Goal: Information Seeking & Learning: Check status

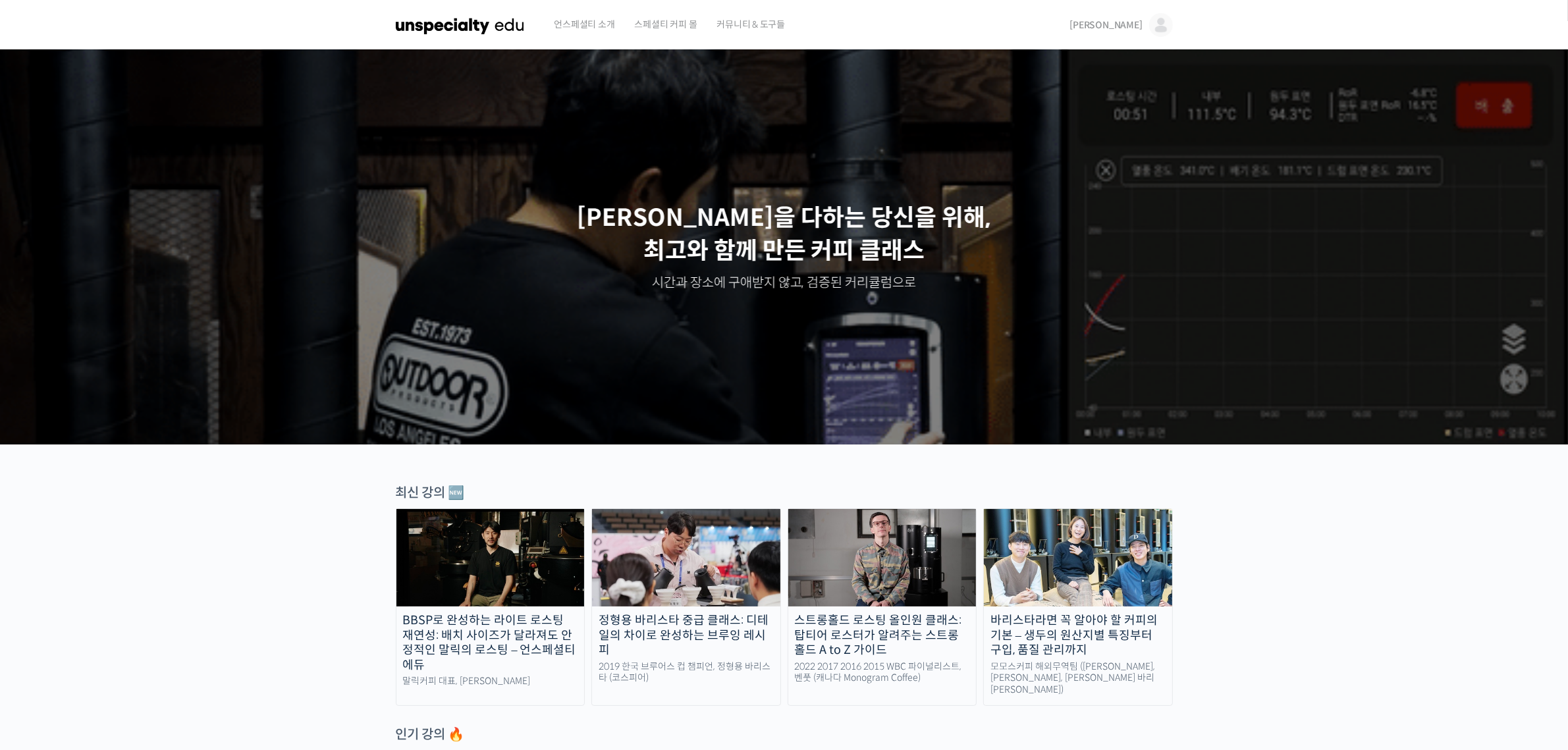
click at [1162, 27] on img at bounding box center [1161, 25] width 24 height 24
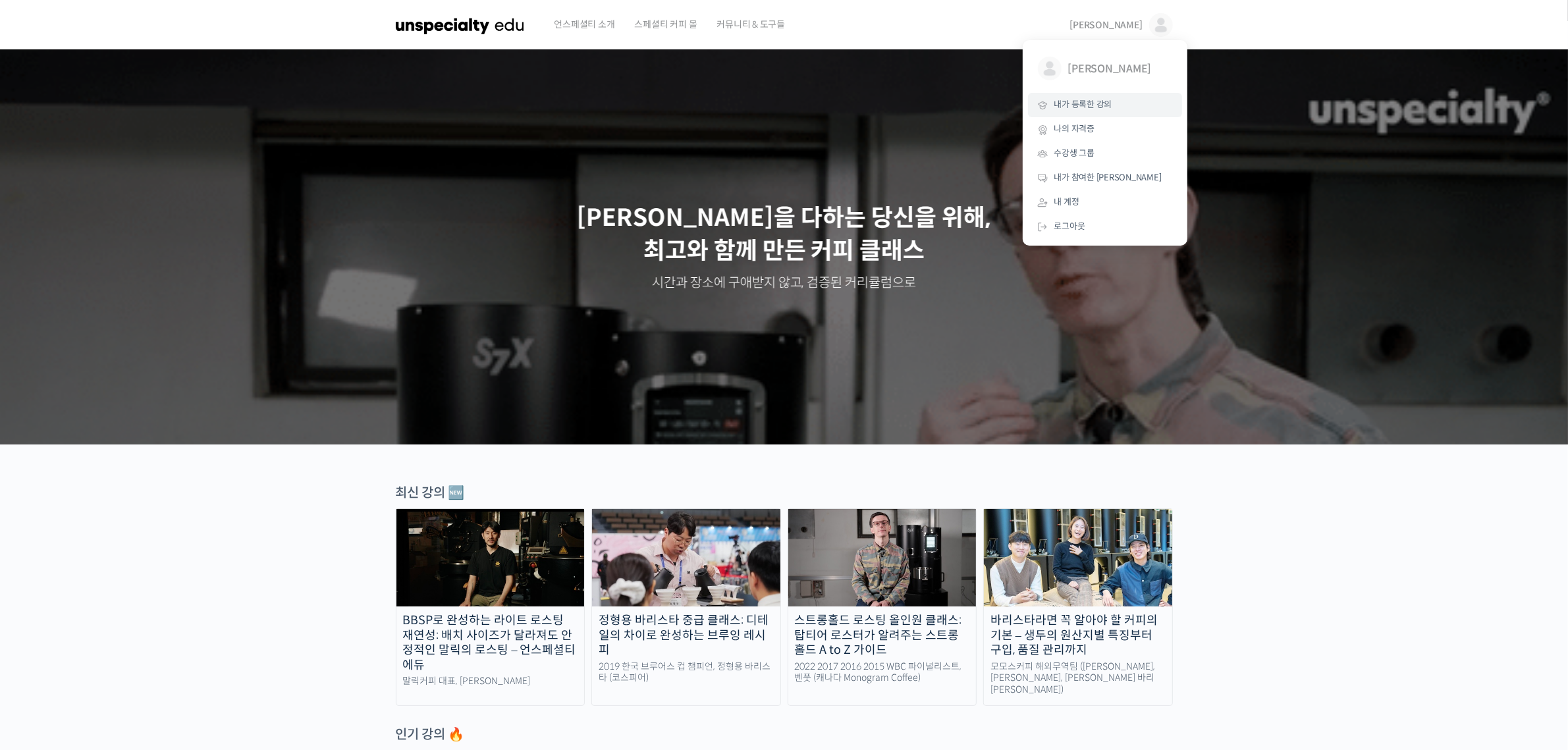
click at [1102, 103] on span "내가 등록한 강의" at bounding box center [1083, 104] width 58 height 11
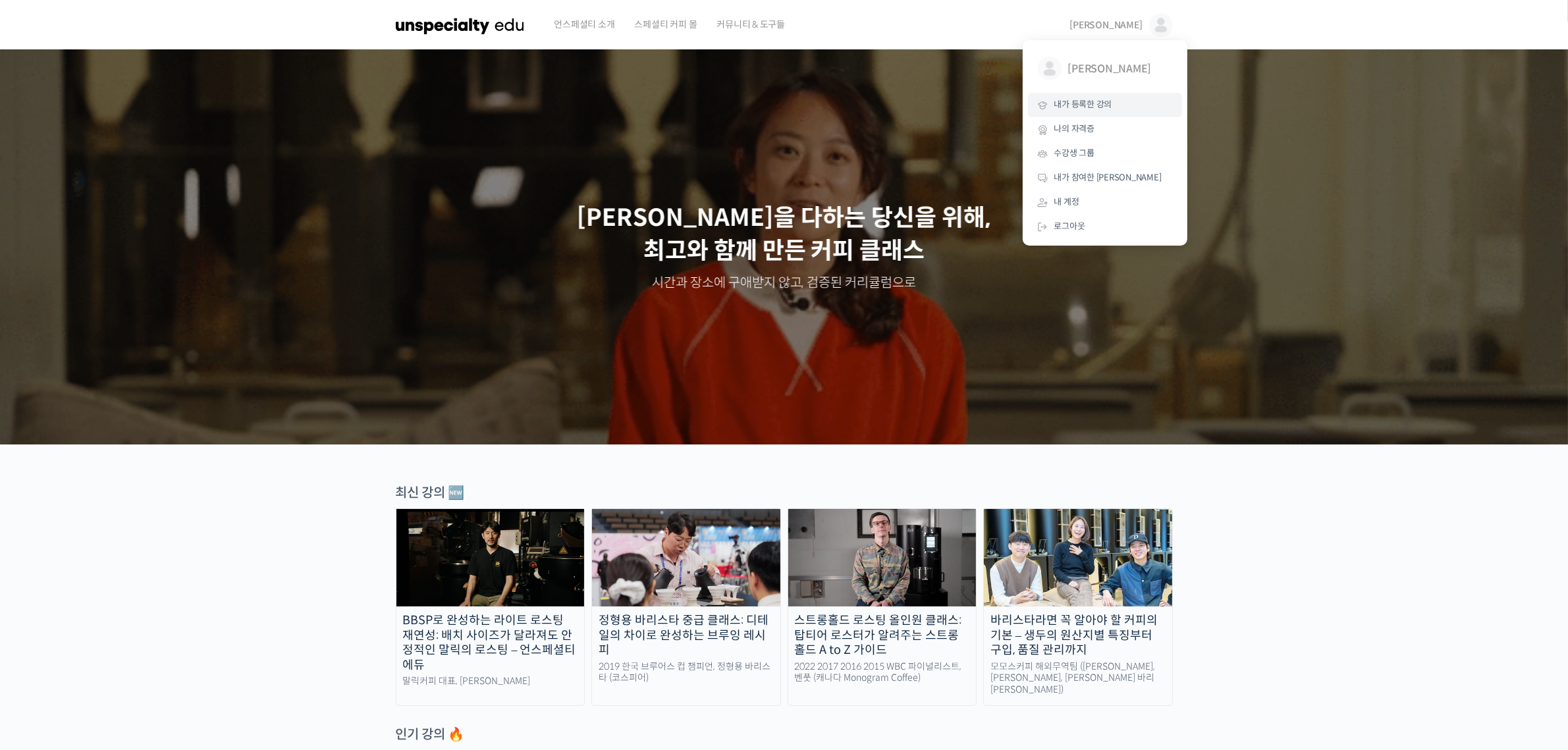
click at [1110, 106] on span "내가 등록한 강의" at bounding box center [1083, 104] width 58 height 11
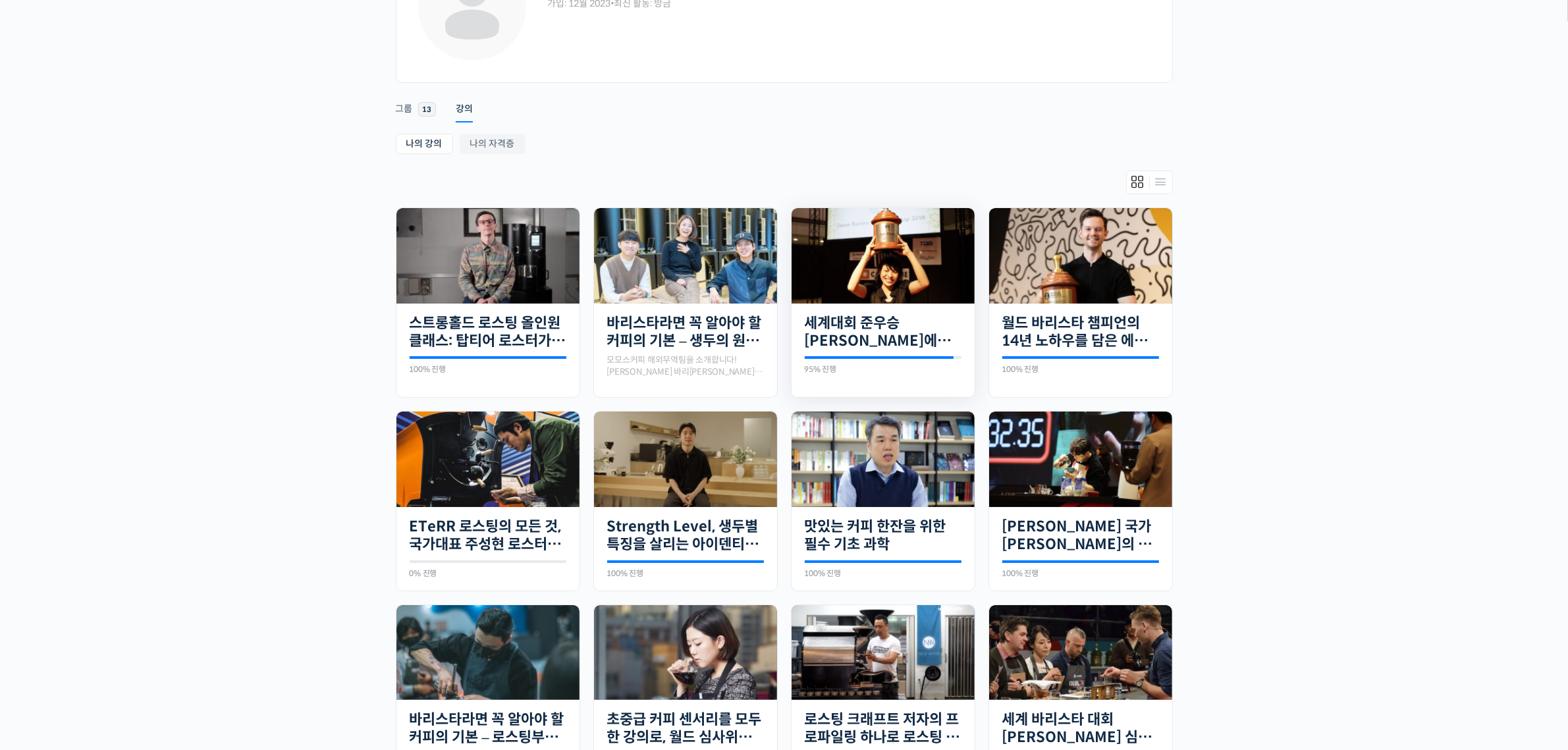
scroll to position [165, 0]
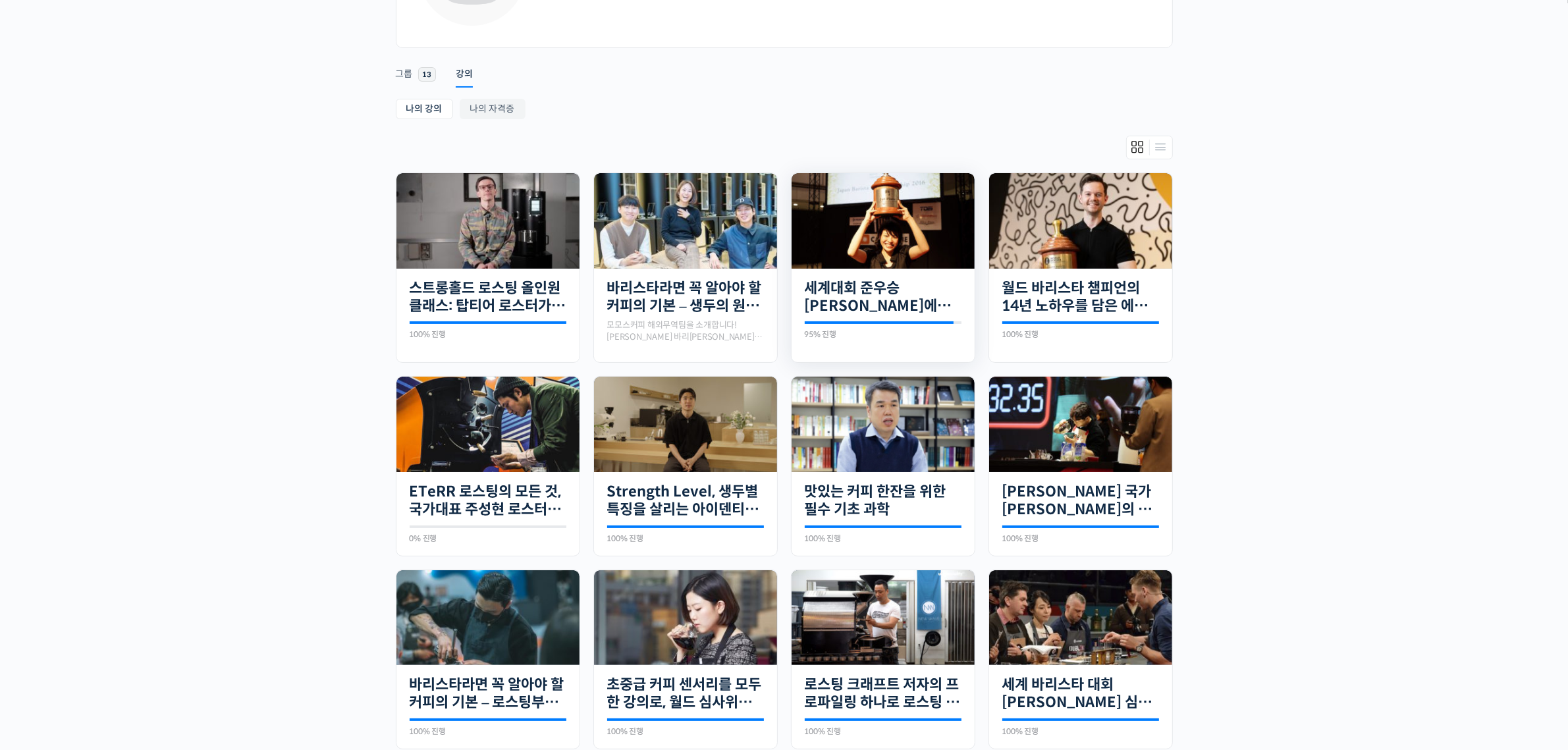
click at [936, 252] on img at bounding box center [883, 220] width 183 height 122
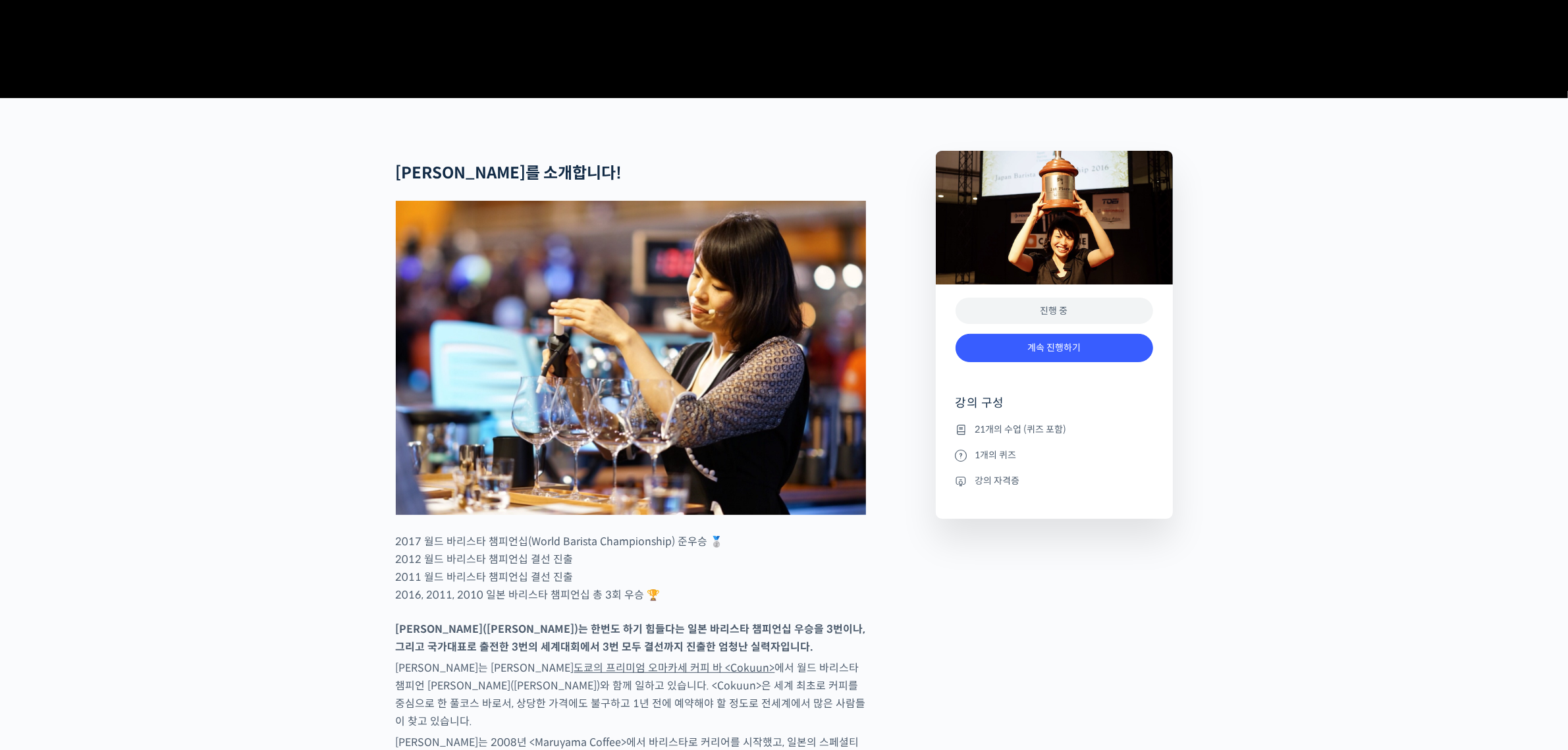
scroll to position [576, 0]
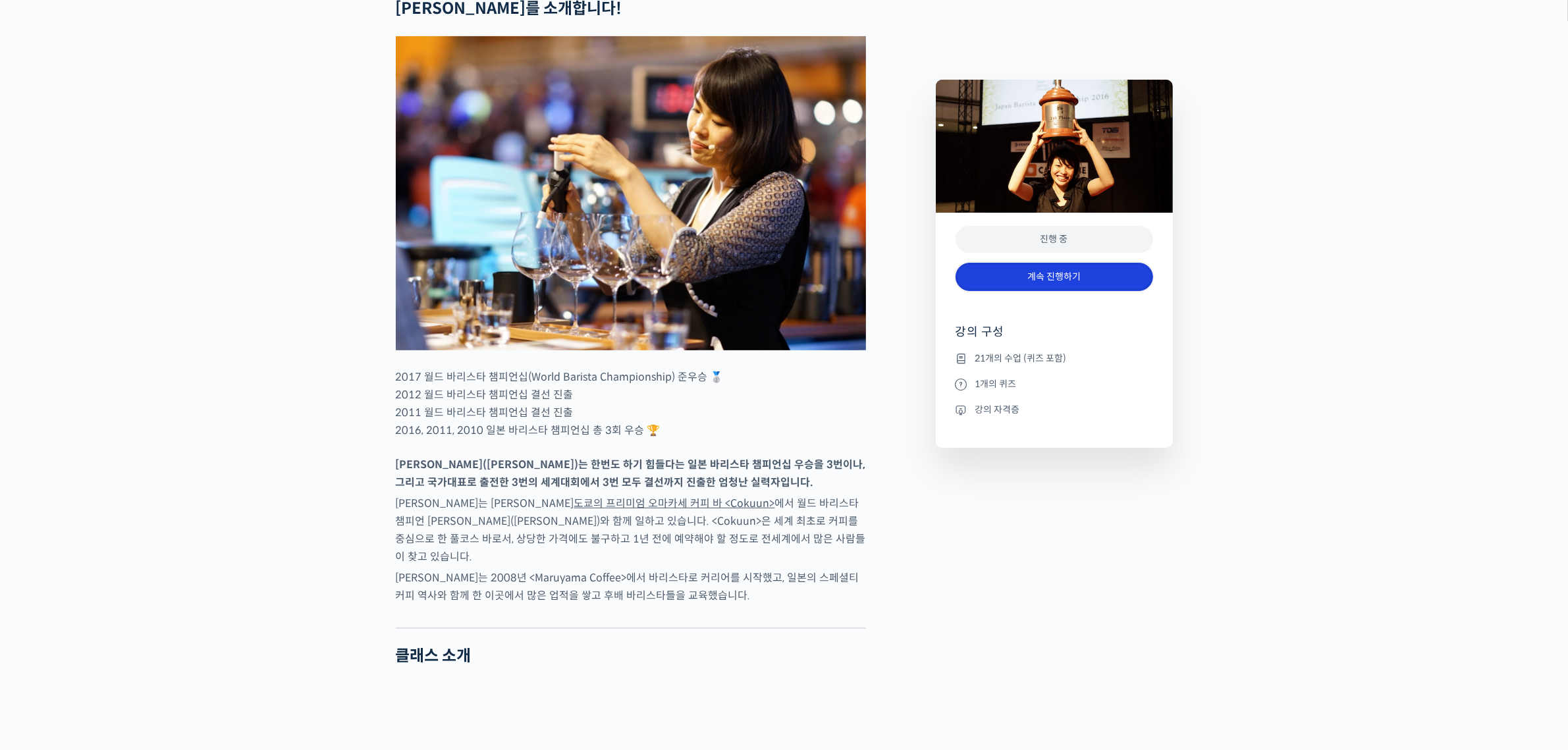
click at [1056, 276] on link "계속 진행하기" at bounding box center [1054, 276] width 197 height 28
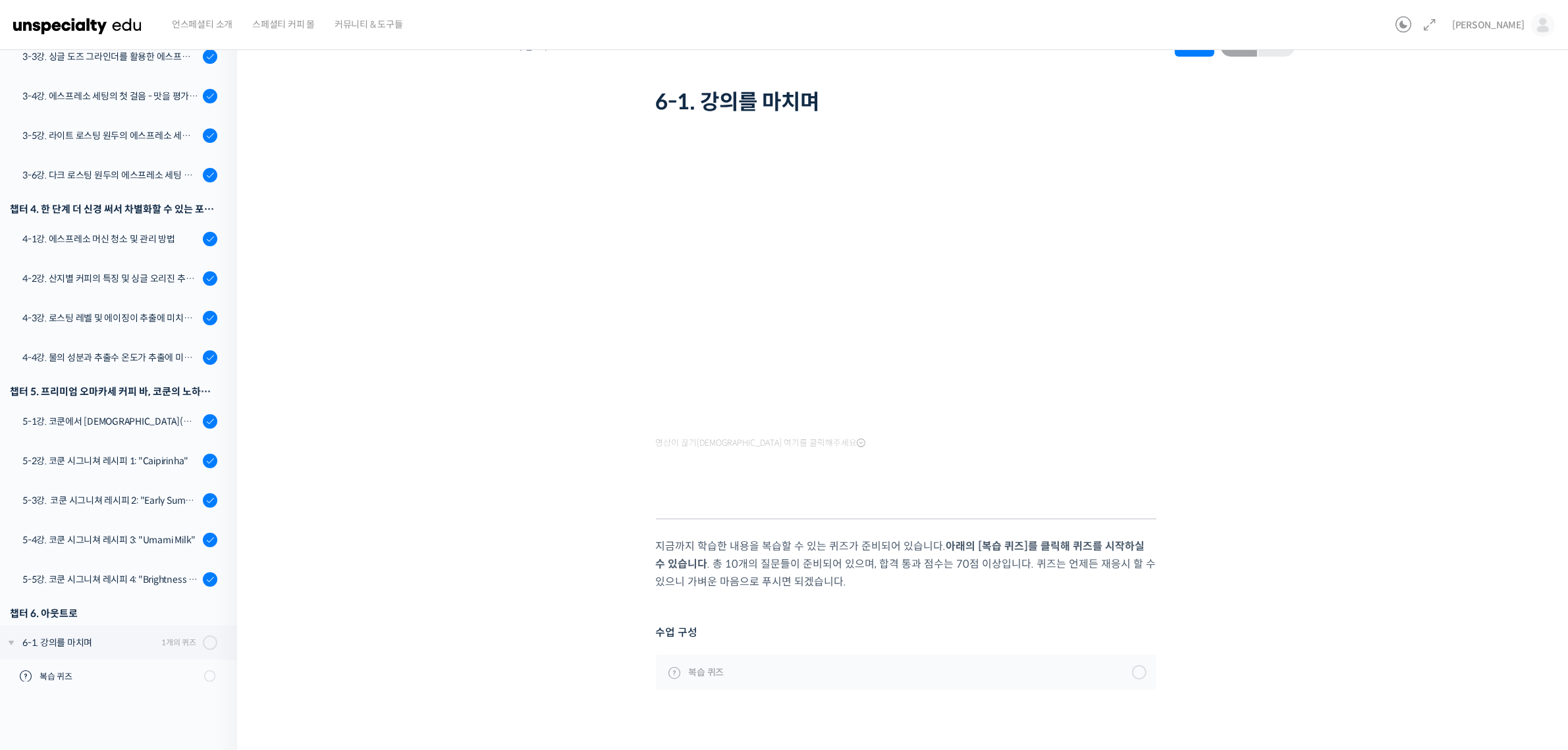
scroll to position [78, 0]
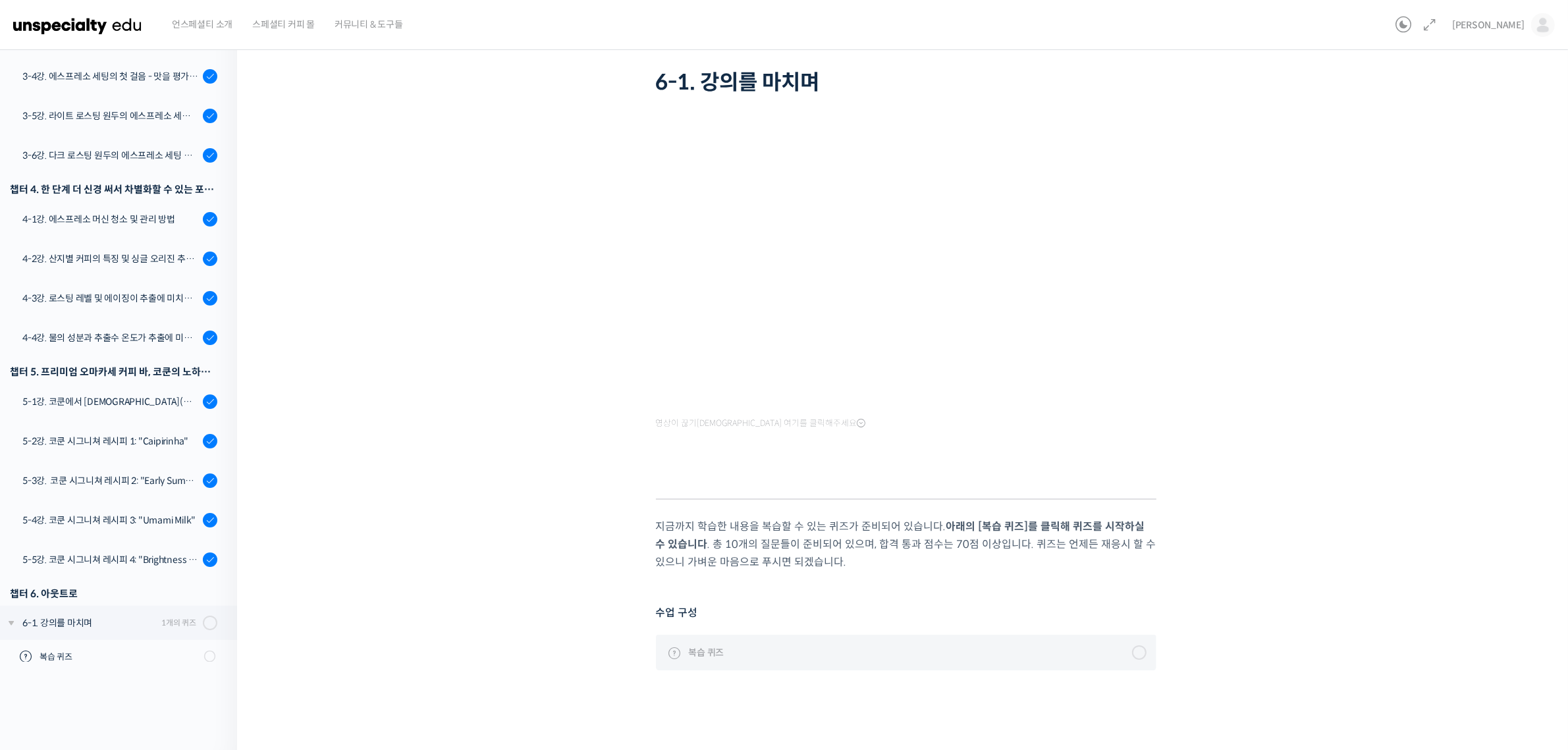
click at [716, 646] on span "복습 퀴즈" at bounding box center [707, 652] width 35 height 15
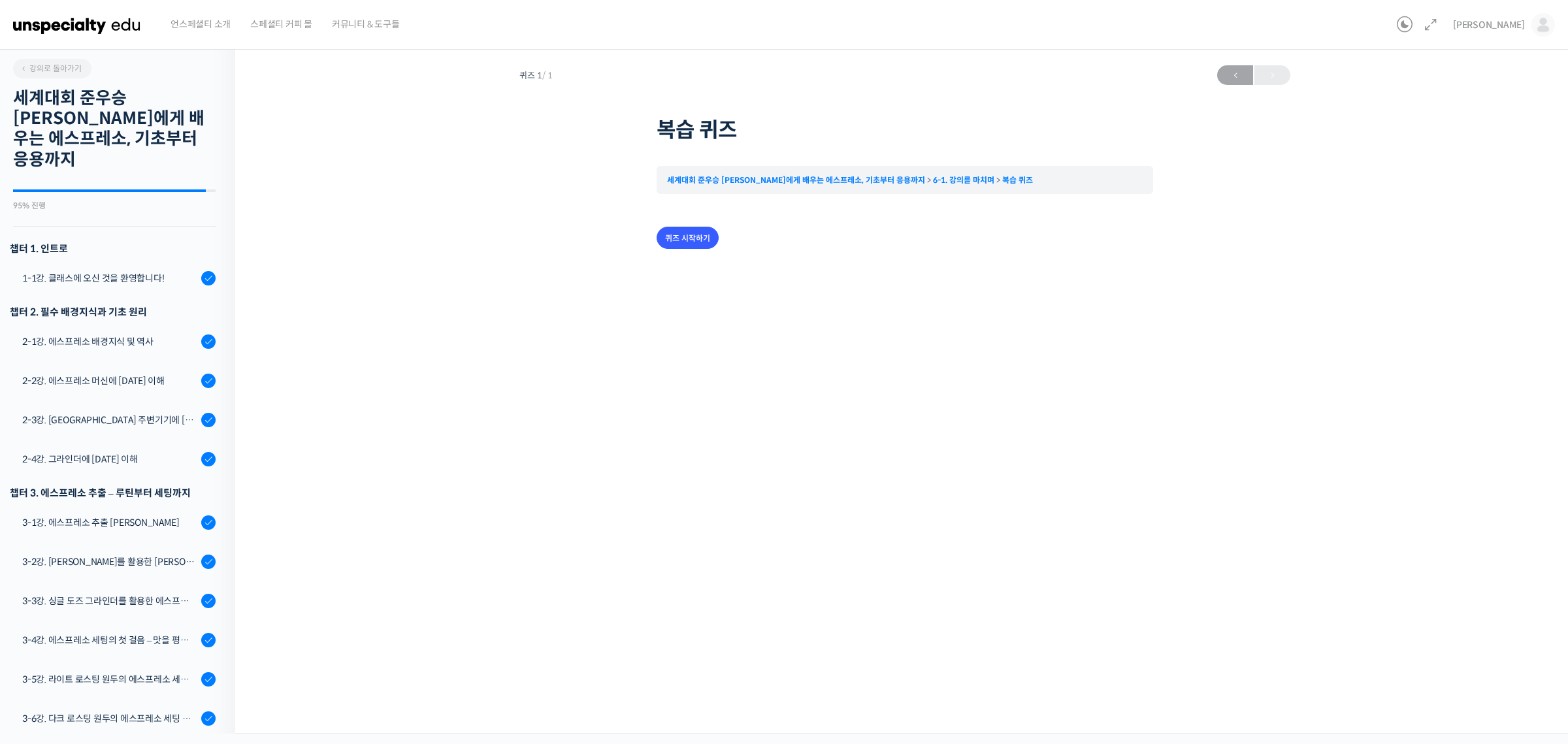
scroll to position [487, 0]
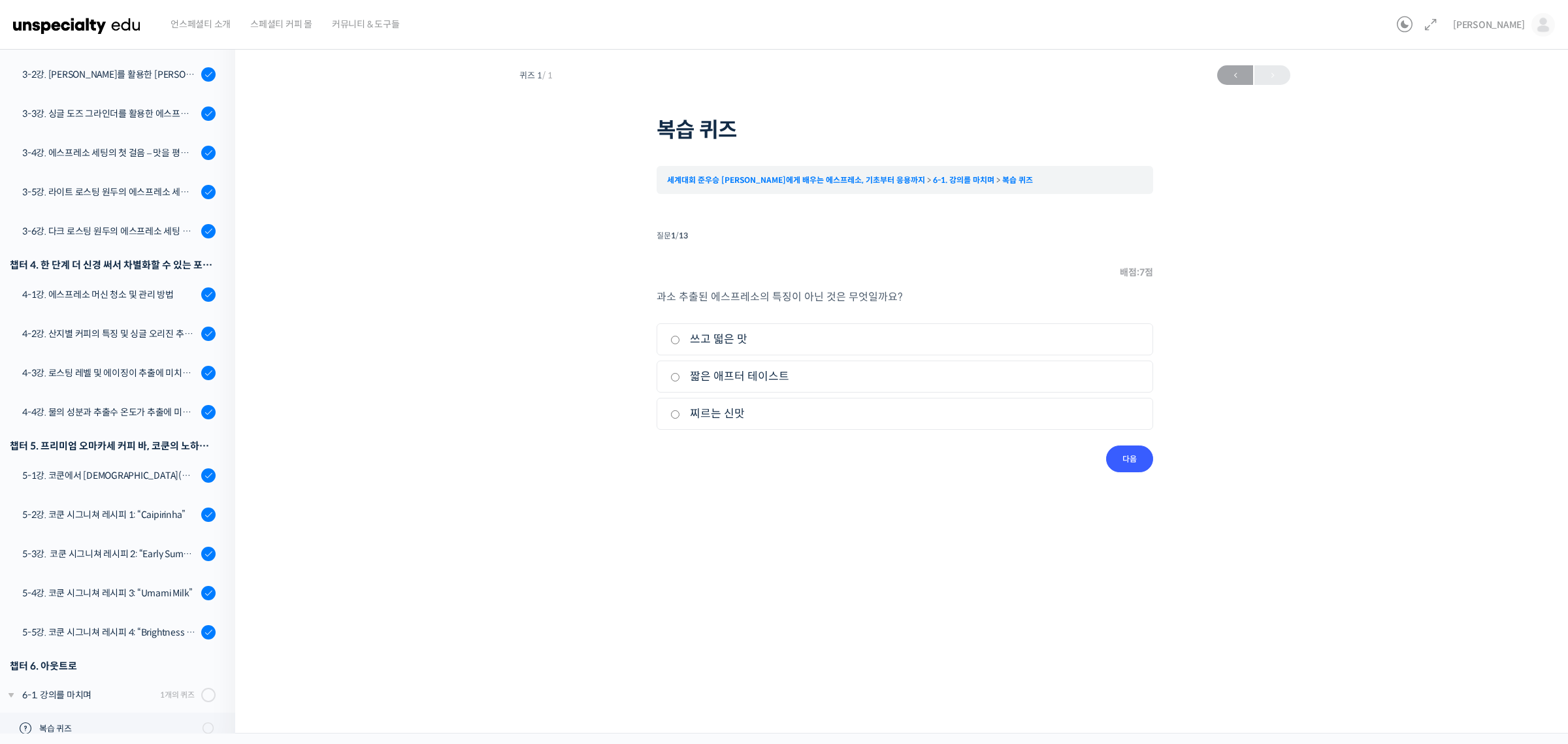
click at [740, 416] on label "찌르는 신맛" at bounding box center [905, 413] width 469 height 18
click at [680, 416] on input "찌르는 신맛" at bounding box center [675, 414] width 10 height 9
radio input "true"
click at [1120, 457] on input "다음" at bounding box center [1129, 459] width 47 height 27
click at [739, 340] on label "쓰고 떫은 맛" at bounding box center [905, 339] width 469 height 18
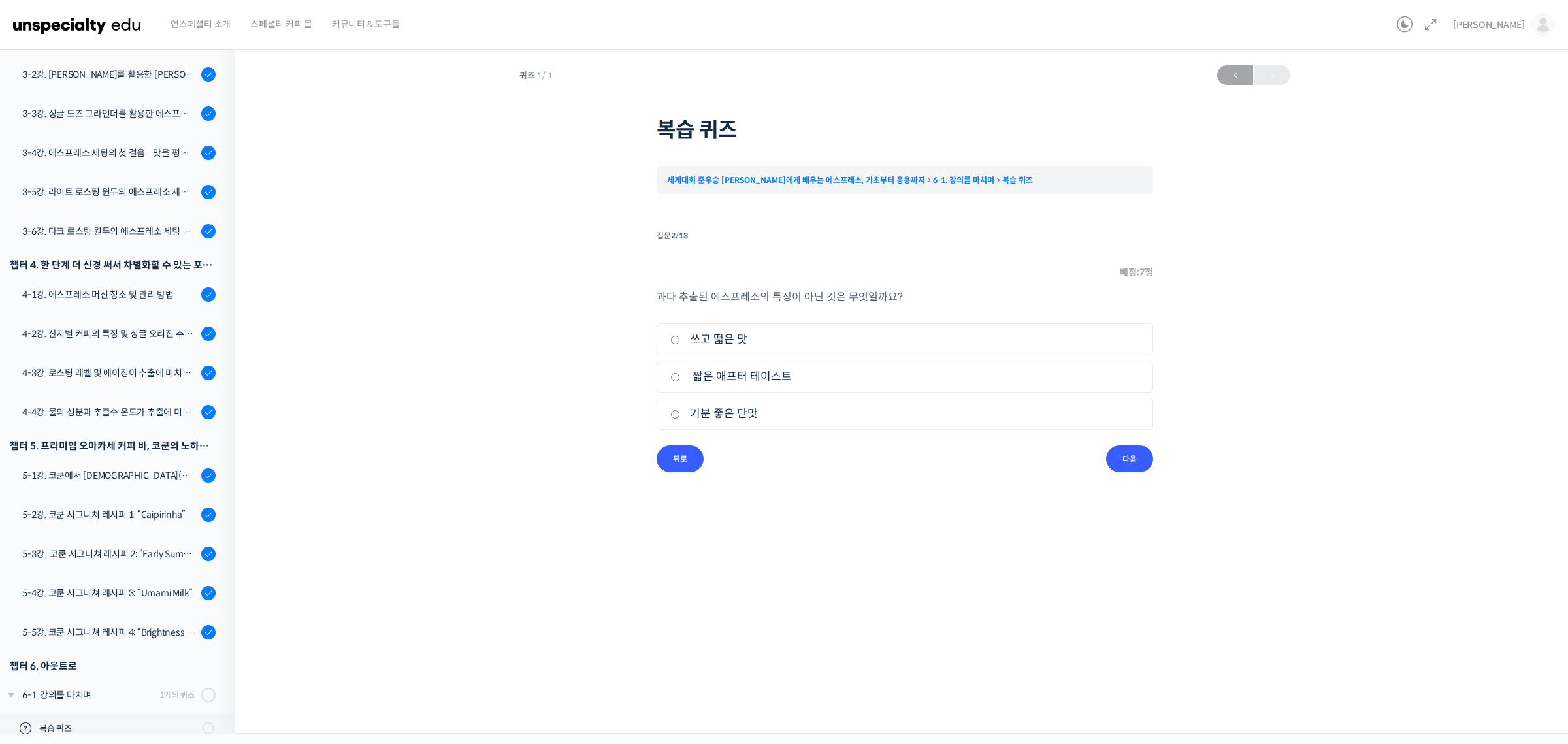
click at [680, 340] on input "쓰고 떫은 맛" at bounding box center [675, 340] width 10 height 9
radio input "true"
click at [1129, 457] on input "다음" at bounding box center [1129, 459] width 47 height 27
click at [752, 345] on label "떫은 애프터 테이스트" at bounding box center [905, 339] width 469 height 18
click at [680, 345] on input "떫은 애프터 테이스트" at bounding box center [675, 340] width 10 height 9
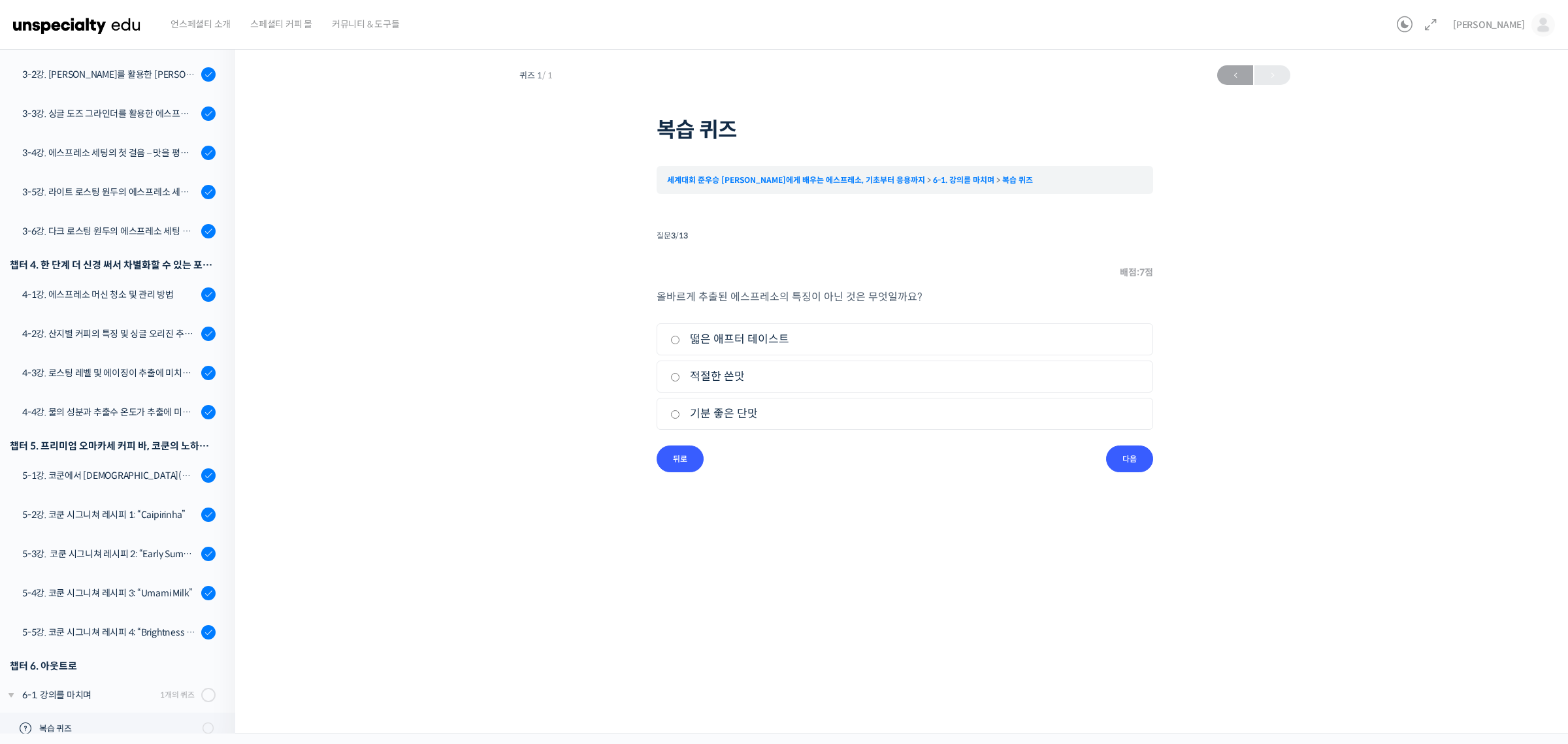
radio input "true"
click at [1135, 460] on input "다음" at bounding box center [1129, 459] width 47 height 27
click at [758, 339] on label "분쇄도를 굵게 조정" at bounding box center [905, 339] width 469 height 18
click at [680, 339] on input "분쇄도를 굵게 조정" at bounding box center [675, 340] width 10 height 9
radio input "true"
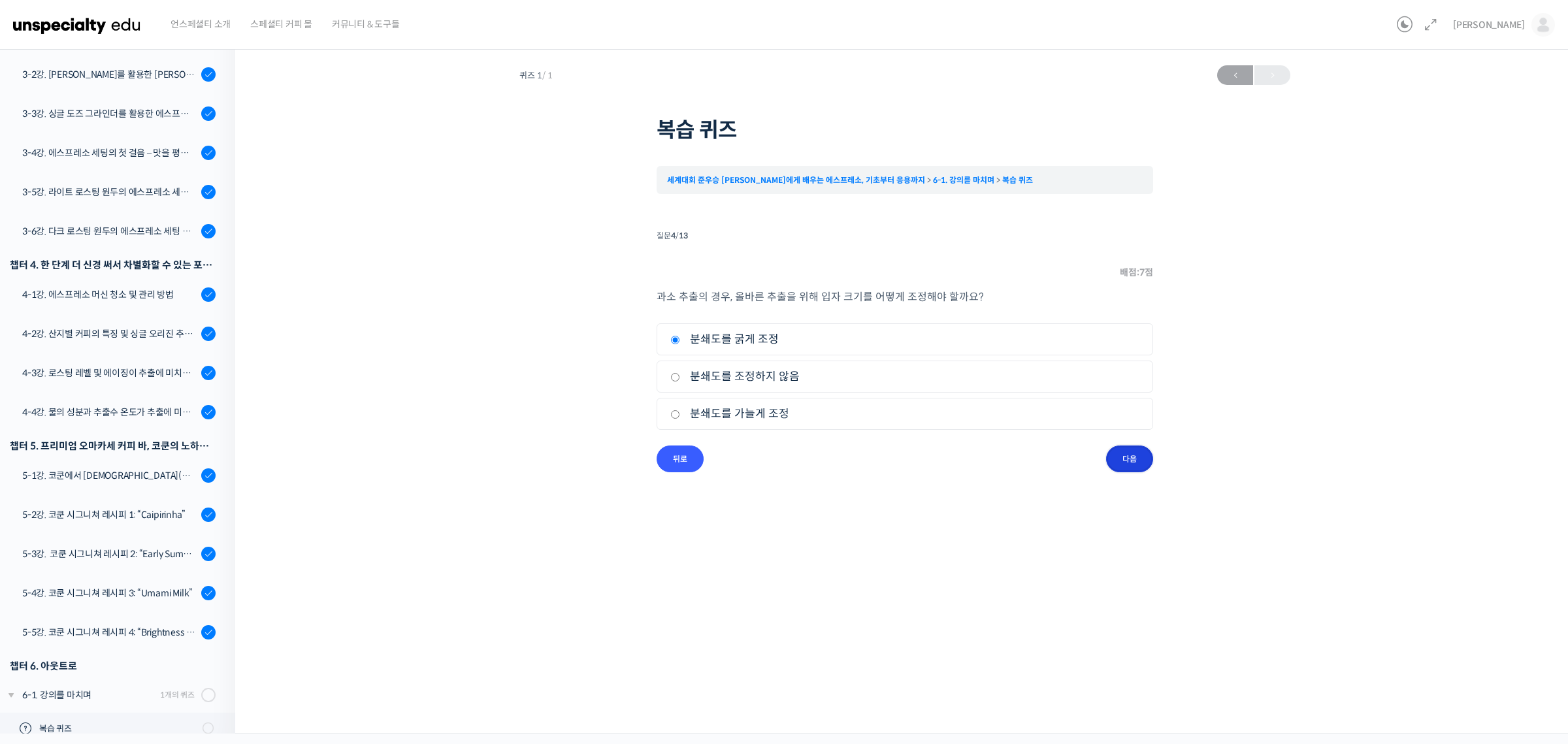
click at [1137, 457] on input "다음" at bounding box center [1129, 459] width 47 height 27
click at [740, 415] on label "온도를 낮춘다" at bounding box center [905, 413] width 469 height 18
click at [680, 415] on input "온도를 낮춘다" at bounding box center [675, 414] width 10 height 9
radio input "true"
click at [1129, 451] on input "다음" at bounding box center [1129, 459] width 47 height 27
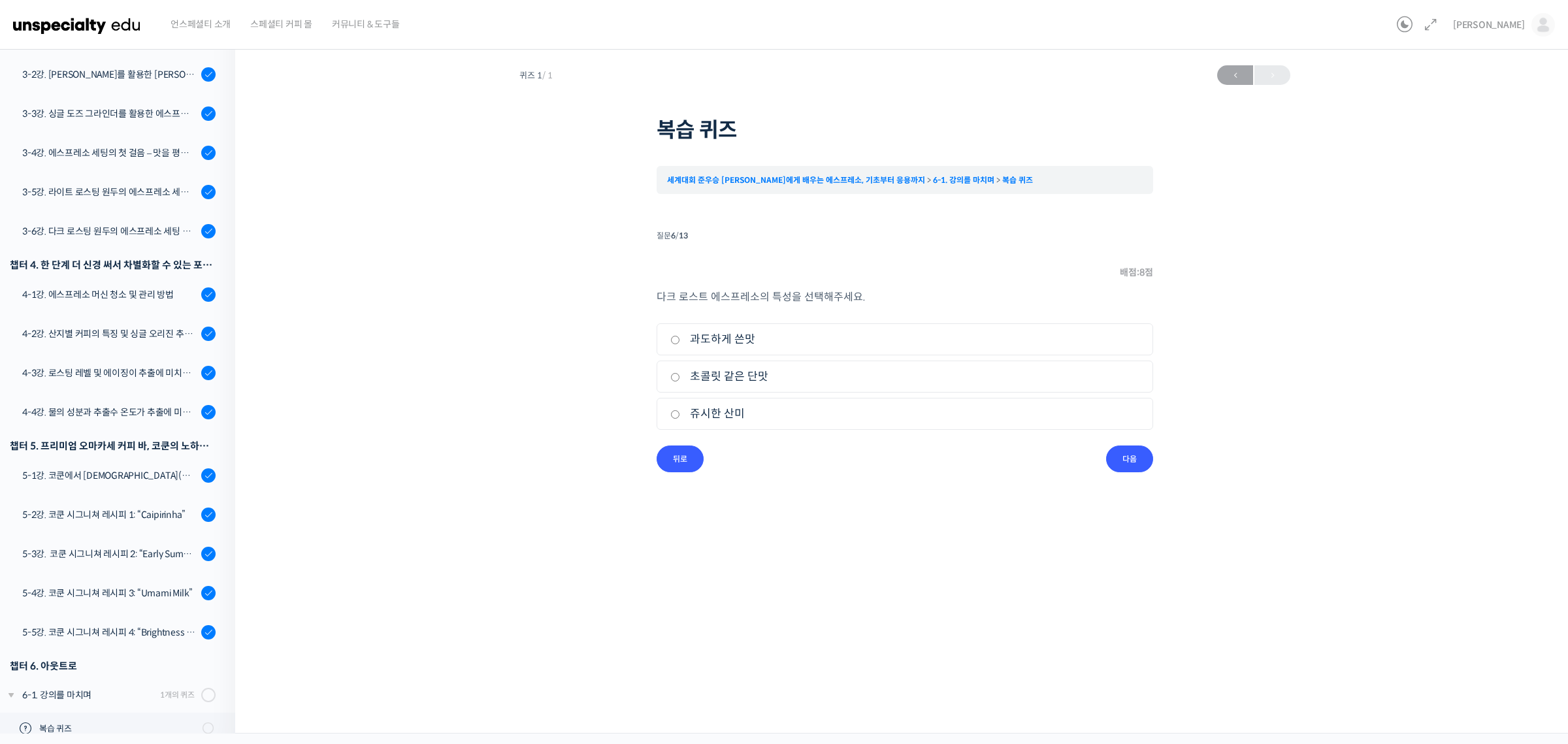
click at [751, 345] on label "과도하게 쓴맛" at bounding box center [905, 339] width 469 height 18
click at [680, 345] on input "과도하게 쓴맛" at bounding box center [675, 340] width 10 height 9
radio input "true"
click at [1123, 447] on input "다음" at bounding box center [1129, 459] width 47 height 27
click at [755, 335] on label "플로럴한 아로마" at bounding box center [905, 339] width 469 height 18
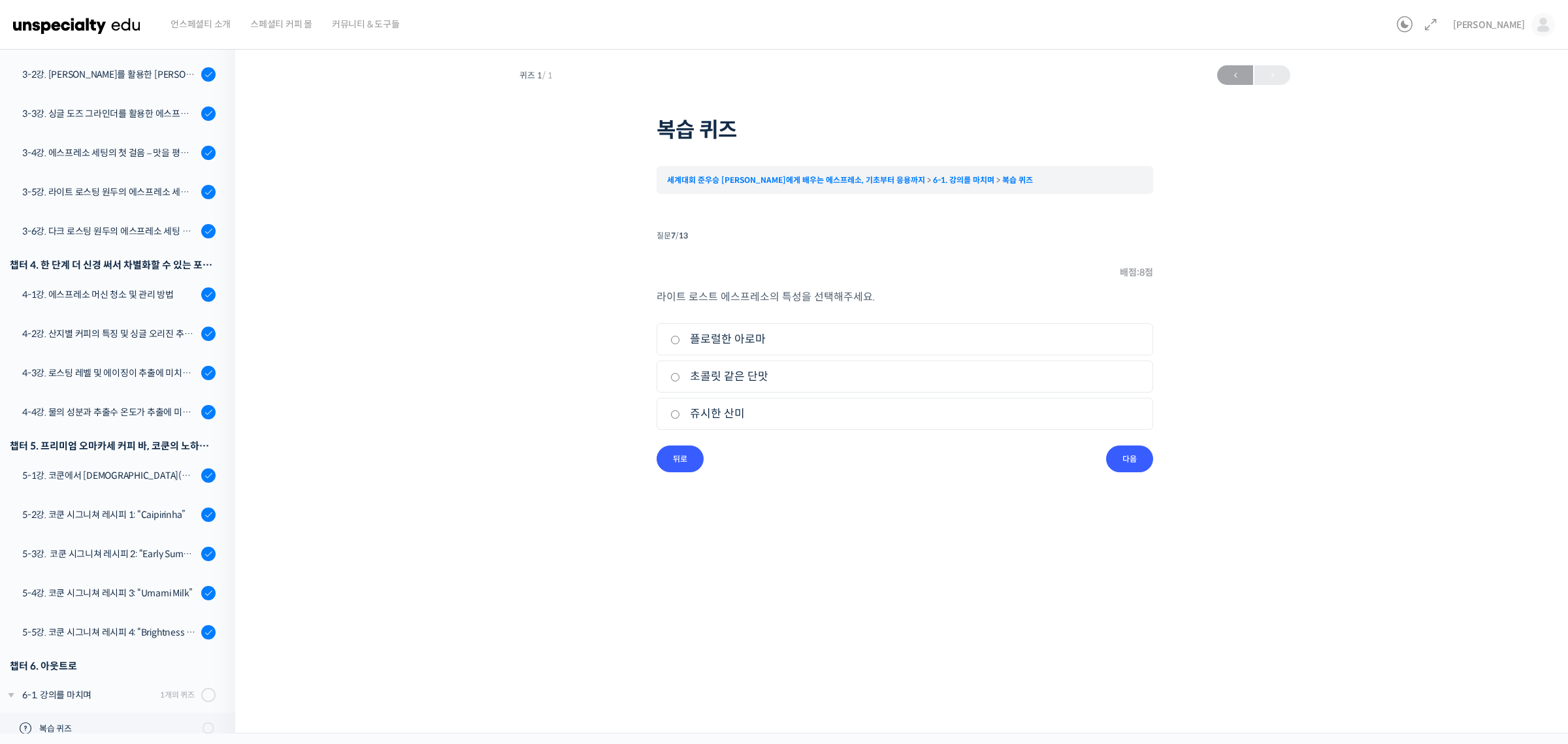
click at [680, 336] on input "플로럴한 아로마" at bounding box center [675, 340] width 10 height 9
radio input "true"
click at [1137, 454] on input "다음" at bounding box center [1129, 459] width 47 height 27
click at [739, 412] on label "부족한 향미" at bounding box center [905, 413] width 469 height 18
click at [680, 412] on input "부족한 향미" at bounding box center [675, 414] width 10 height 9
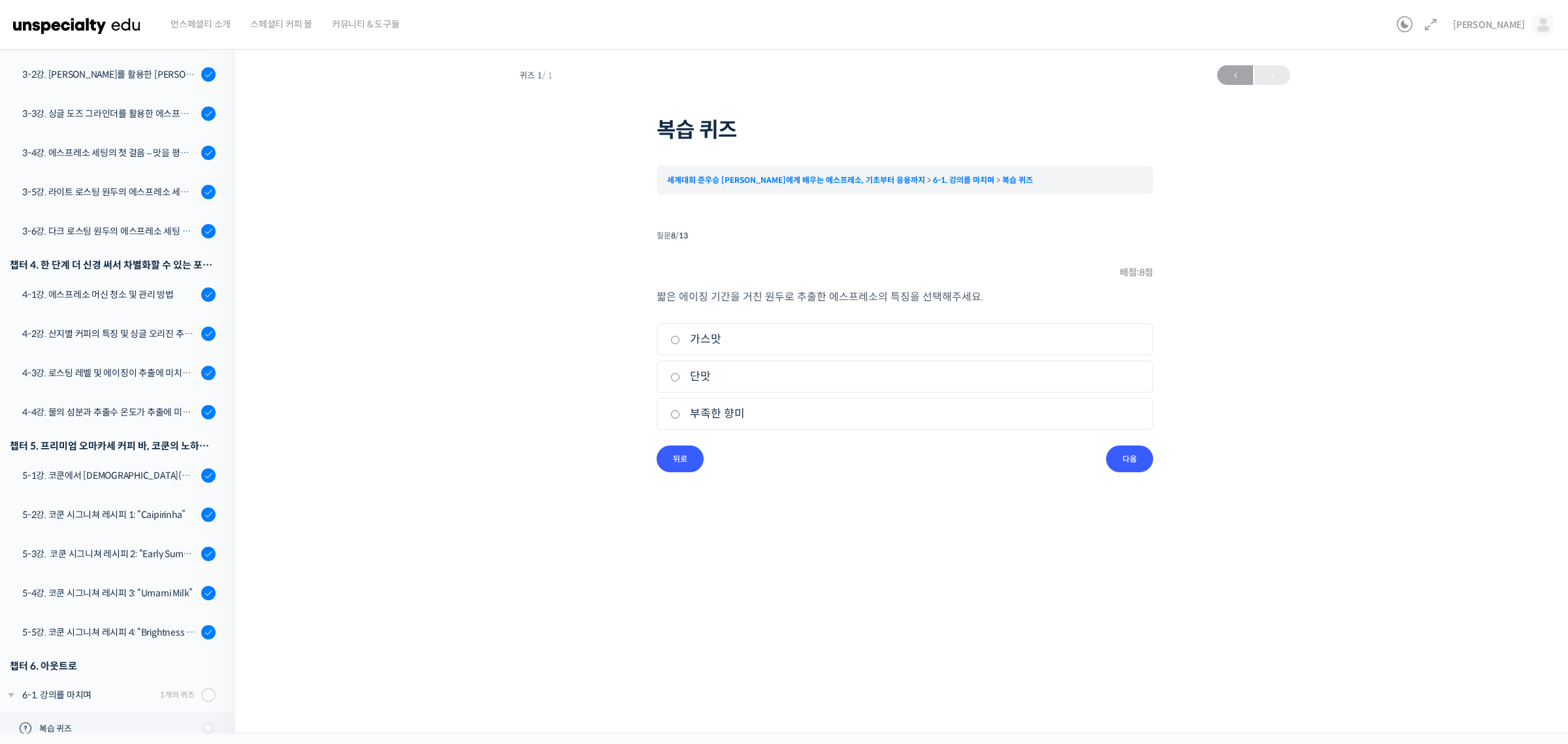
radio input "true"
click at [1137, 456] on input "다음" at bounding box center [1129, 459] width 47 height 27
click at [713, 343] on label "가스맛" at bounding box center [905, 339] width 469 height 18
click at [680, 343] on input "가스맛" at bounding box center [675, 340] width 10 height 9
radio input "true"
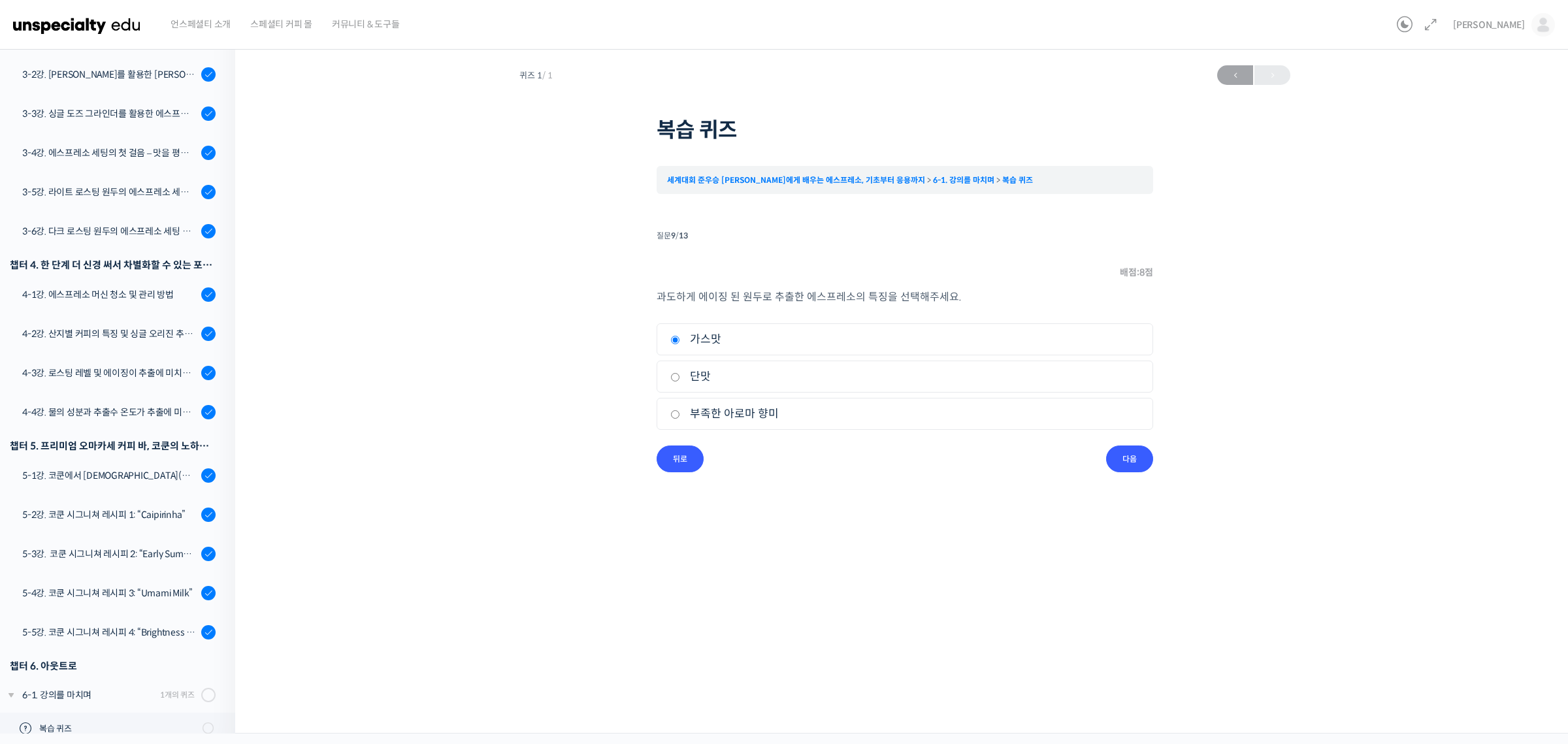
click at [714, 344] on label "가스맛" at bounding box center [905, 339] width 469 height 18
click at [680, 344] on input "가스맛" at bounding box center [675, 340] width 10 height 9
click at [1139, 458] on input "다음" at bounding box center [1129, 459] width 47 height 27
click at [793, 418] on label "분쇄도를 가늘게 조정한다" at bounding box center [905, 413] width 469 height 18
click at [680, 418] on input "분쇄도를 가늘게 조정한다" at bounding box center [675, 414] width 10 height 9
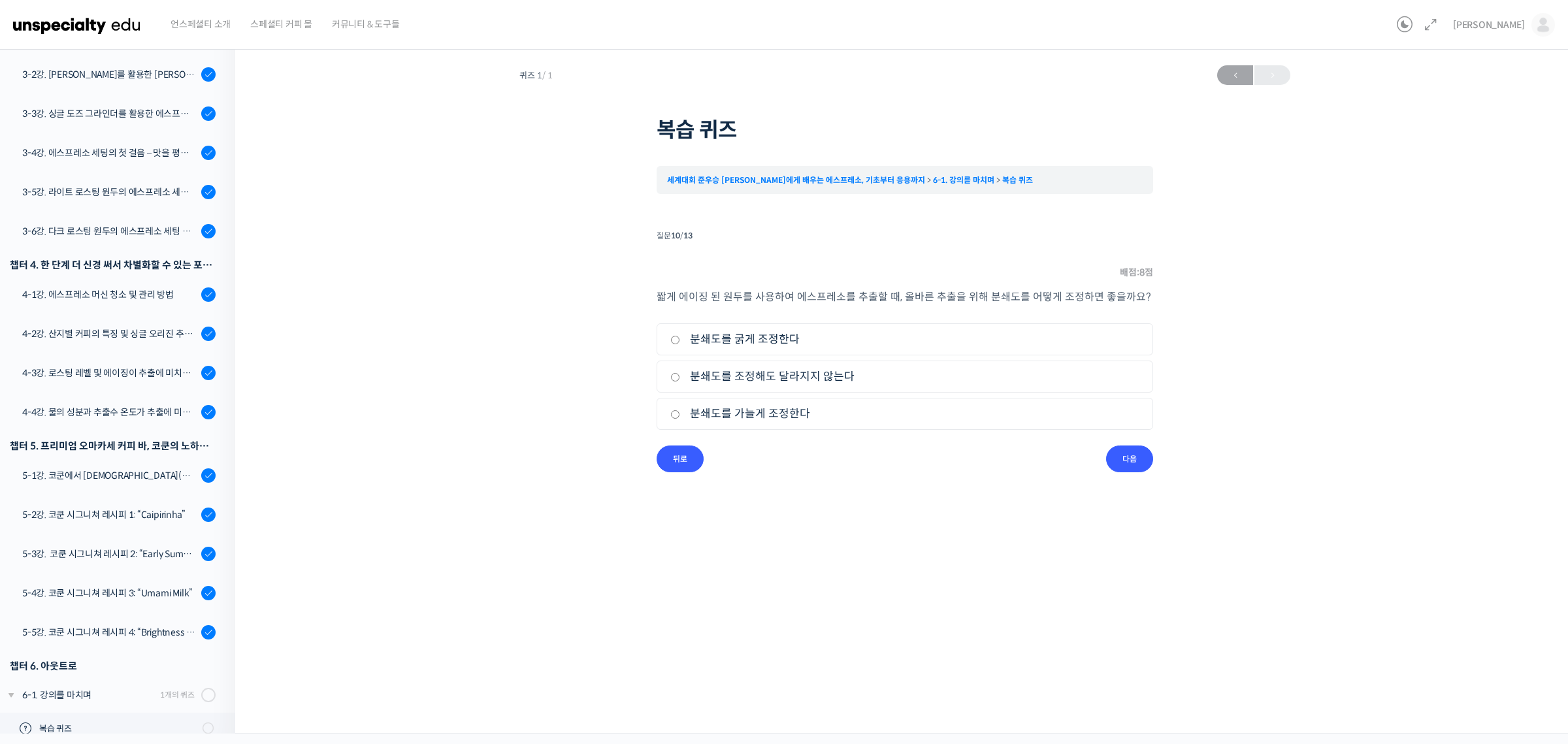
radio input "true"
click at [1124, 462] on input "다음" at bounding box center [1129, 459] width 47 height 27
click at [783, 414] on label "에스프레소 추출량을 늘린다" at bounding box center [905, 413] width 469 height 18
click at [680, 414] on input "에스프레소 추출량을 늘린다" at bounding box center [675, 414] width 10 height 9
radio input "true"
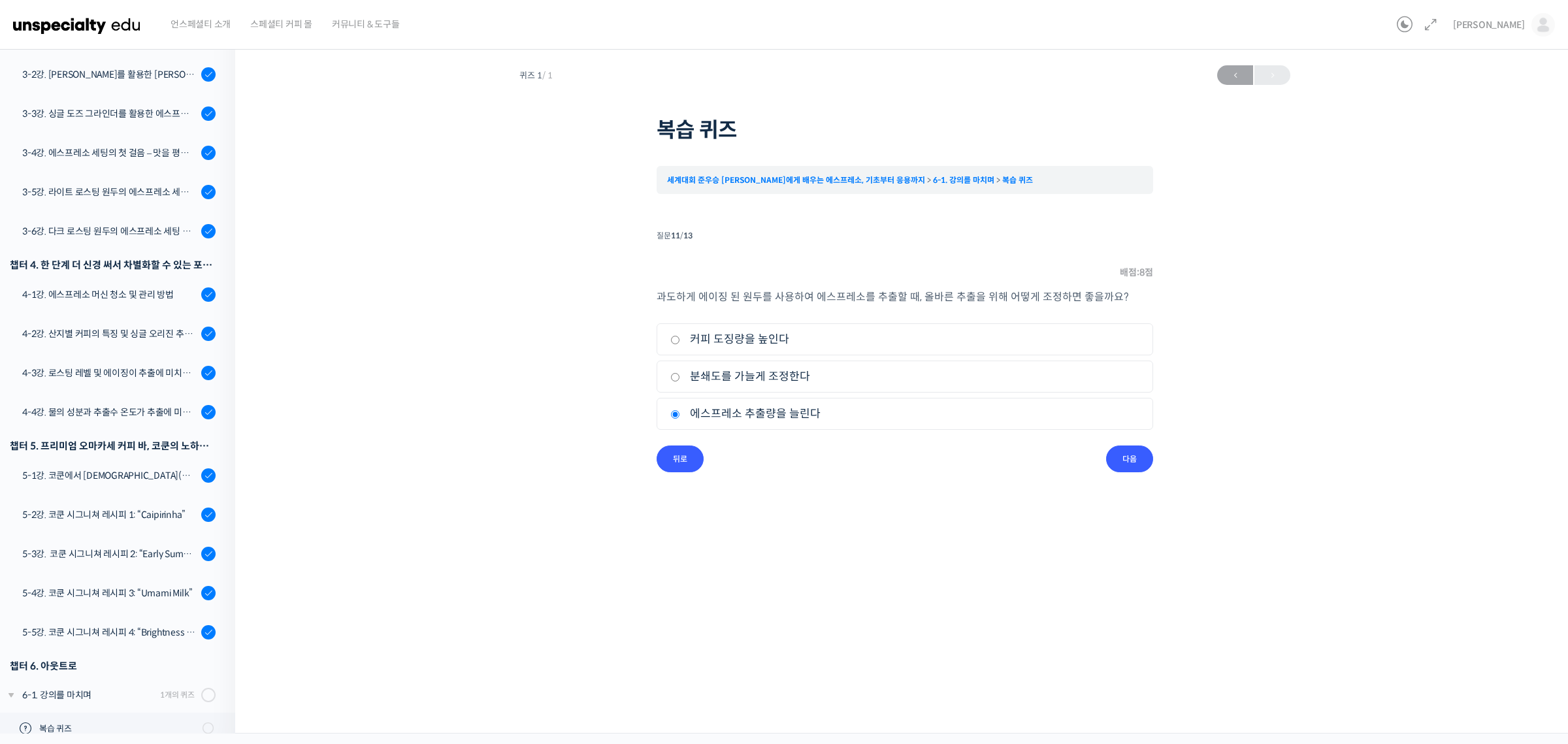
click at [789, 374] on label "분쇄도를 가늘게 조정한다" at bounding box center [905, 377] width 469 height 18
click at [680, 374] on input "분쇄도를 가늘게 조정한다" at bounding box center [675, 377] width 10 height 9
radio input "true"
click at [1118, 456] on input "다음" at bounding box center [1129, 459] width 47 height 27
click at [784, 375] on label "추출 효율성이 높아진다" at bounding box center [905, 377] width 469 height 18
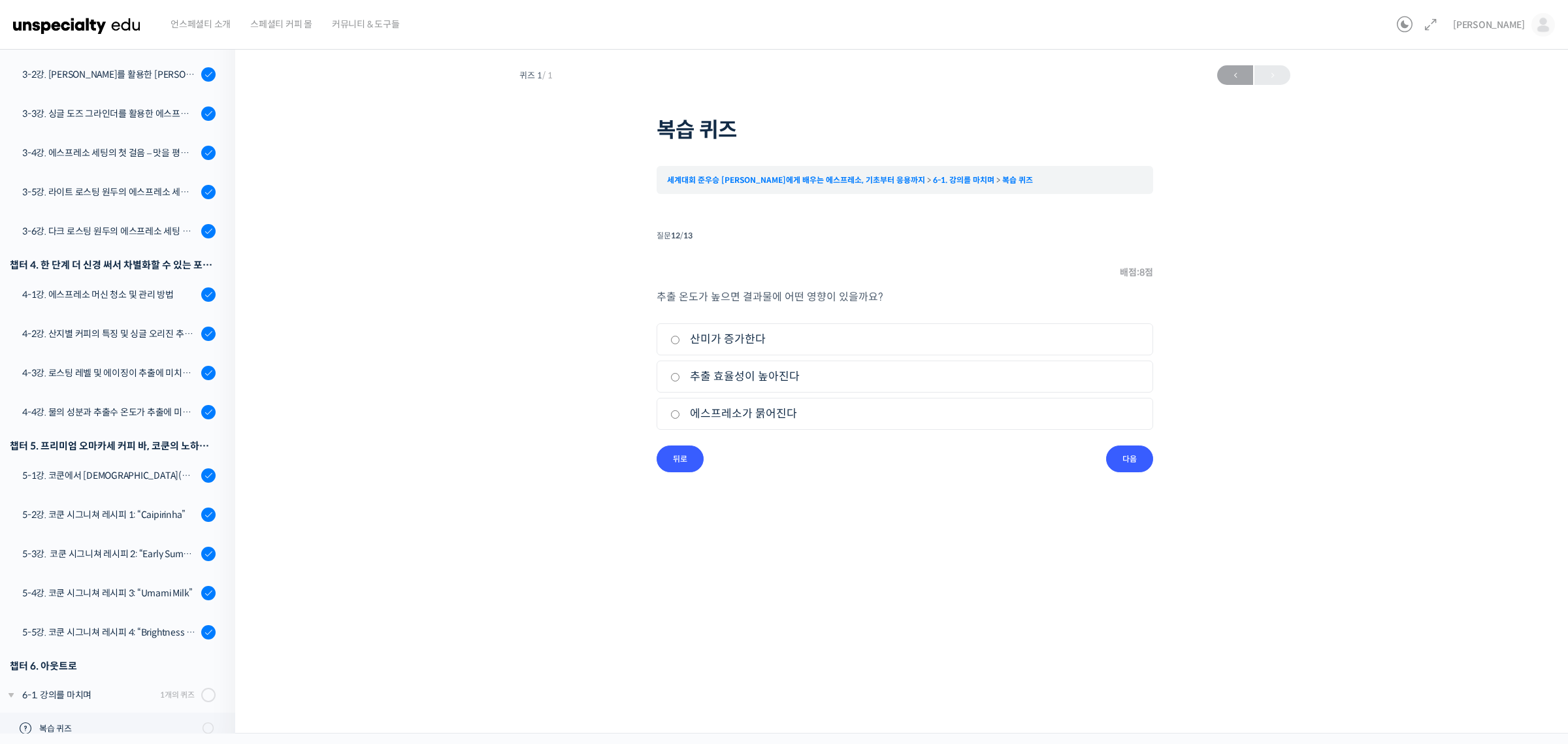
click at [680, 375] on input "추출 효율성이 높아진다" at bounding box center [675, 377] width 10 height 9
radio input "true"
click at [1131, 463] on input "다음" at bounding box center [1129, 459] width 47 height 27
click at [711, 326] on li "1. 백플러싱" at bounding box center [904, 339] width 497 height 32
click at [711, 336] on label "백플러싱" at bounding box center [905, 339] width 469 height 18
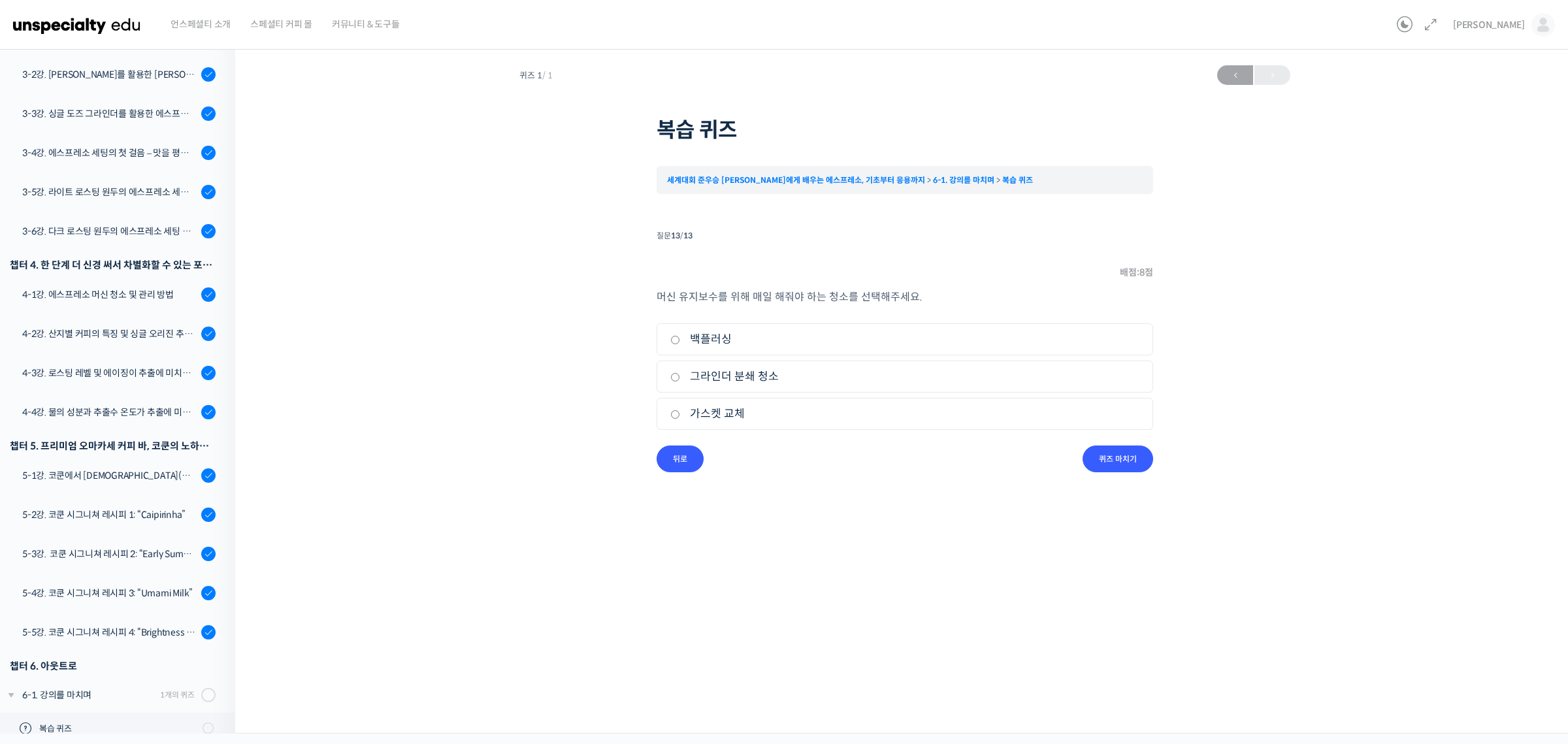
click at [680, 336] on input "백플러싱" at bounding box center [675, 340] width 10 height 9
radio input "true"
click at [1127, 457] on input "퀴즈 마치기" at bounding box center [1118, 459] width 70 height 27
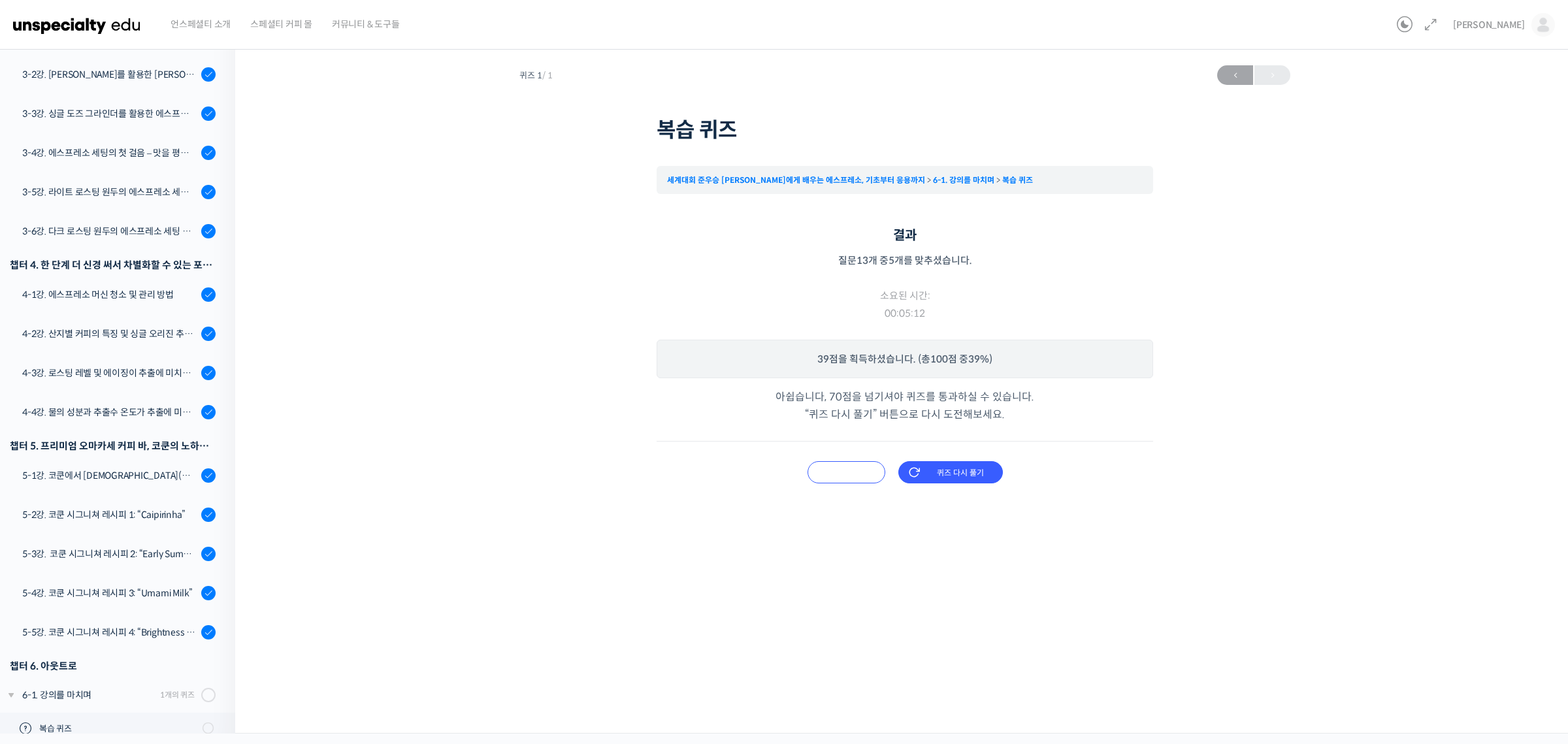
click at [854, 464] on input "오답 확인하기" at bounding box center [846, 472] width 78 height 22
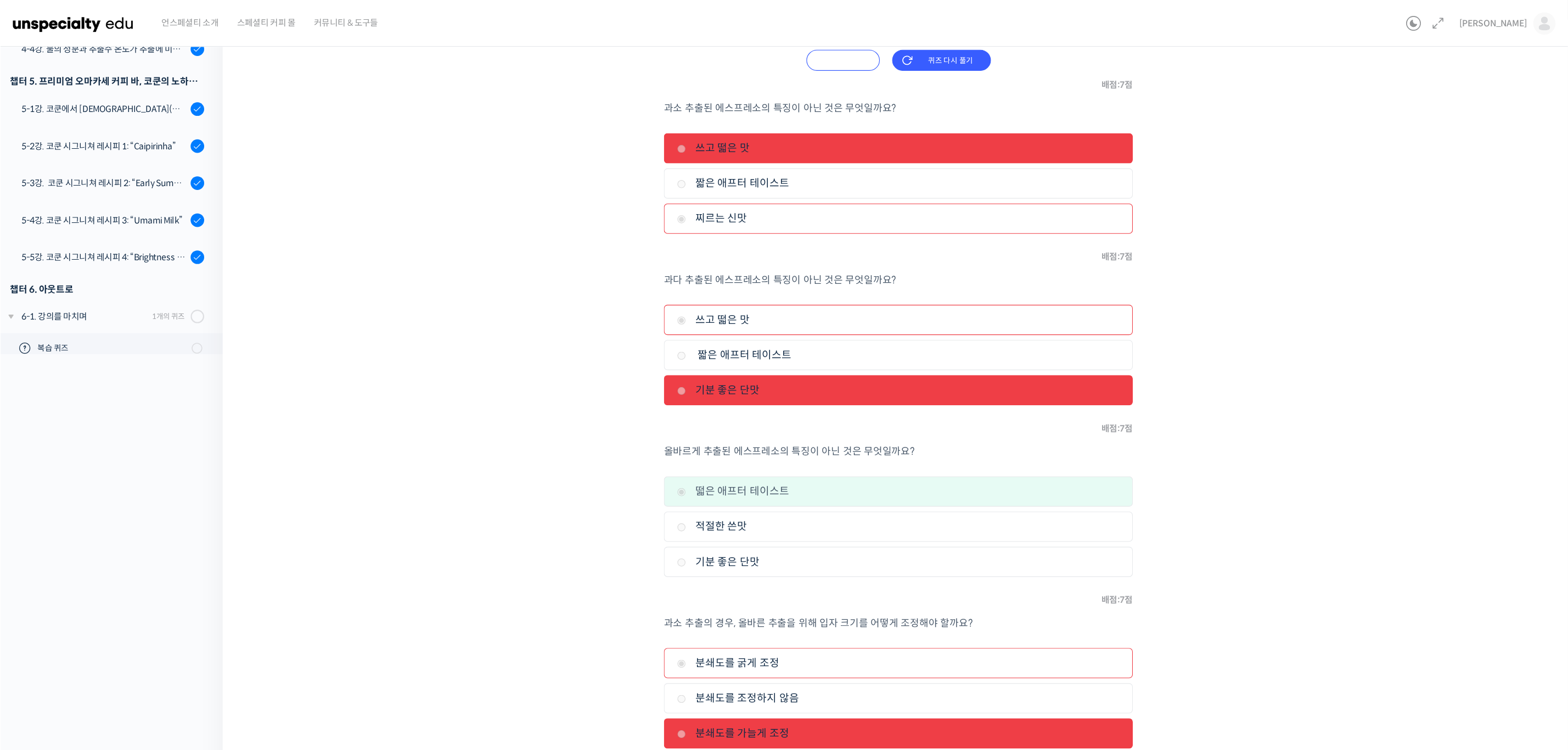
scroll to position [284, 0]
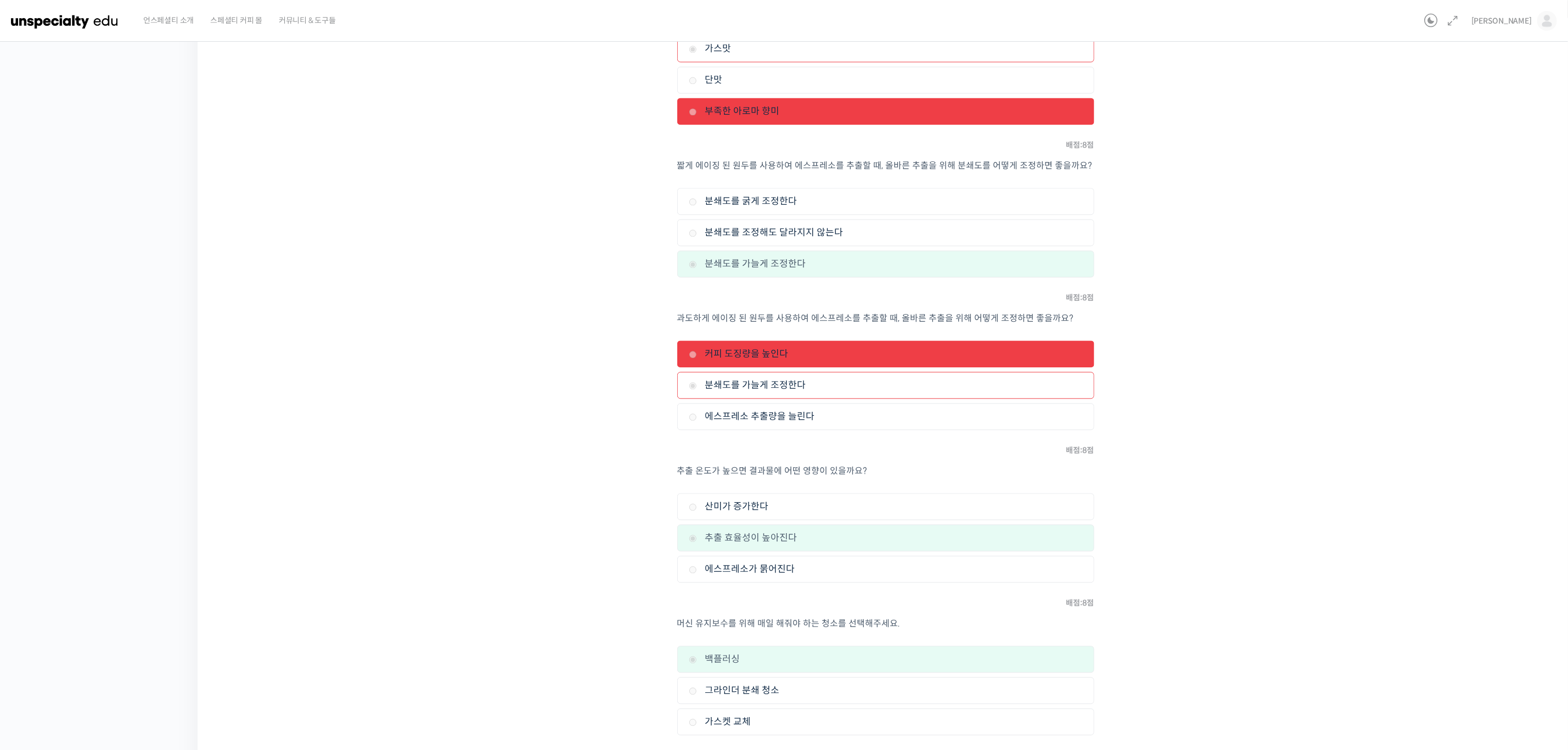
scroll to position [1657, 0]
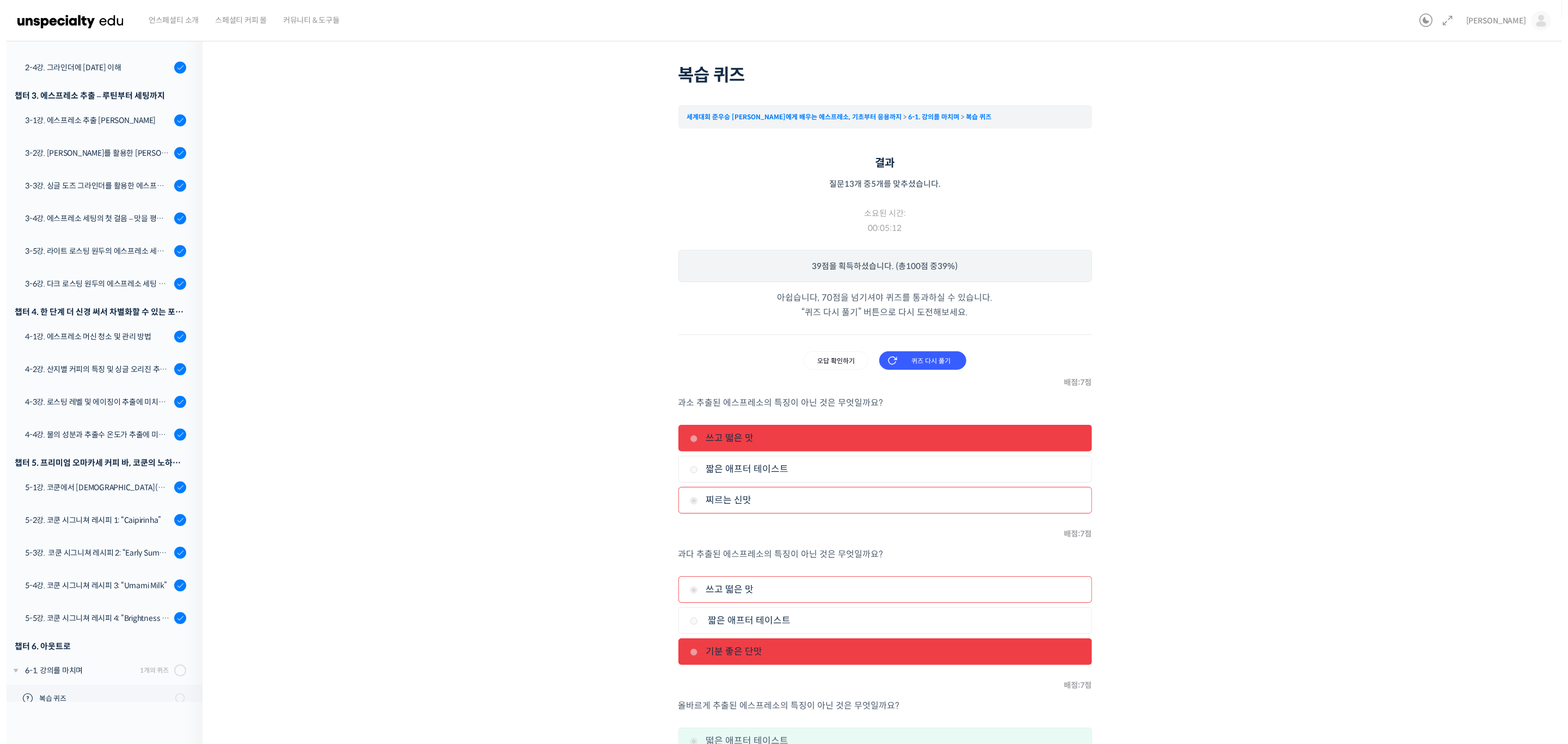
scroll to position [0, 0]
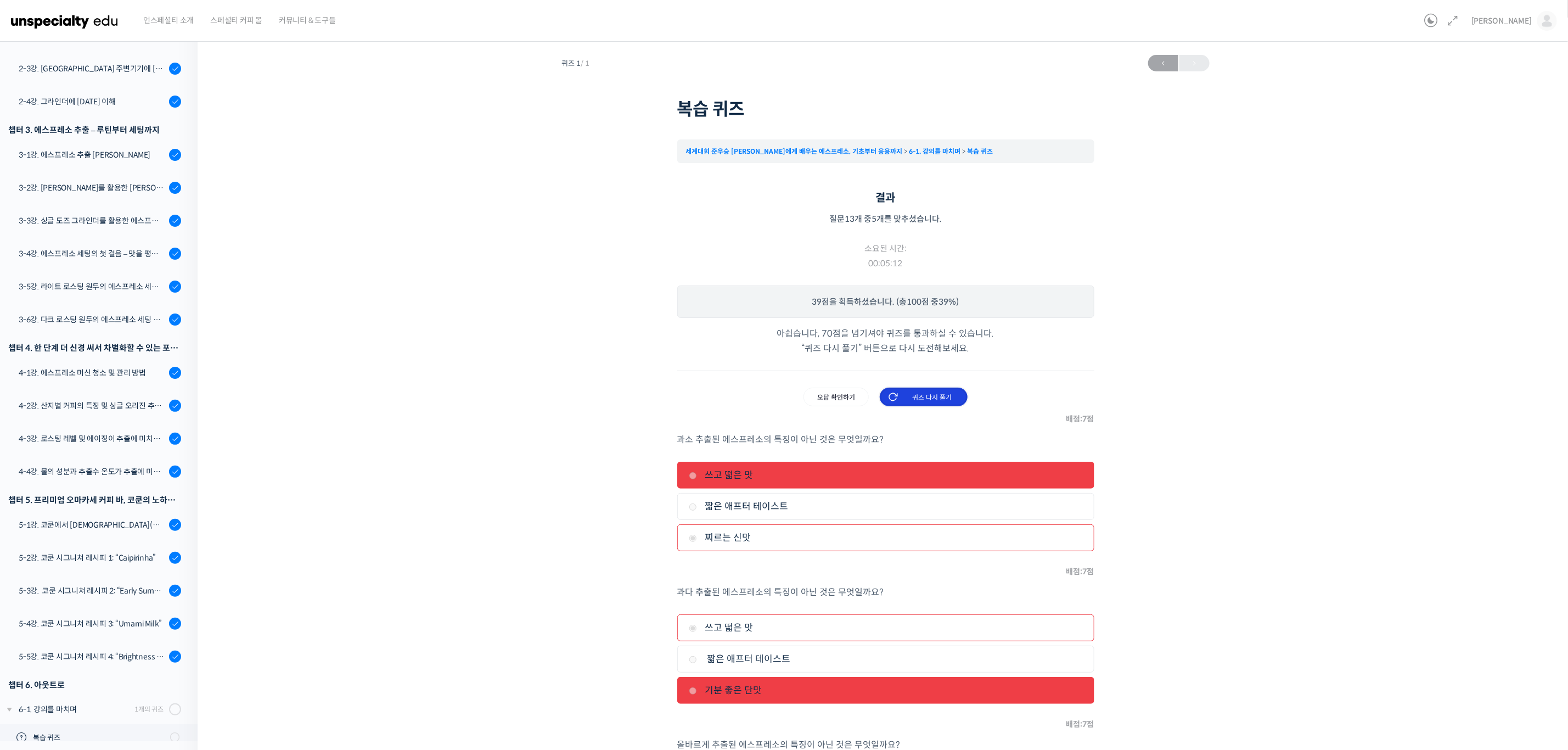
click at [936, 392] on input "퀴즈 다시 풀기" at bounding box center [924, 397] width 88 height 18
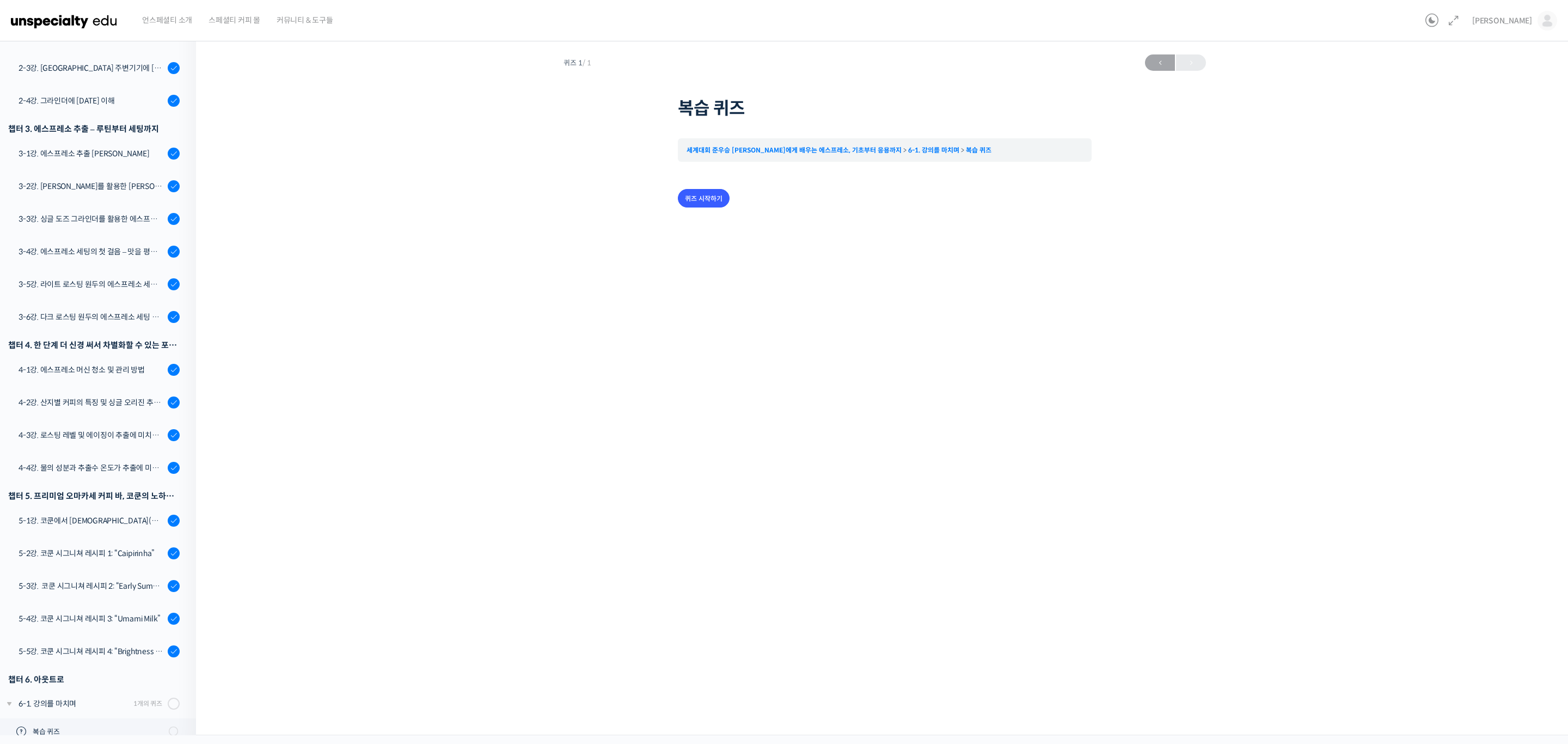
scroll to position [282, 0]
click at [736, 285] on label "쓰고 떫은 맛" at bounding box center [885, 283] width 391 height 15
click at [697, 285] on input "쓰고 떫은 맛" at bounding box center [693, 284] width 8 height 7
radio input "true"
click at [1073, 383] on input "다음" at bounding box center [1072, 383] width 39 height 23
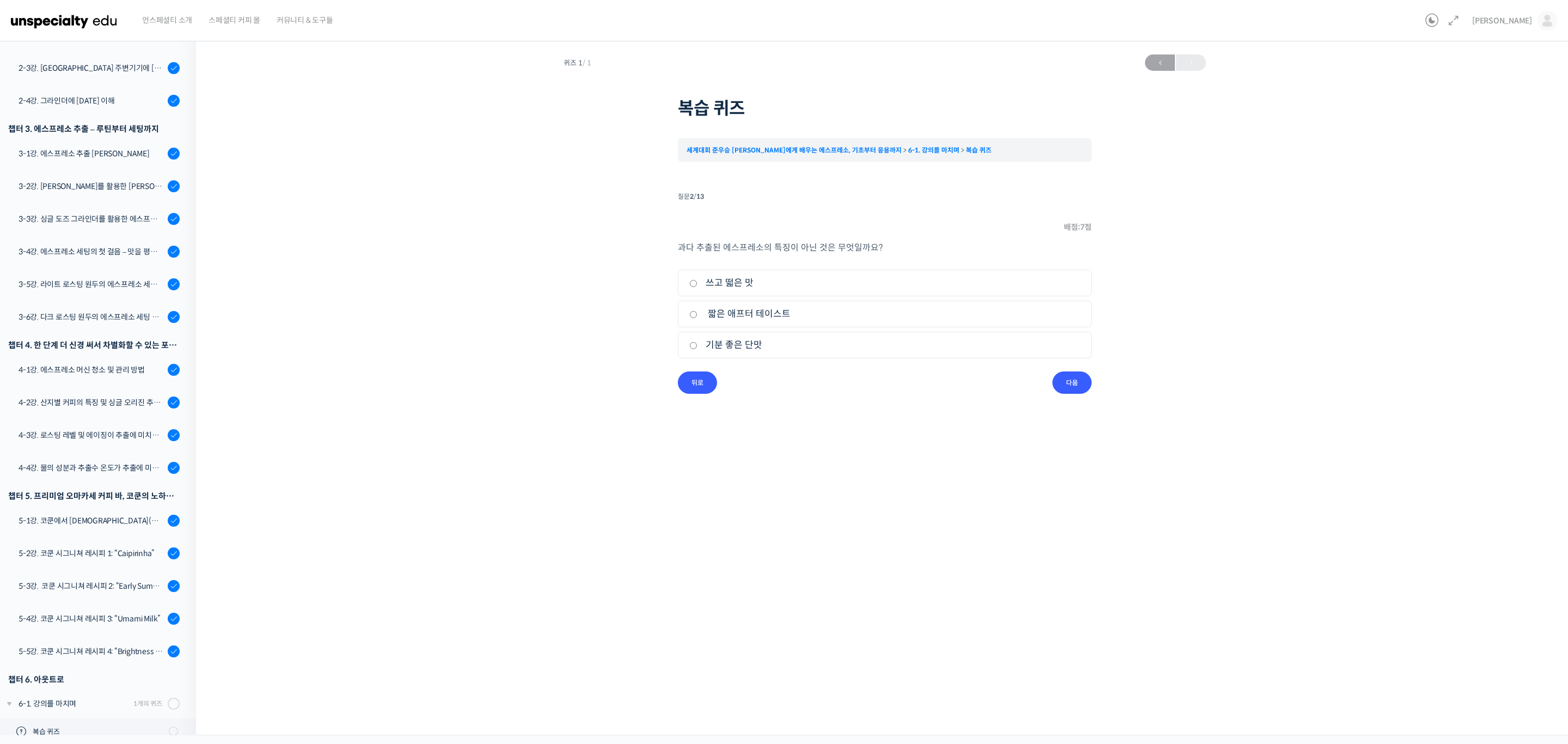
click at [747, 345] on label "기분 좋은 단맛" at bounding box center [885, 345] width 391 height 15
click at [697, 345] on input "기분 좋은 단맛" at bounding box center [693, 345] width 8 height 7
radio input "true"
click at [1079, 378] on input "다음" at bounding box center [1072, 383] width 39 height 23
click at [742, 282] on label "떫은 애프터 테이스트" at bounding box center [885, 283] width 391 height 15
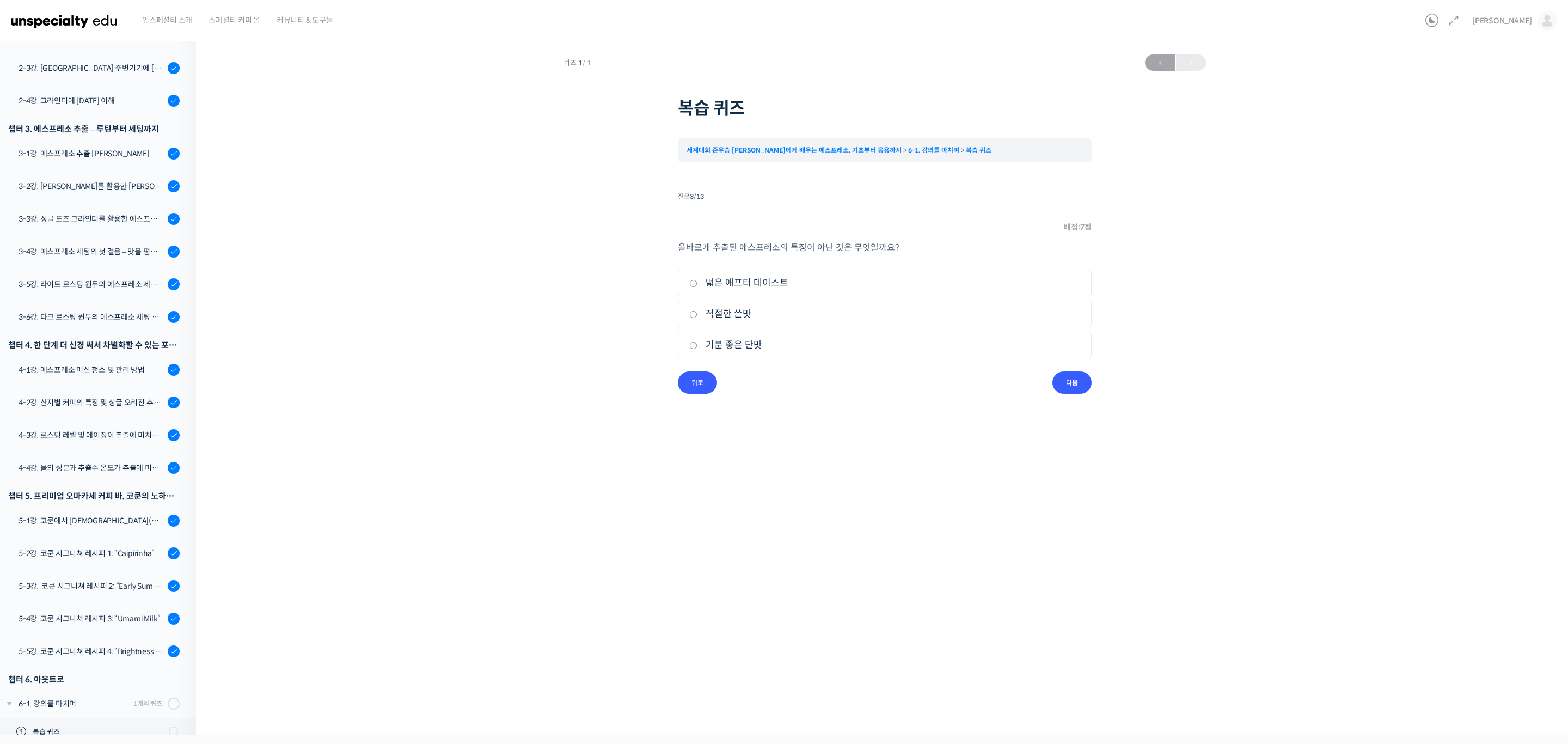
click at [697, 282] on input "떫은 애프터 테이스트" at bounding box center [693, 284] width 8 height 7
radio input "true"
click at [1065, 381] on input "다음" at bounding box center [1072, 383] width 39 height 23
click at [781, 346] on label "분쇄도를 가늘게 조정" at bounding box center [885, 345] width 391 height 15
click at [697, 346] on input "분쇄도를 가늘게 조정" at bounding box center [693, 345] width 8 height 7
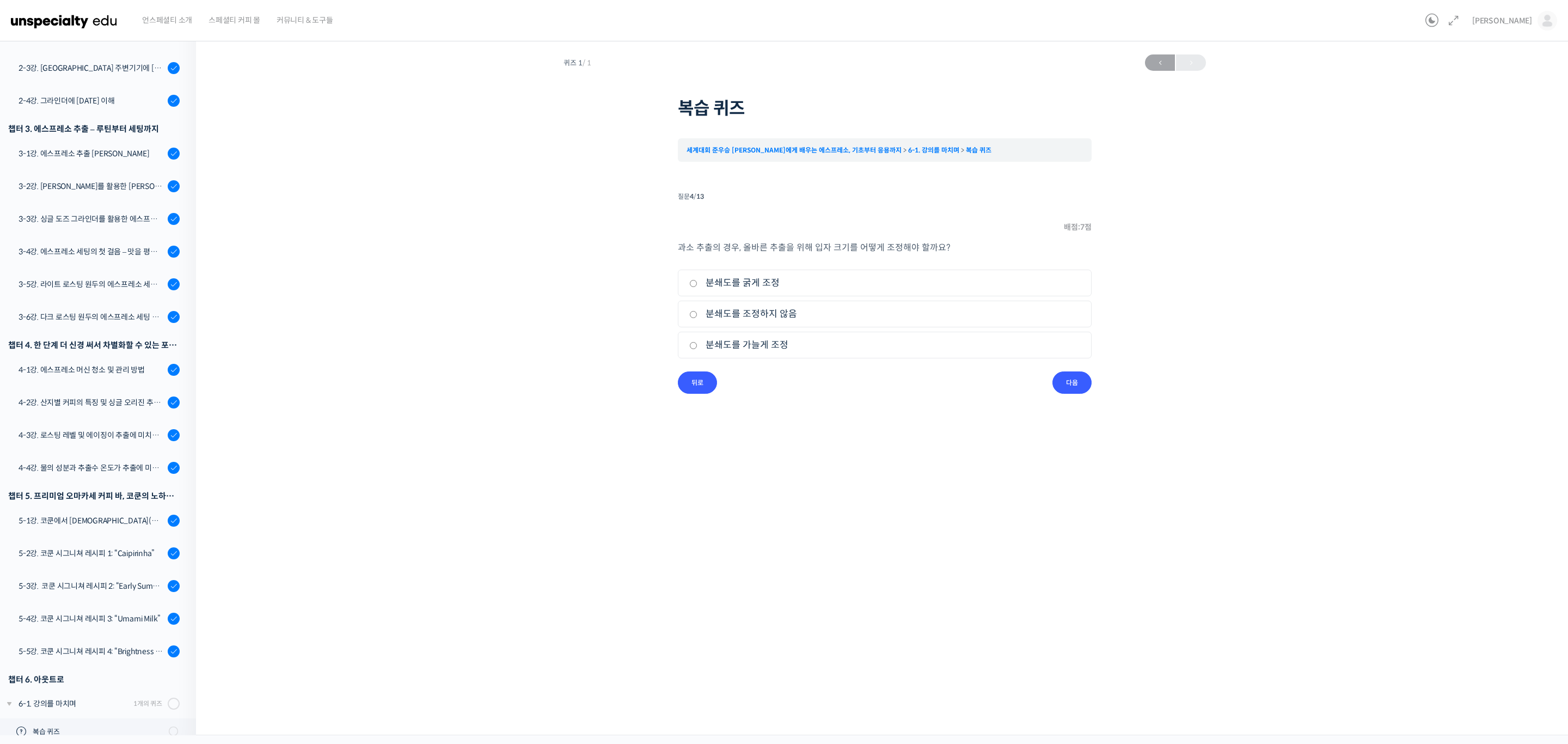
radio input "true"
click at [1088, 391] on li "질문 4 / 13 4 . 질문 배점: 7 점 과소 추출의 경우, 올바른 추출을 위해 입자 크기를 어떻게 조정해야 할까요? 1. 분쇄도를 굵게 …" at bounding box center [884, 291] width 414 height 205
click at [1079, 384] on input "다음" at bounding box center [1072, 383] width 39 height 23
click at [744, 347] on label "온도를 낮춘다" at bounding box center [885, 345] width 391 height 15
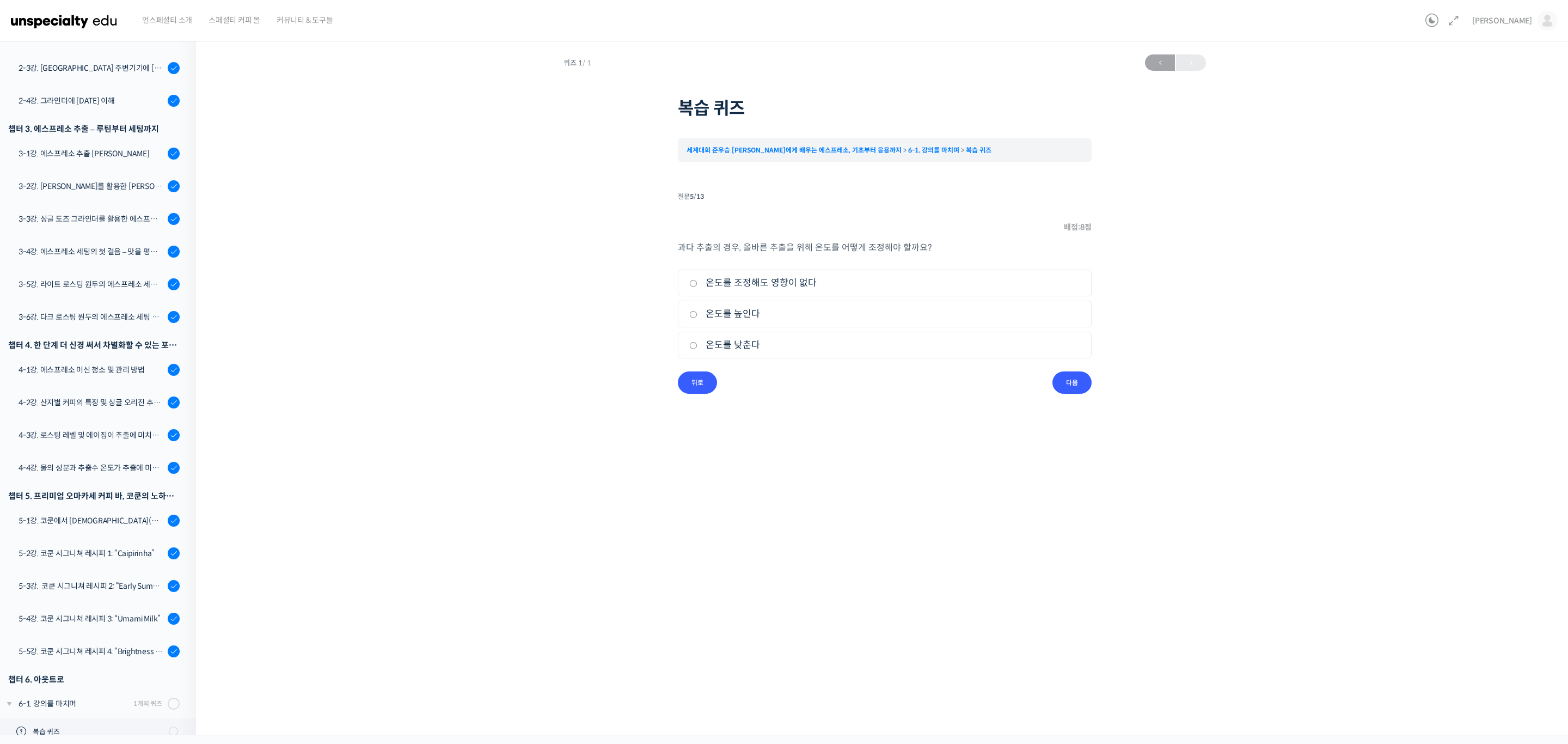
click at [697, 347] on input "온도를 낮춘다" at bounding box center [693, 345] width 8 height 7
radio input "true"
click at [744, 347] on label "온도를 낮춘다" at bounding box center [885, 345] width 391 height 15
click at [697, 347] on input "온도를 낮춘다" at bounding box center [693, 345] width 8 height 7
click at [1082, 380] on input "다음" at bounding box center [1072, 383] width 39 height 23
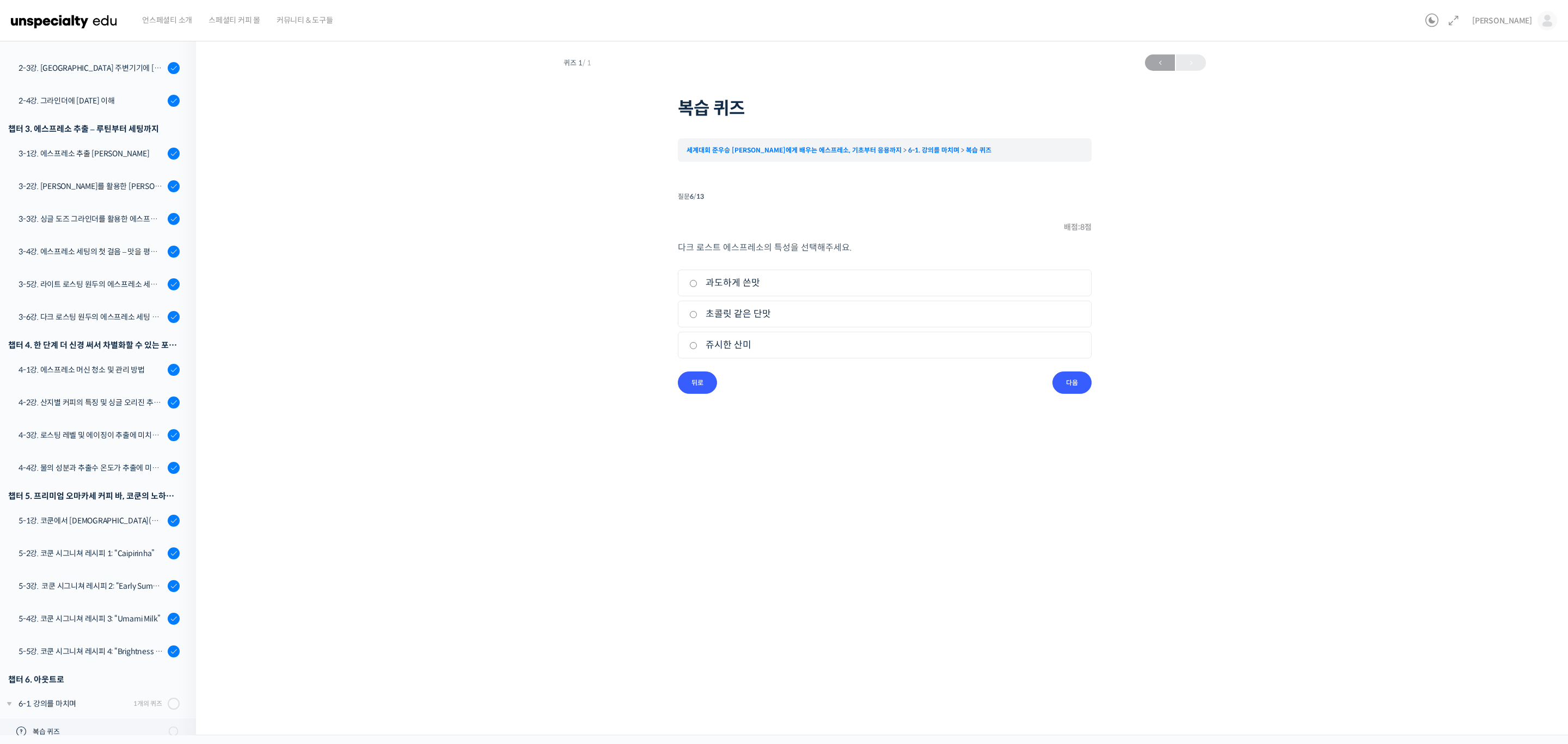
click at [761, 314] on label "초콜릿 같은 단맛" at bounding box center [885, 314] width 391 height 15
click at [697, 314] on input "초콜릿 같은 단맛" at bounding box center [693, 315] width 8 height 7
radio input "true"
click at [1082, 381] on input "다음" at bounding box center [1072, 383] width 39 height 23
click at [739, 345] on label "쥬시한 산미" at bounding box center [885, 345] width 391 height 15
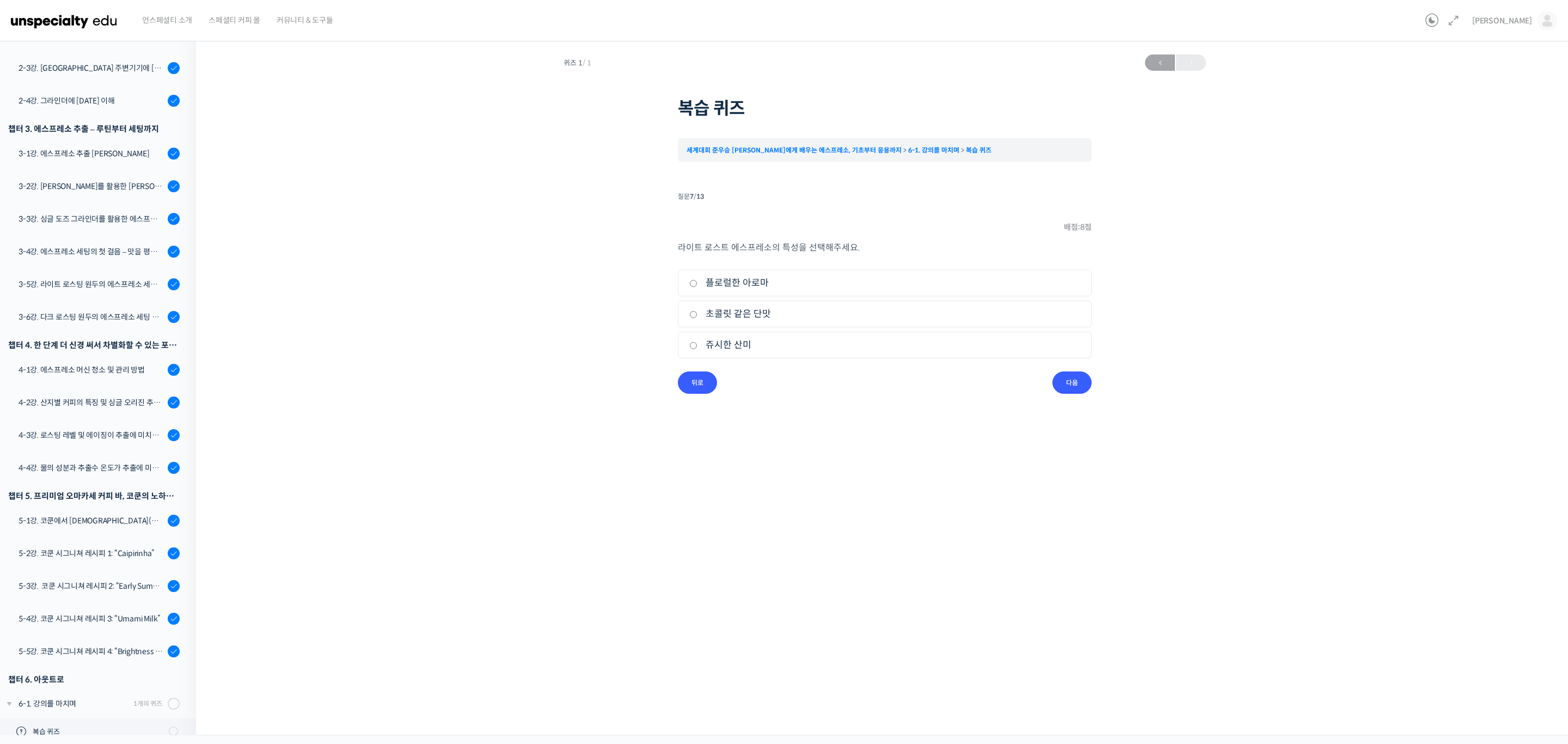
click at [697, 345] on input "쥬시한 산미" at bounding box center [693, 345] width 8 height 7
radio input "true"
click at [1070, 386] on input "다음" at bounding box center [1072, 383] width 39 height 23
click at [720, 282] on label "가스맛" at bounding box center [885, 283] width 391 height 15
click at [697, 282] on input "가스맛" at bounding box center [693, 284] width 8 height 7
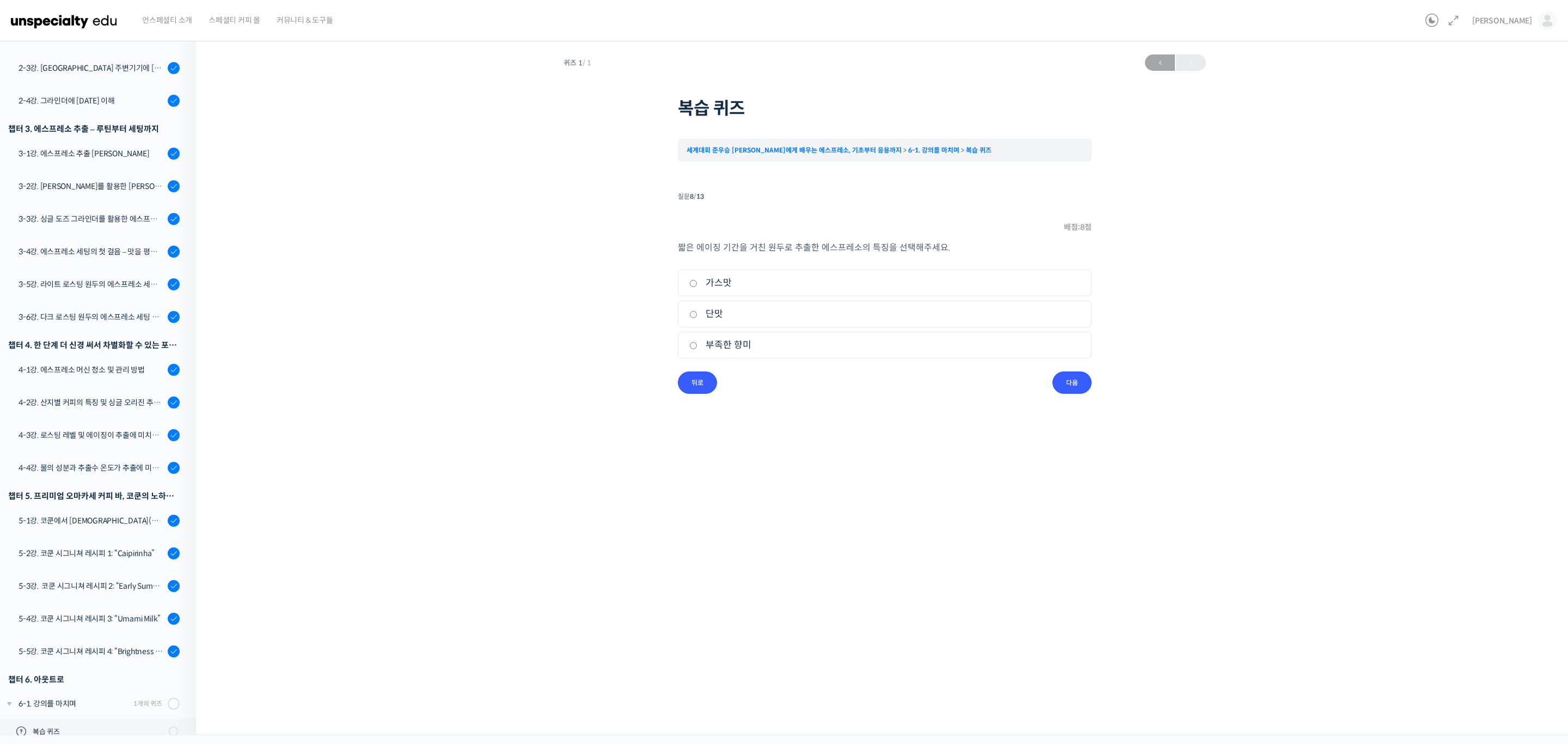
radio input "true"
click at [1075, 383] on input "다음" at bounding box center [1072, 383] width 39 height 23
click at [711, 345] on label "부족한 아로마 향미" at bounding box center [885, 345] width 391 height 15
click at [697, 345] on input "부족한 아로마 향미" at bounding box center [693, 345] width 8 height 7
radio input "true"
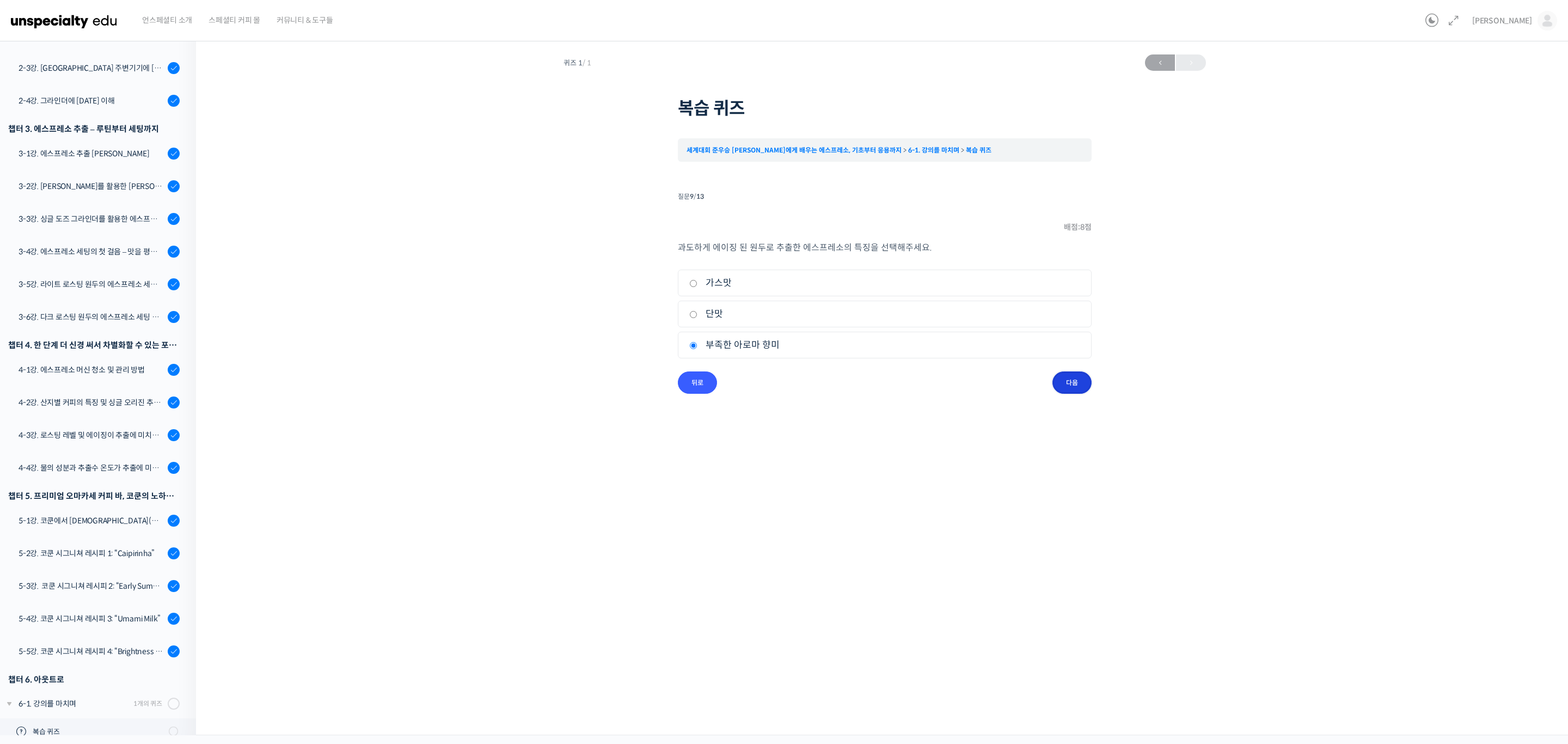
click at [1066, 376] on input "다음" at bounding box center [1072, 383] width 39 height 23
click at [789, 342] on label "분쇄도를 가늘게 조정한다" at bounding box center [885, 345] width 391 height 15
click at [697, 342] on input "분쇄도를 가늘게 조정한다" at bounding box center [693, 345] width 8 height 7
radio input "true"
click at [1074, 377] on input "다음" at bounding box center [1072, 383] width 39 height 23
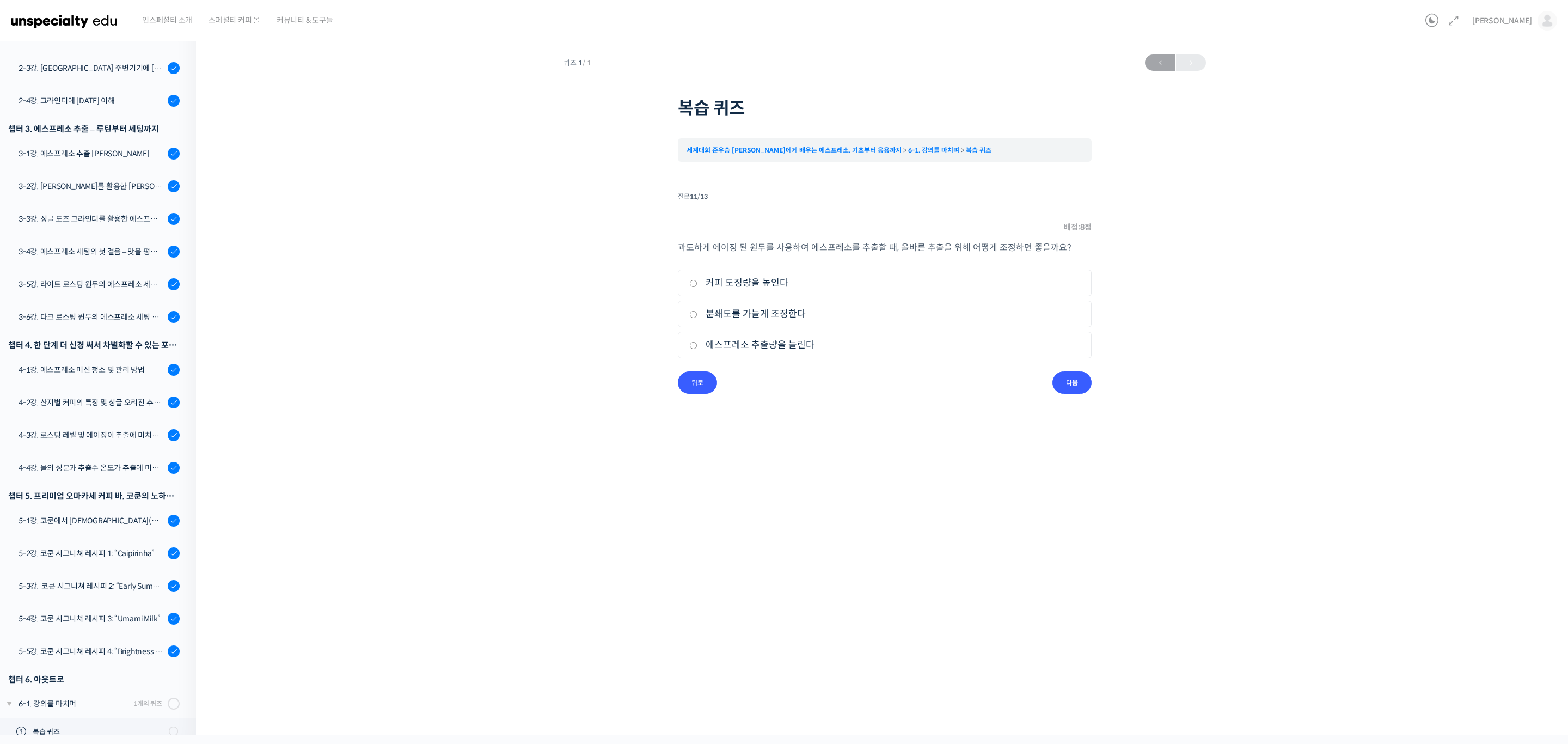
drag, startPoint x: 774, startPoint y: 279, endPoint x: 787, endPoint y: 282, distance: 13.3
click at [776, 279] on label "커피 도징량을 높인다" at bounding box center [885, 283] width 391 height 15
click at [691, 285] on input "커피 도징량을 높인다" at bounding box center [693, 284] width 8 height 7
radio input "true"
click at [1070, 379] on input "다음" at bounding box center [1072, 383] width 39 height 23
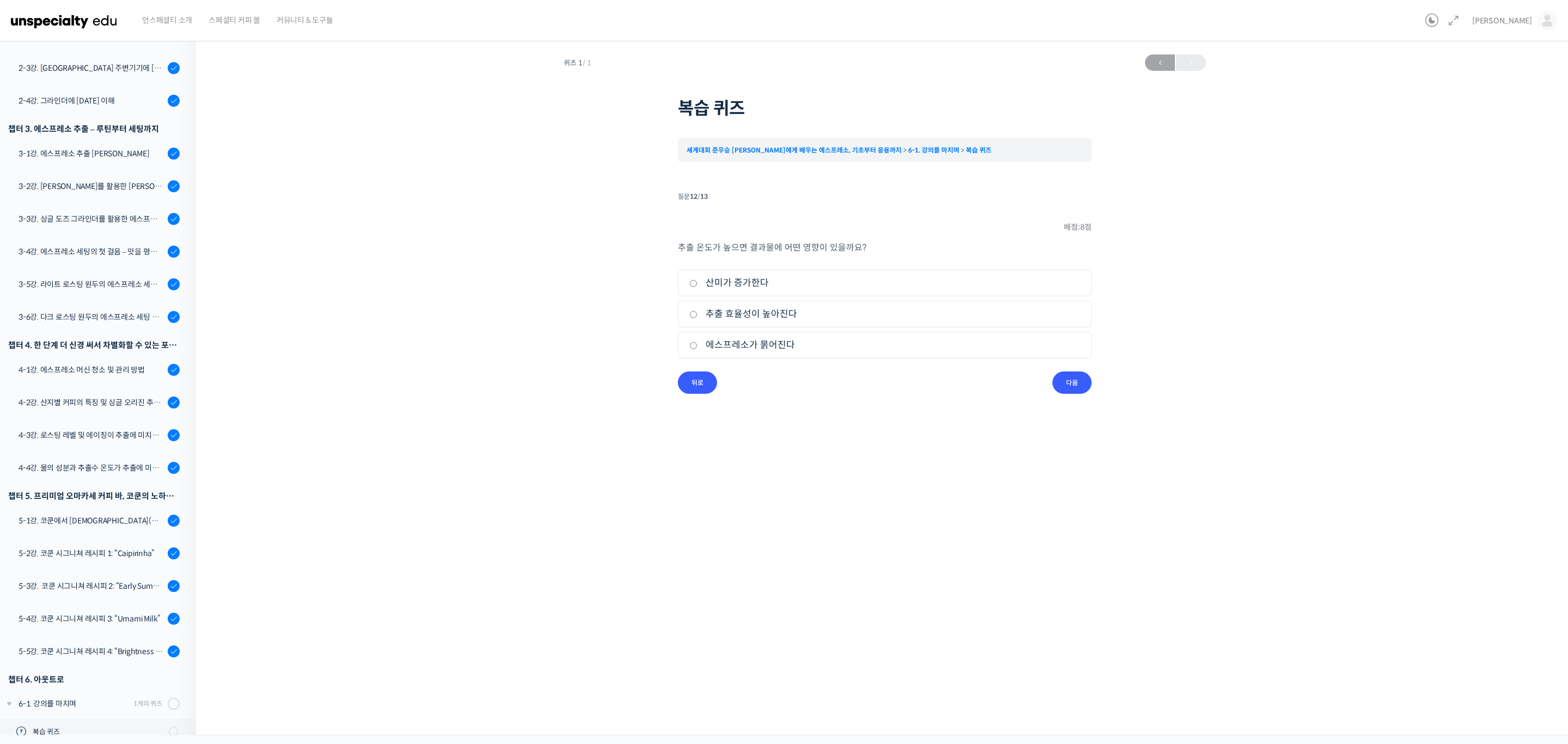
click at [764, 317] on label "추출 효율성이 높아진다" at bounding box center [885, 314] width 391 height 15
click at [697, 317] on input "추출 효율성이 높아진다" at bounding box center [693, 315] width 8 height 7
radio input "true"
click at [1067, 381] on input "다음" at bounding box center [1072, 383] width 39 height 23
drag, startPoint x: 736, startPoint y: 287, endPoint x: 741, endPoint y: 289, distance: 5.4
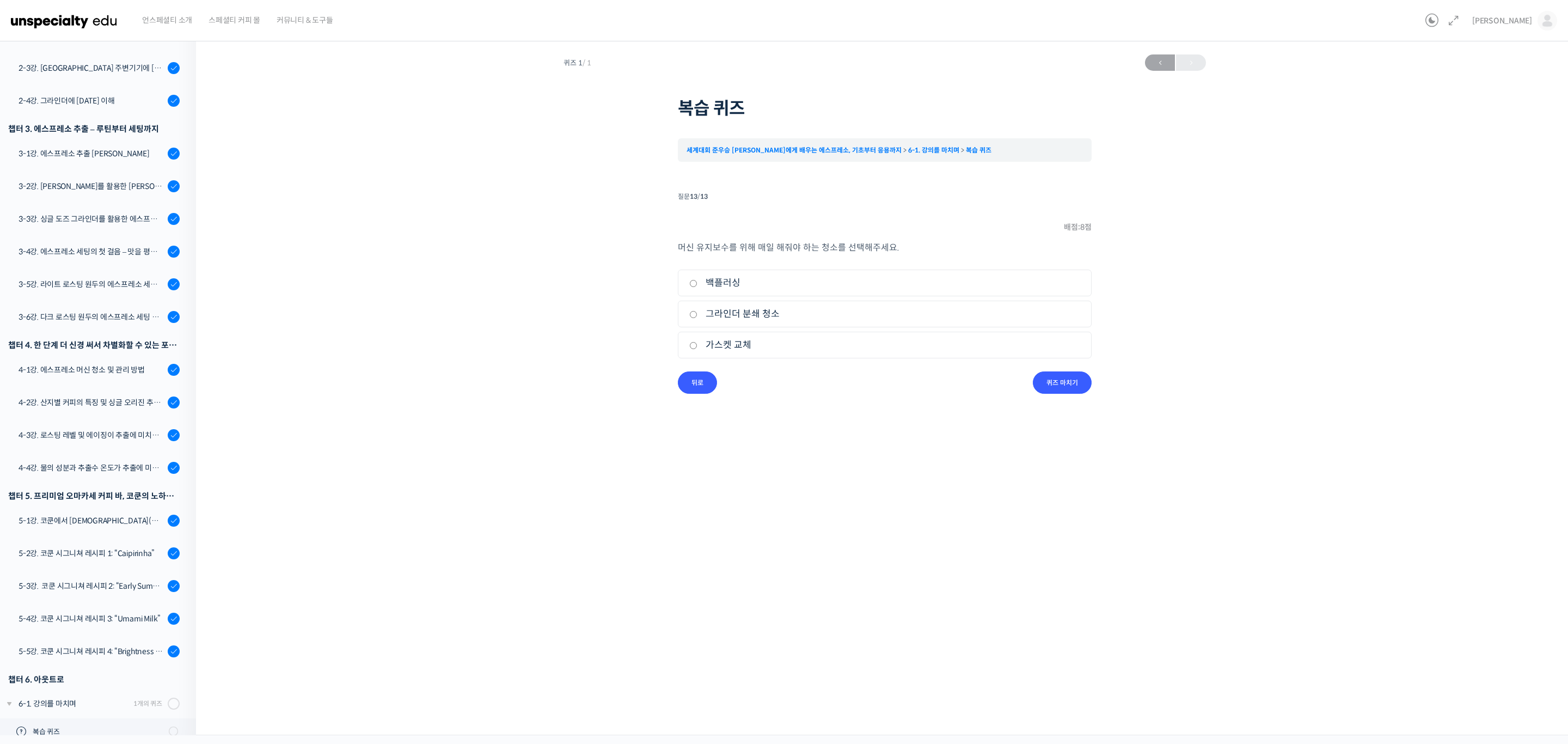
click at [736, 287] on label "백플러싱" at bounding box center [885, 283] width 391 height 15
click at [697, 287] on input "백플러싱" at bounding box center [693, 284] width 8 height 7
radio input "true"
click at [1068, 377] on input "퀴즈 마치기" at bounding box center [1062, 383] width 59 height 23
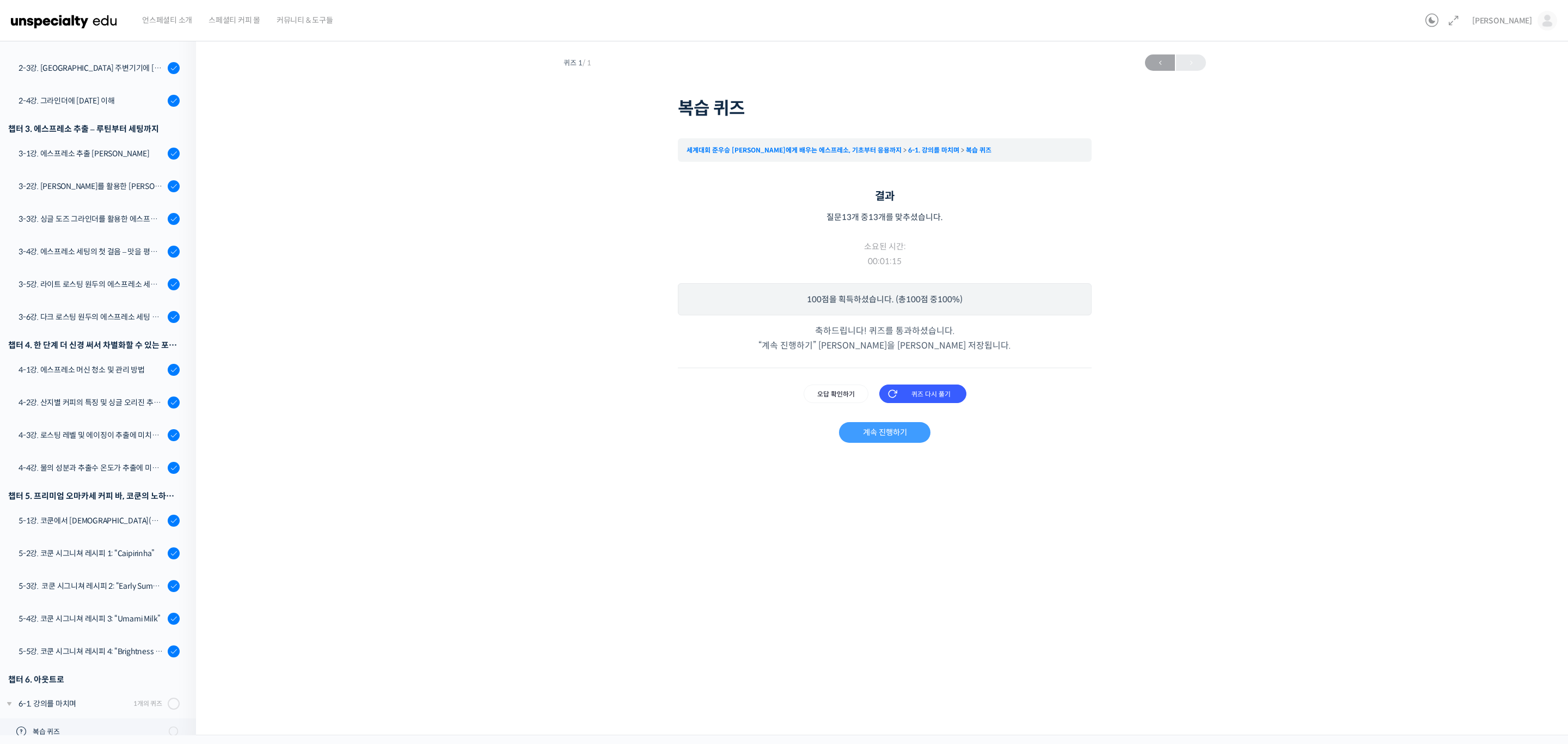
click at [903, 425] on link "계속 진행하기" at bounding box center [884, 432] width 91 height 21
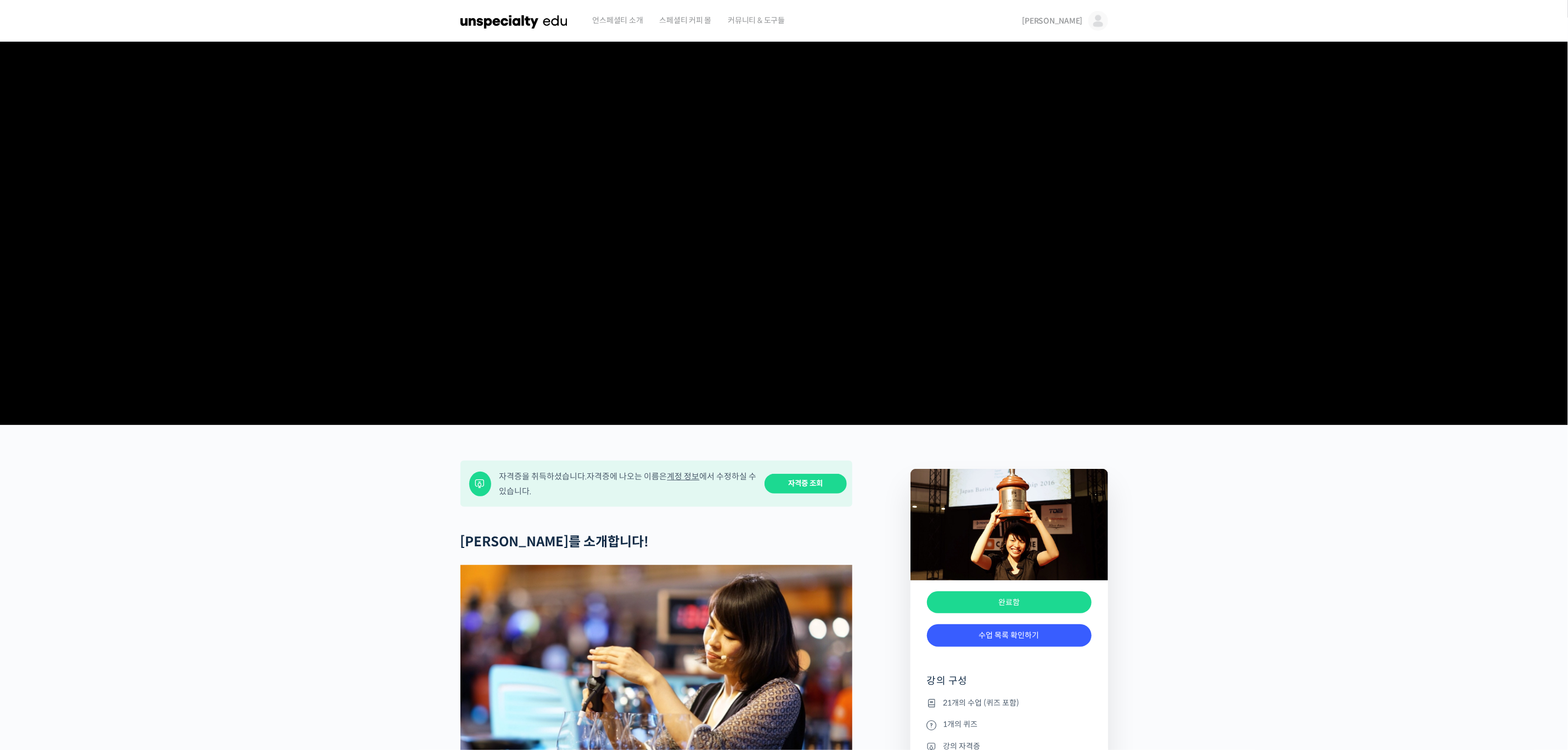
click at [1065, 24] on span "[PERSON_NAME]" at bounding box center [1053, 21] width 60 height 10
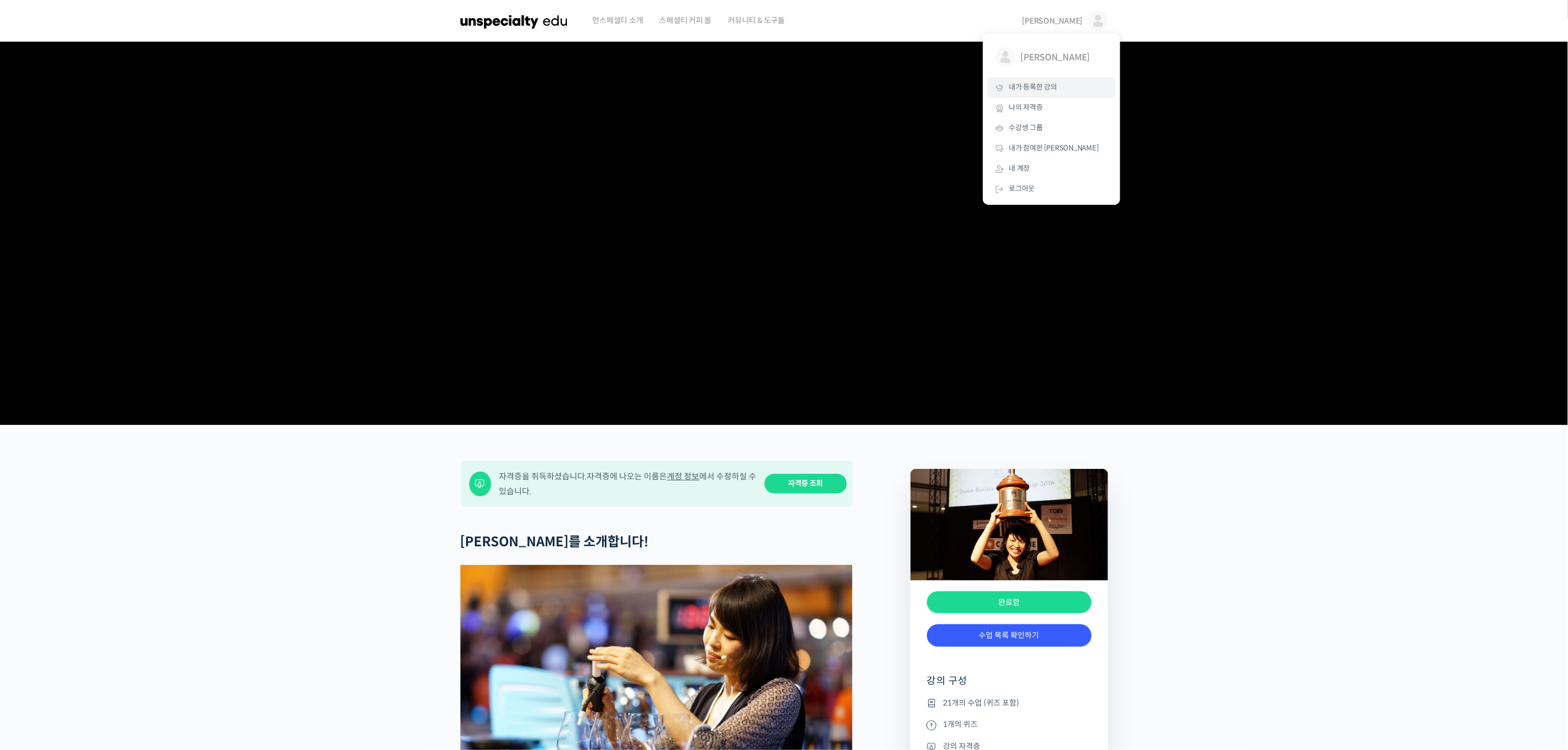
click at [1044, 83] on span "내가 등록한 강의" at bounding box center [1033, 87] width 48 height 9
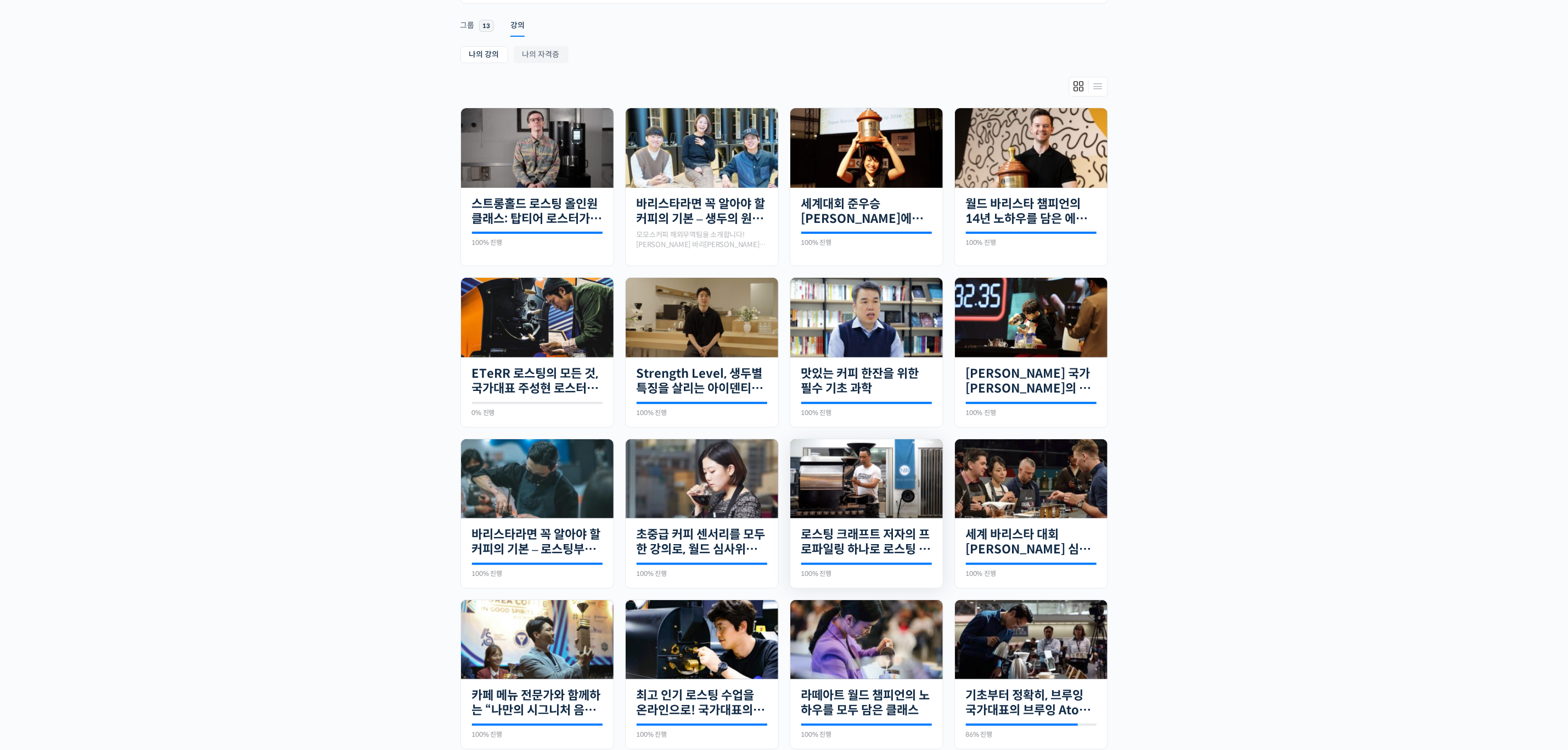
scroll to position [91, 0]
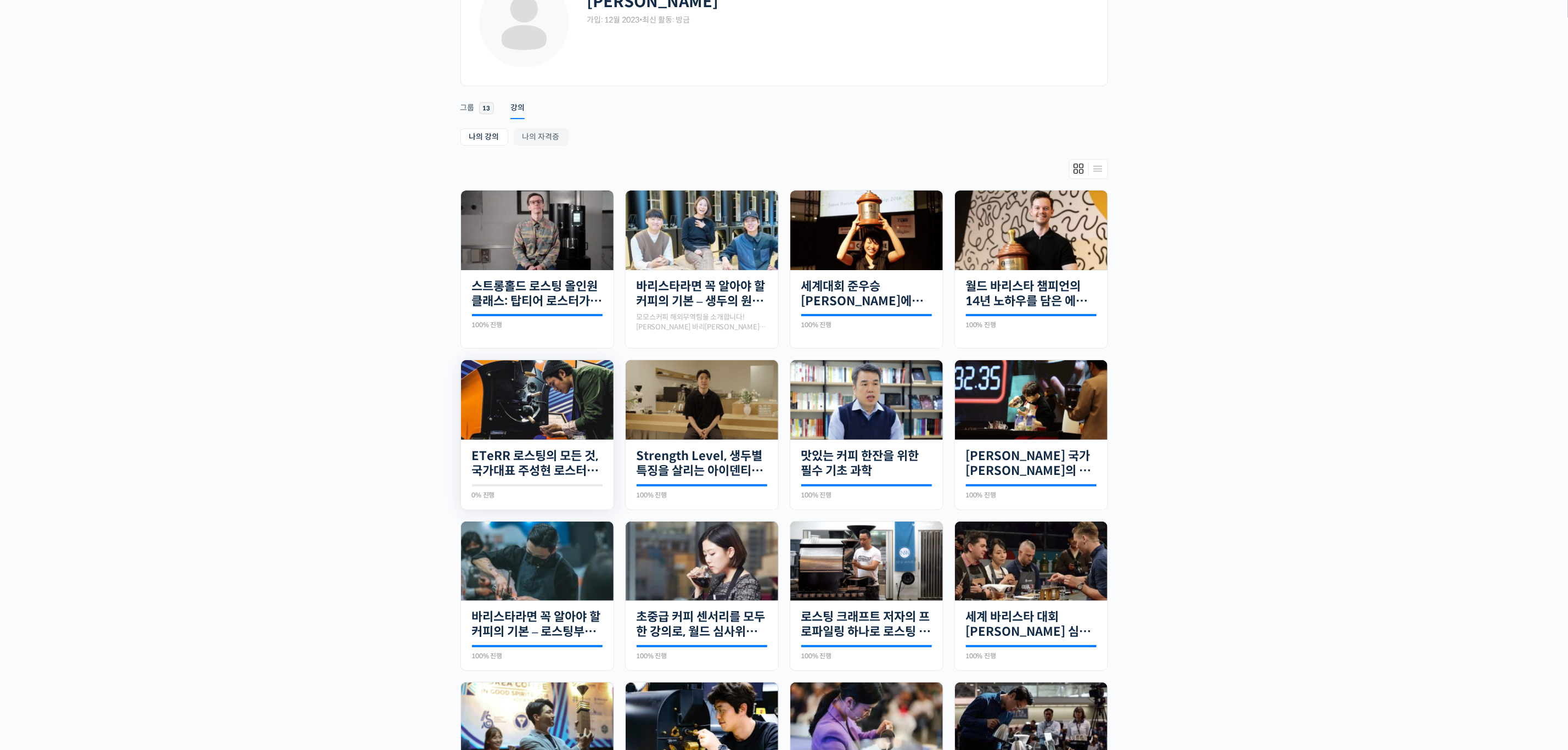
click at [575, 407] on img at bounding box center [537, 399] width 153 height 79
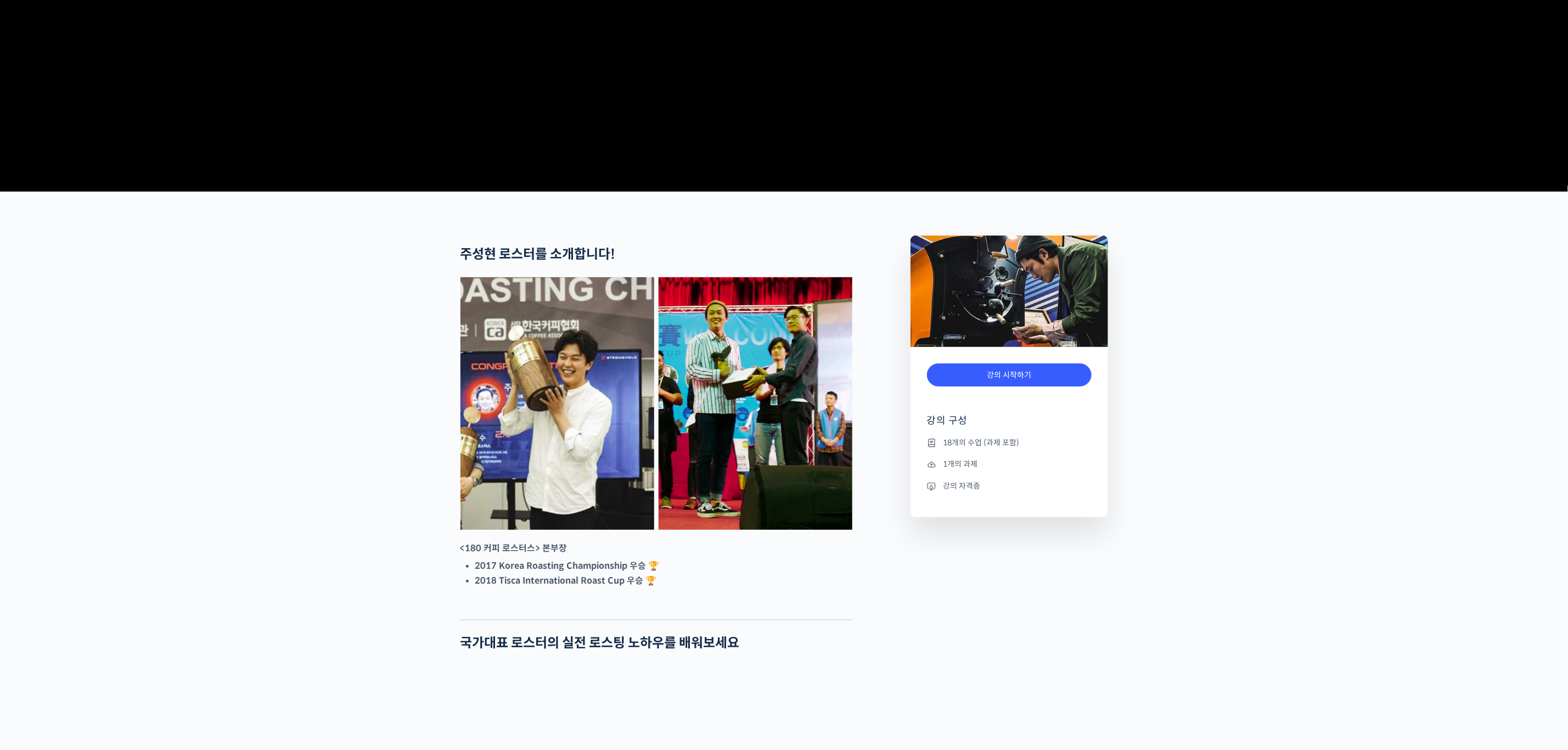
scroll to position [247, 0]
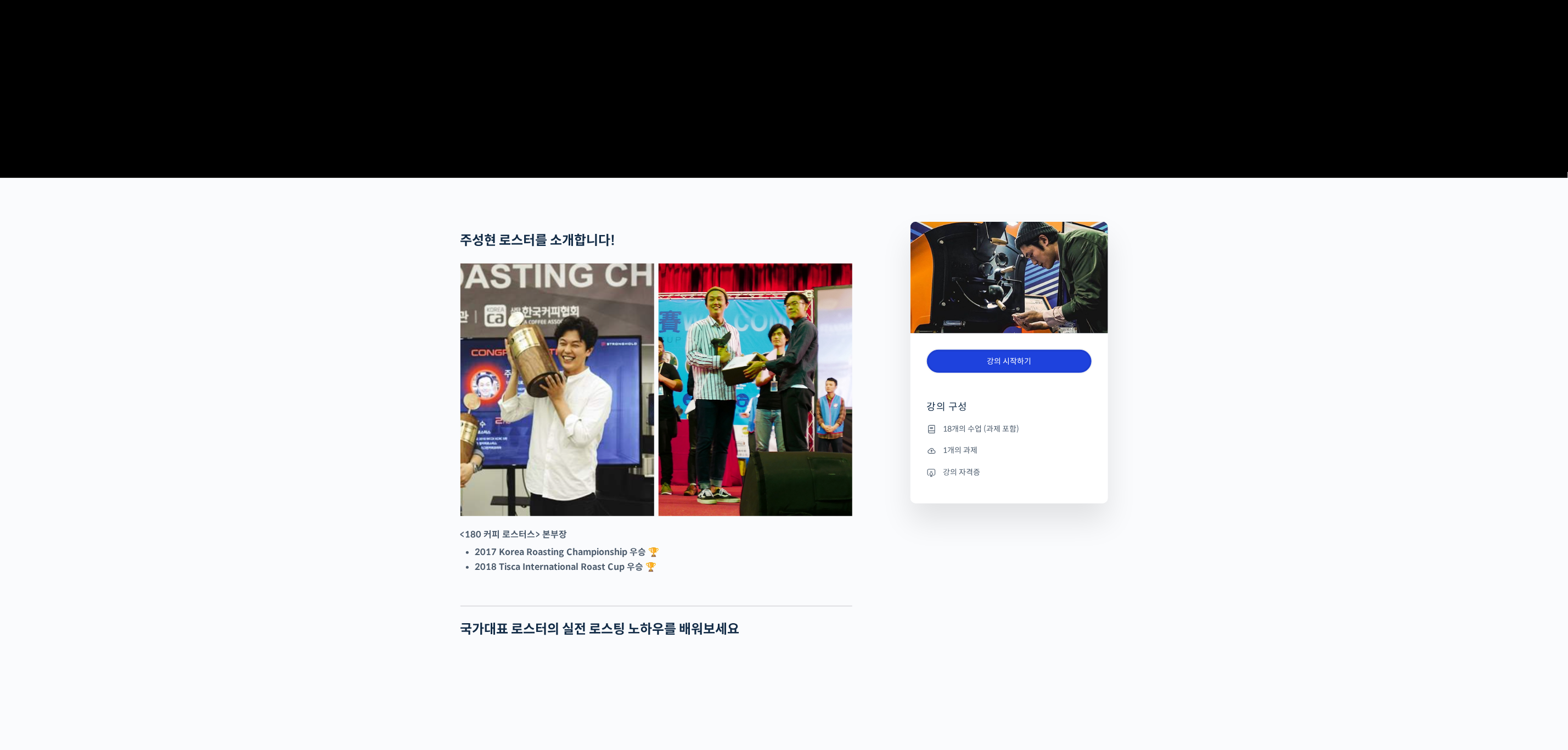
click at [1007, 373] on link "강의 시작하기" at bounding box center [1009, 361] width 165 height 23
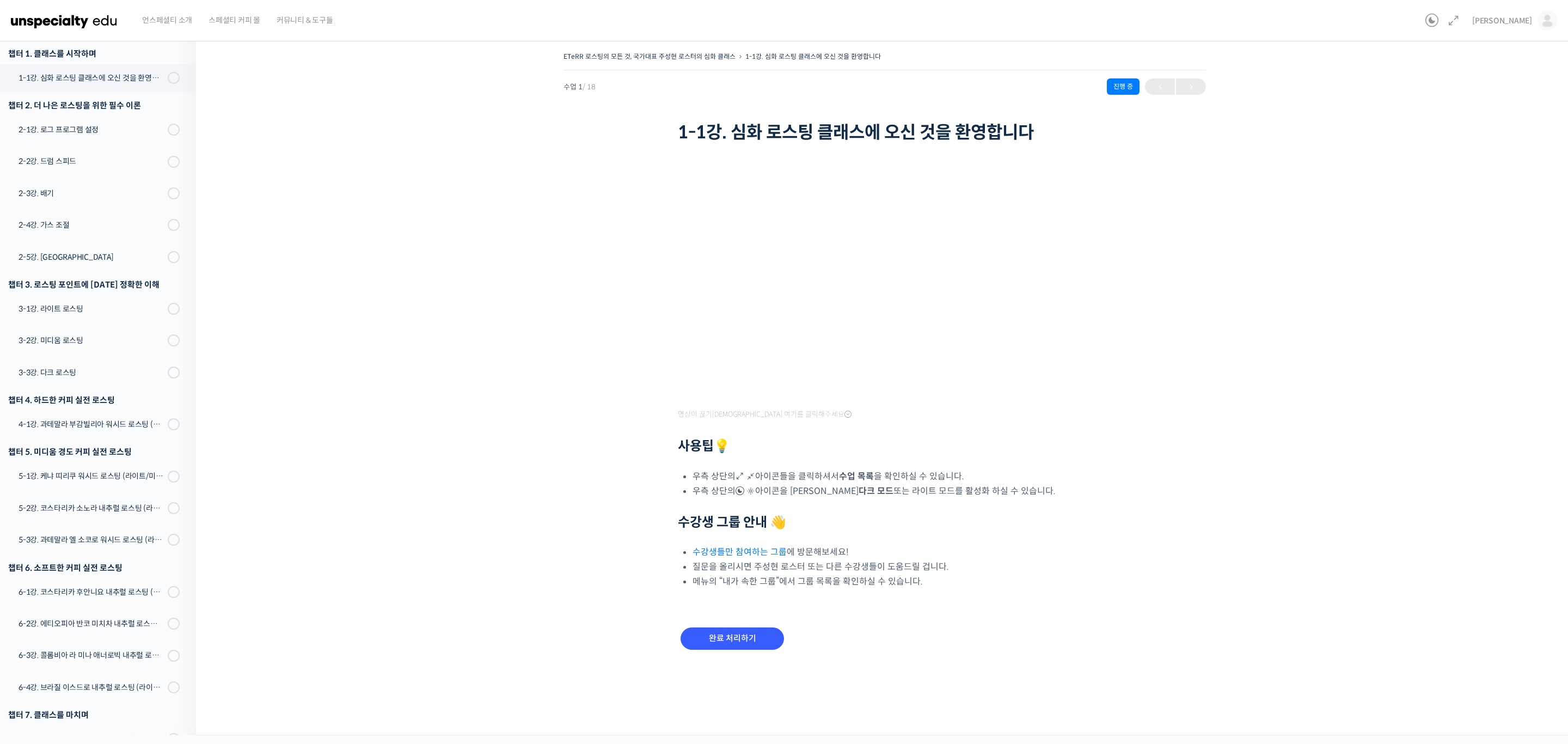
scroll to position [138, 0]
drag, startPoint x: 755, startPoint y: 636, endPoint x: 767, endPoint y: 639, distance: 12.4
click at [756, 636] on input "완료 처리하기" at bounding box center [732, 638] width 103 height 23
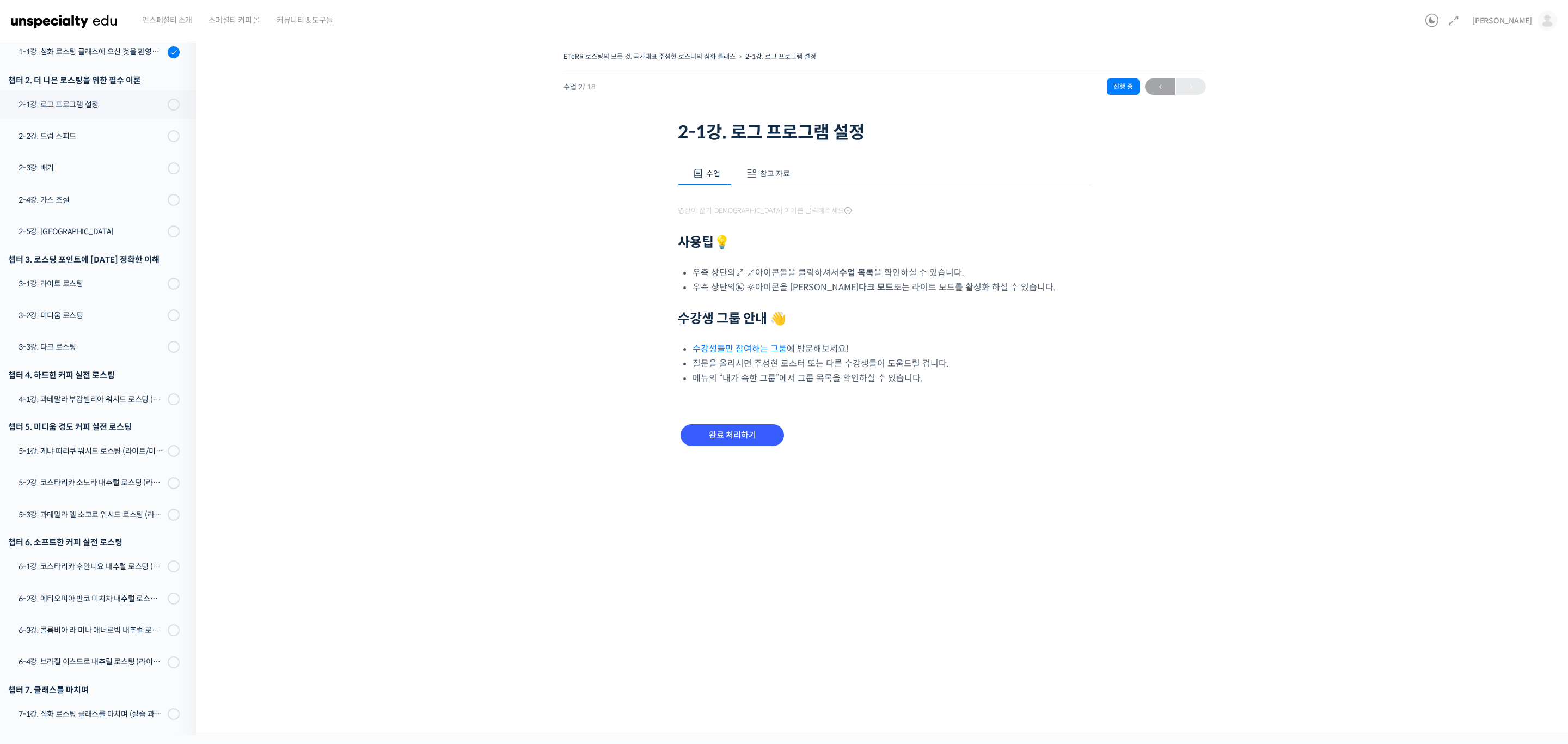
scroll to position [163, 0]
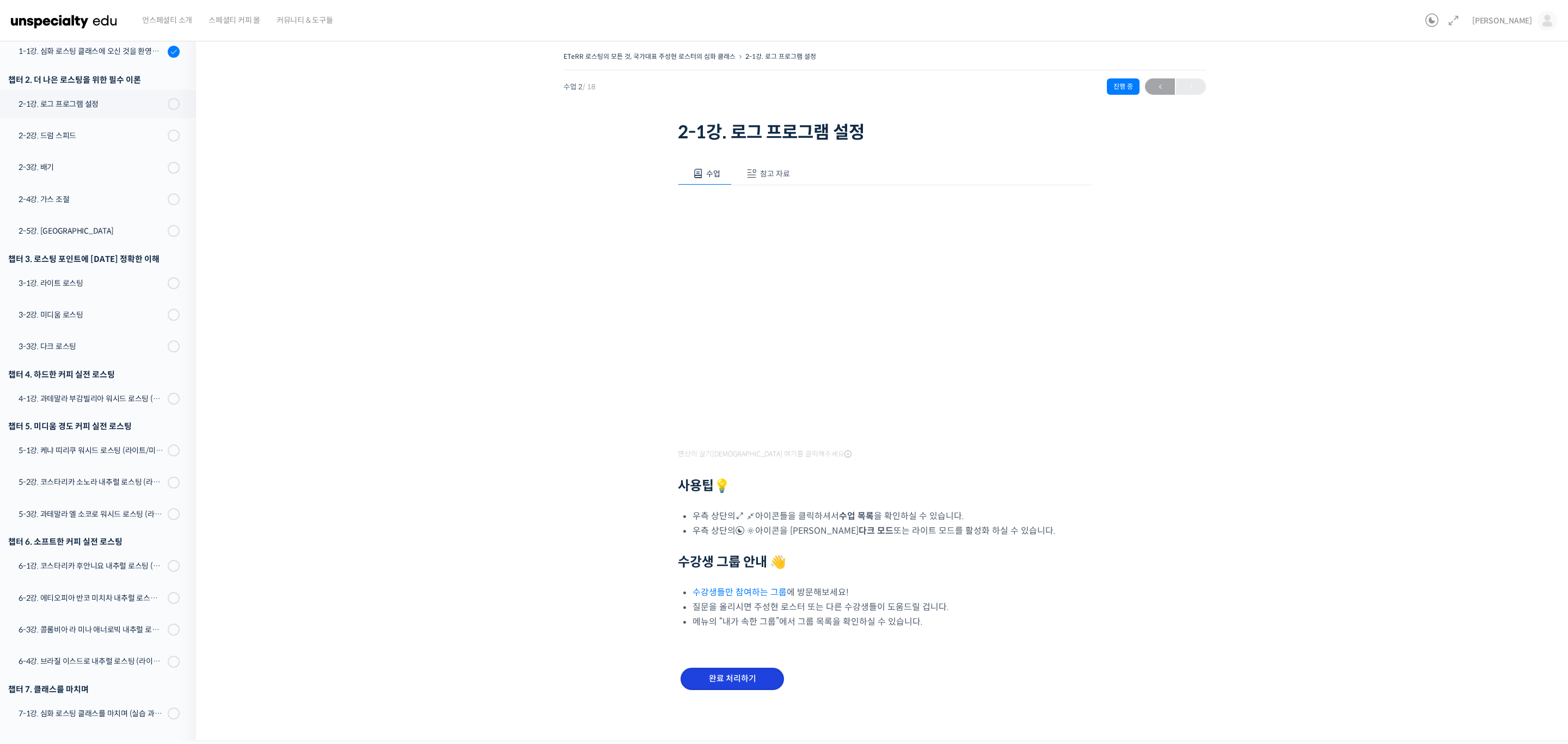
click at [742, 681] on input "완료 처리하기" at bounding box center [732, 679] width 103 height 23
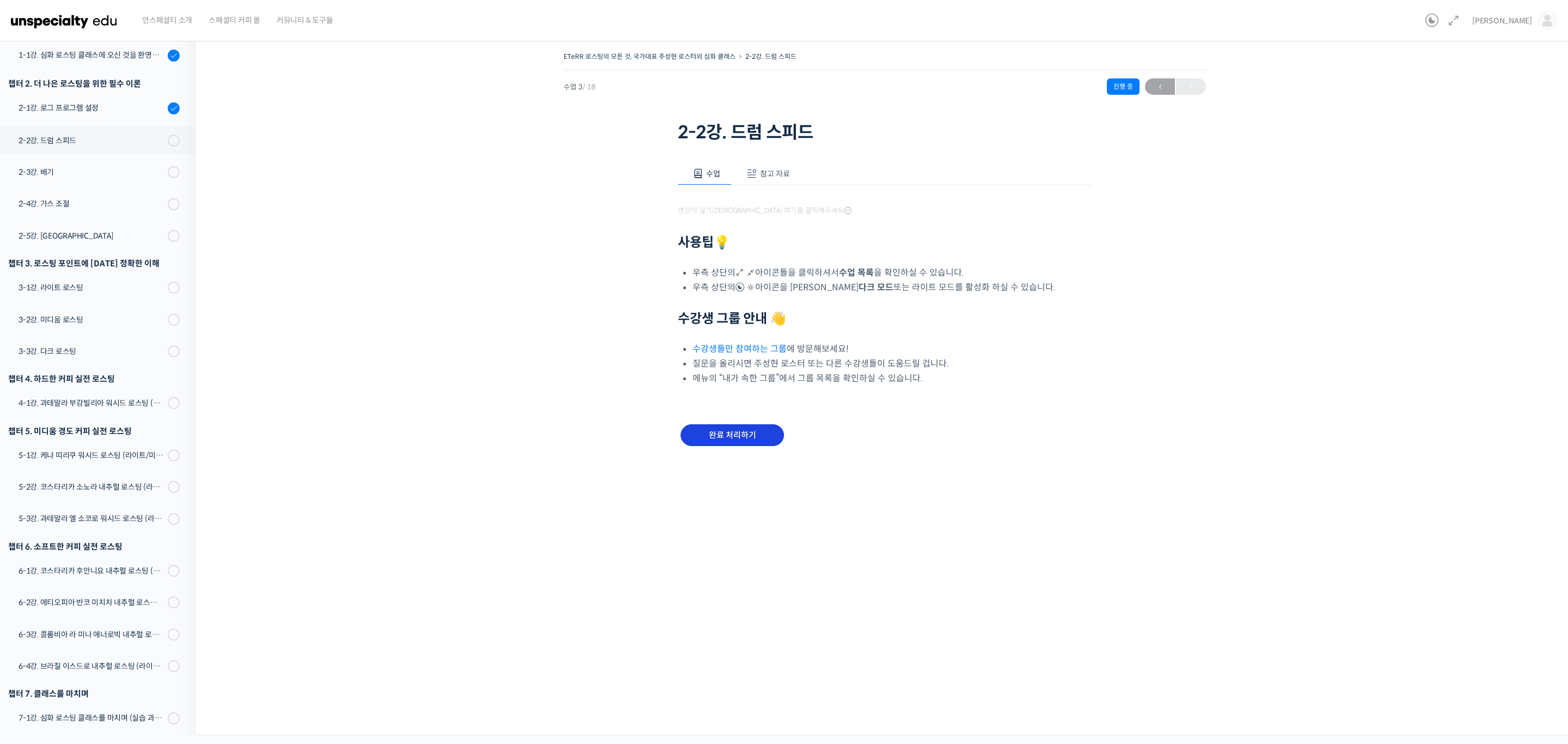
scroll to position [164, 0]
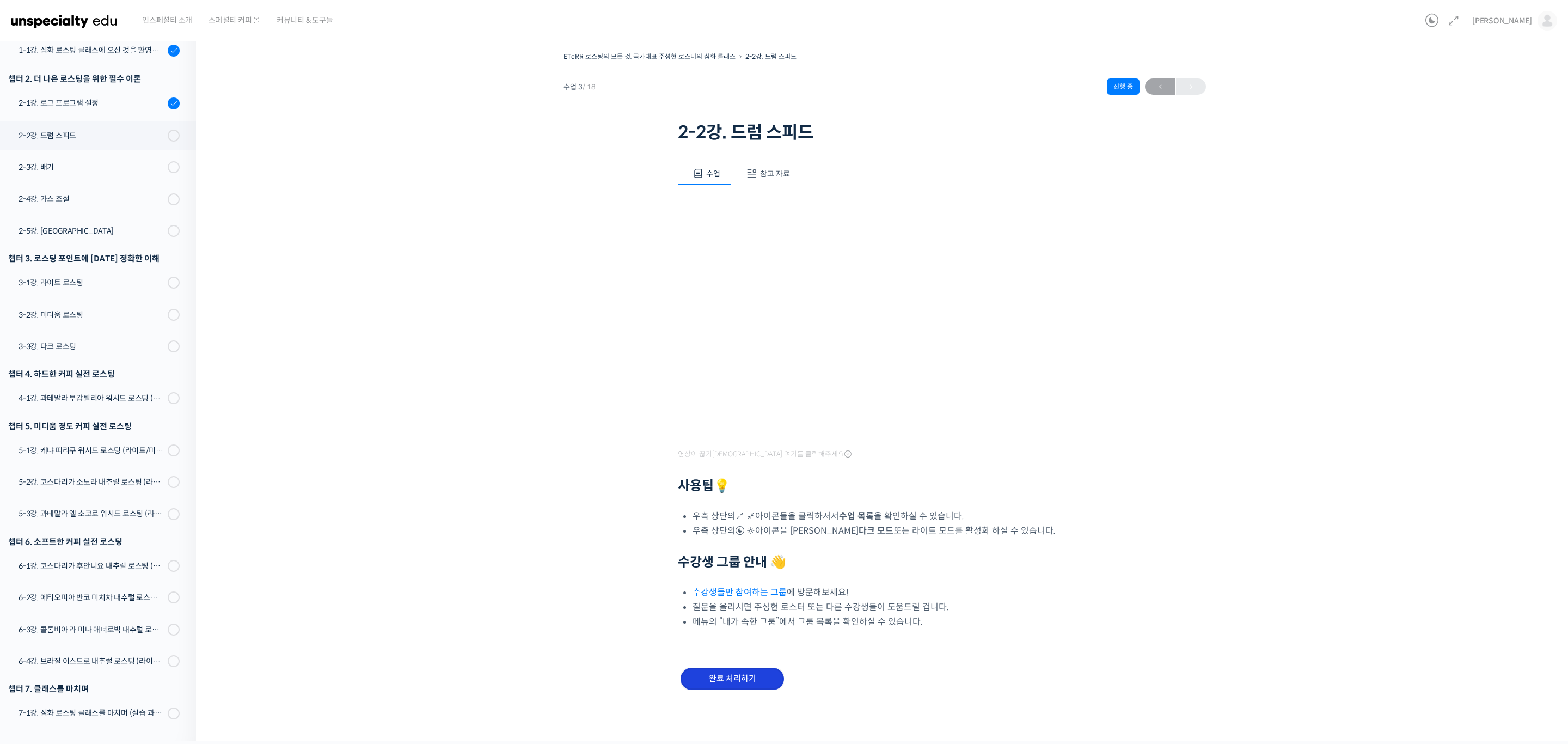
click at [735, 680] on input "완료 처리하기" at bounding box center [732, 679] width 103 height 23
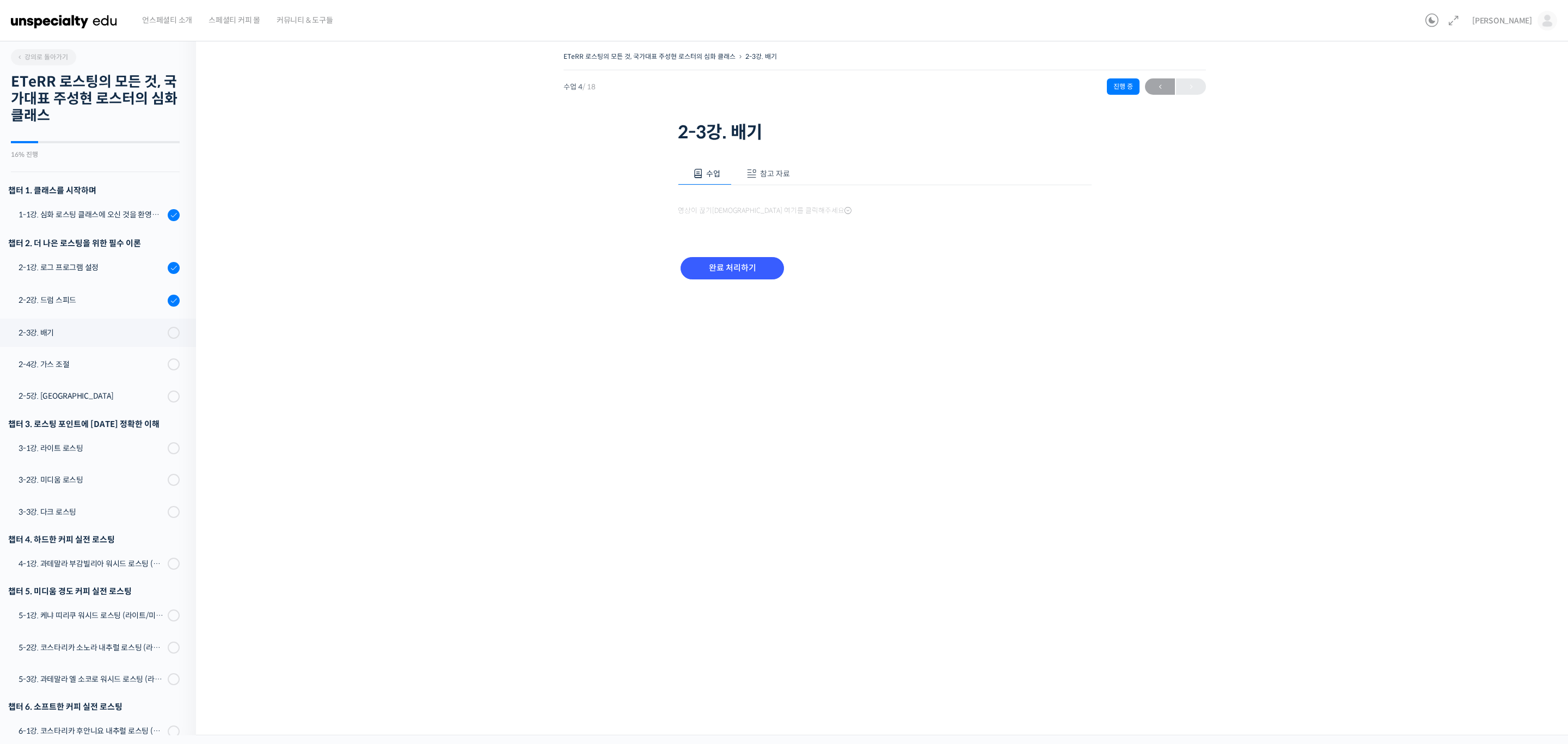
scroll to position [165, 0]
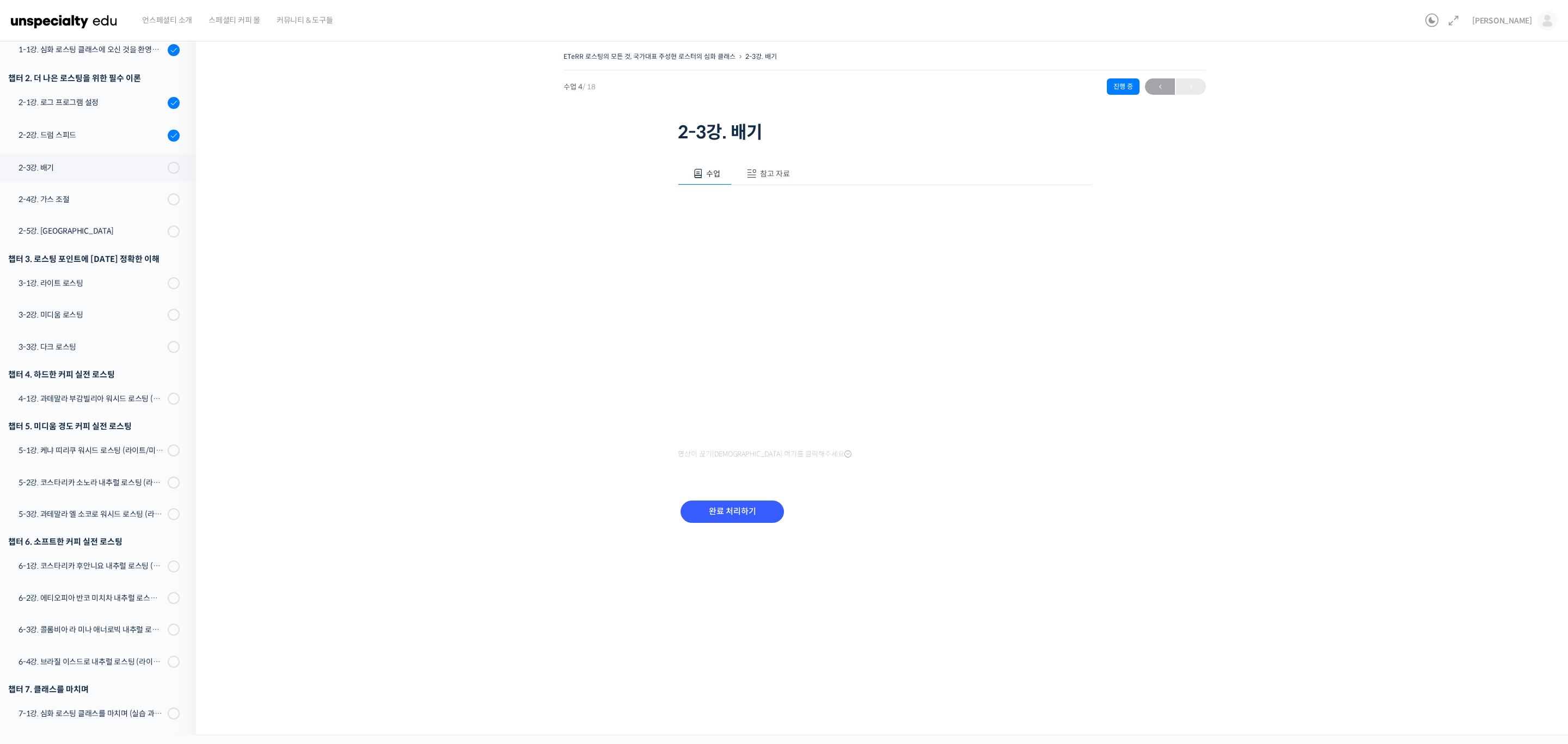
click at [746, 523] on div "완료 처리하기" at bounding box center [732, 520] width 109 height 45
click at [750, 514] on input "완료 처리하기" at bounding box center [732, 512] width 103 height 23
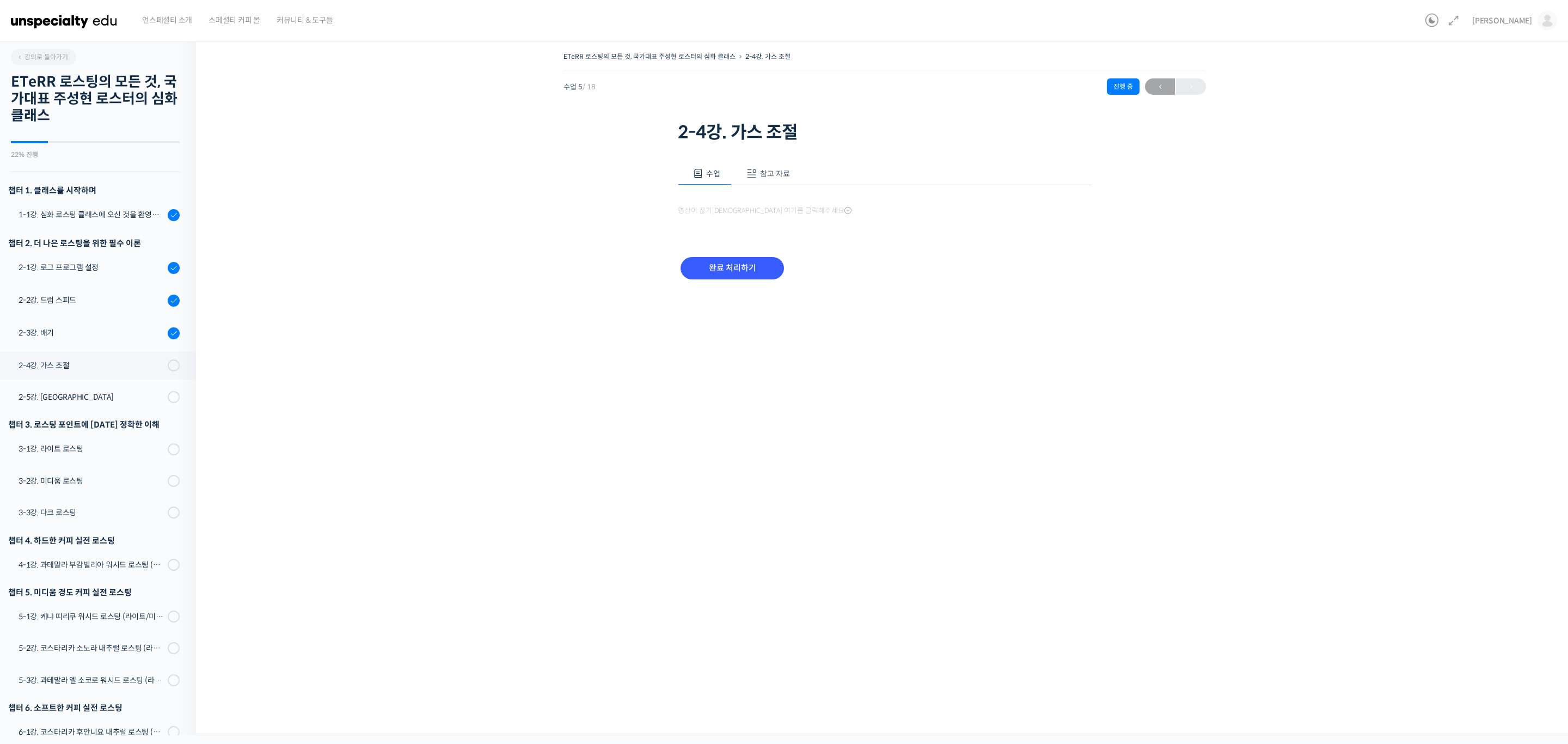
scroll to position [166, 0]
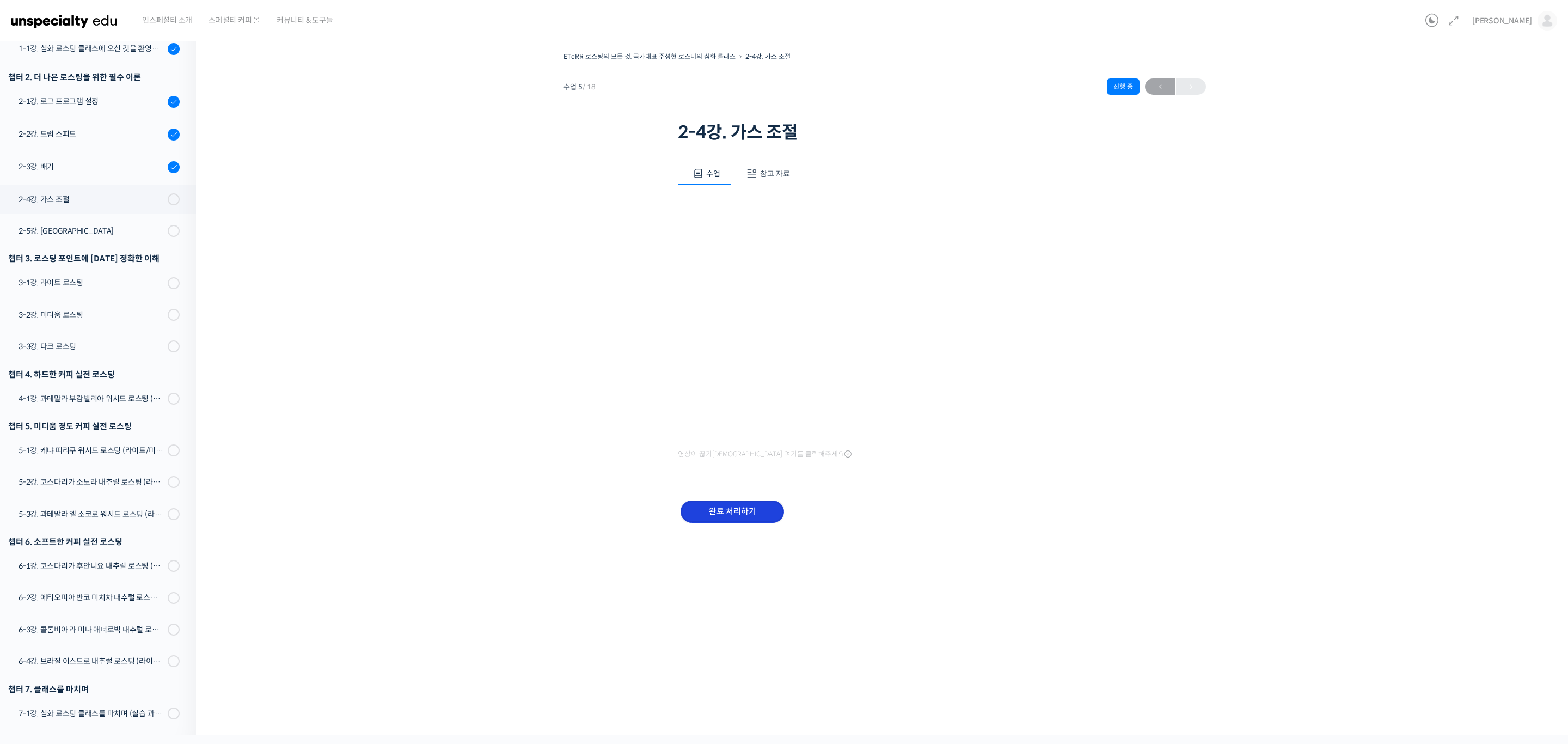
click at [747, 504] on input "완료 처리하기" at bounding box center [732, 512] width 103 height 23
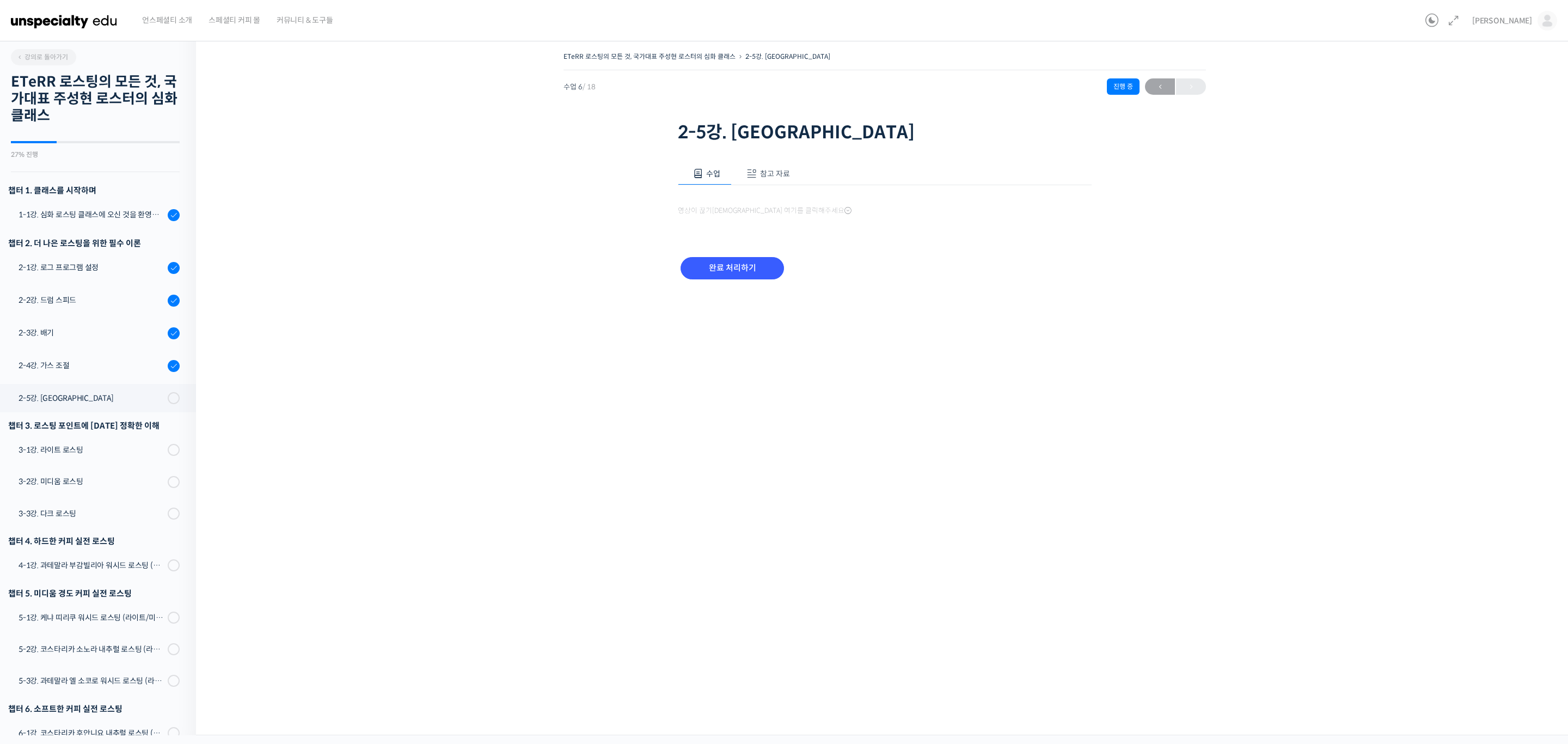
scroll to position [167, 0]
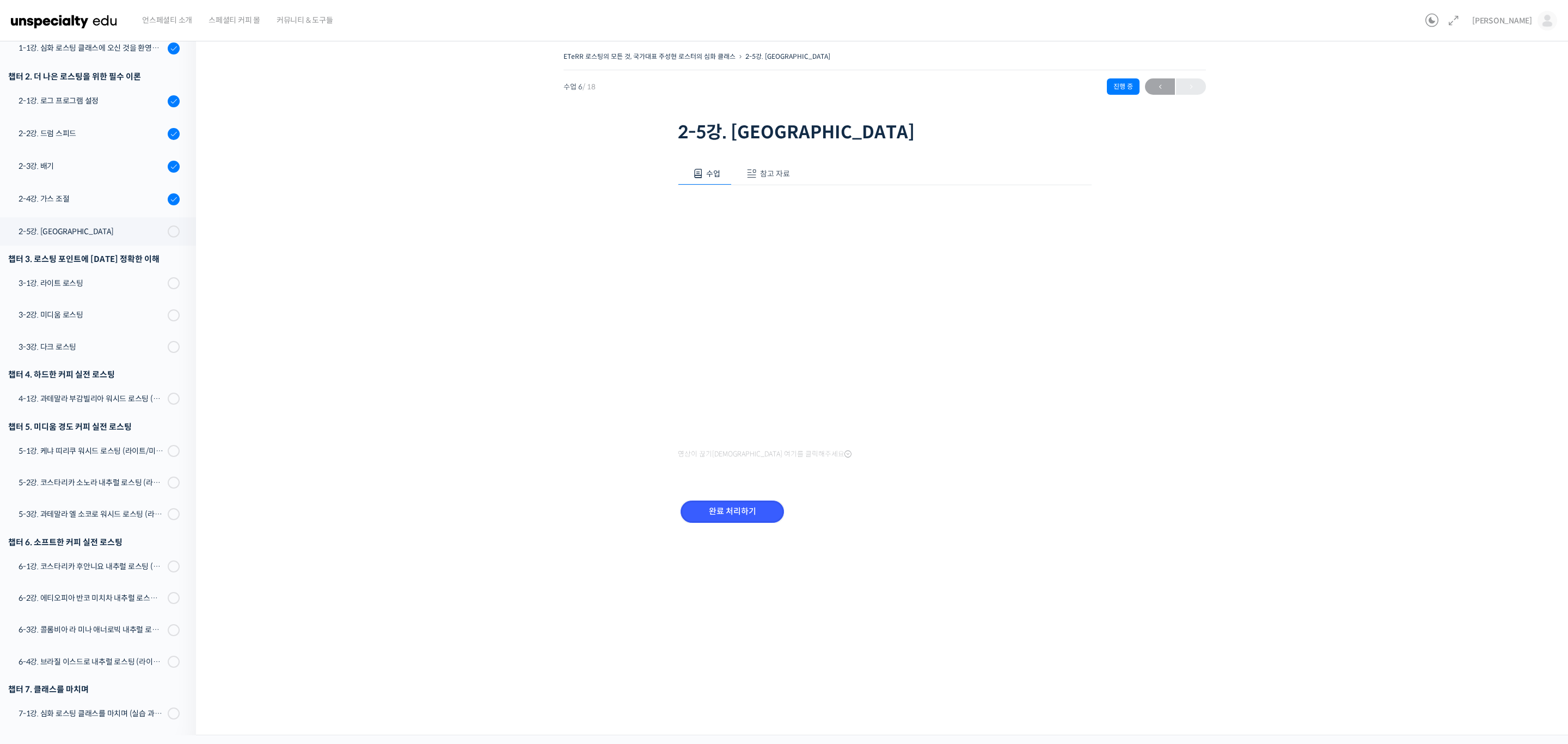
click at [746, 507] on input "완료 처리하기" at bounding box center [732, 512] width 103 height 23
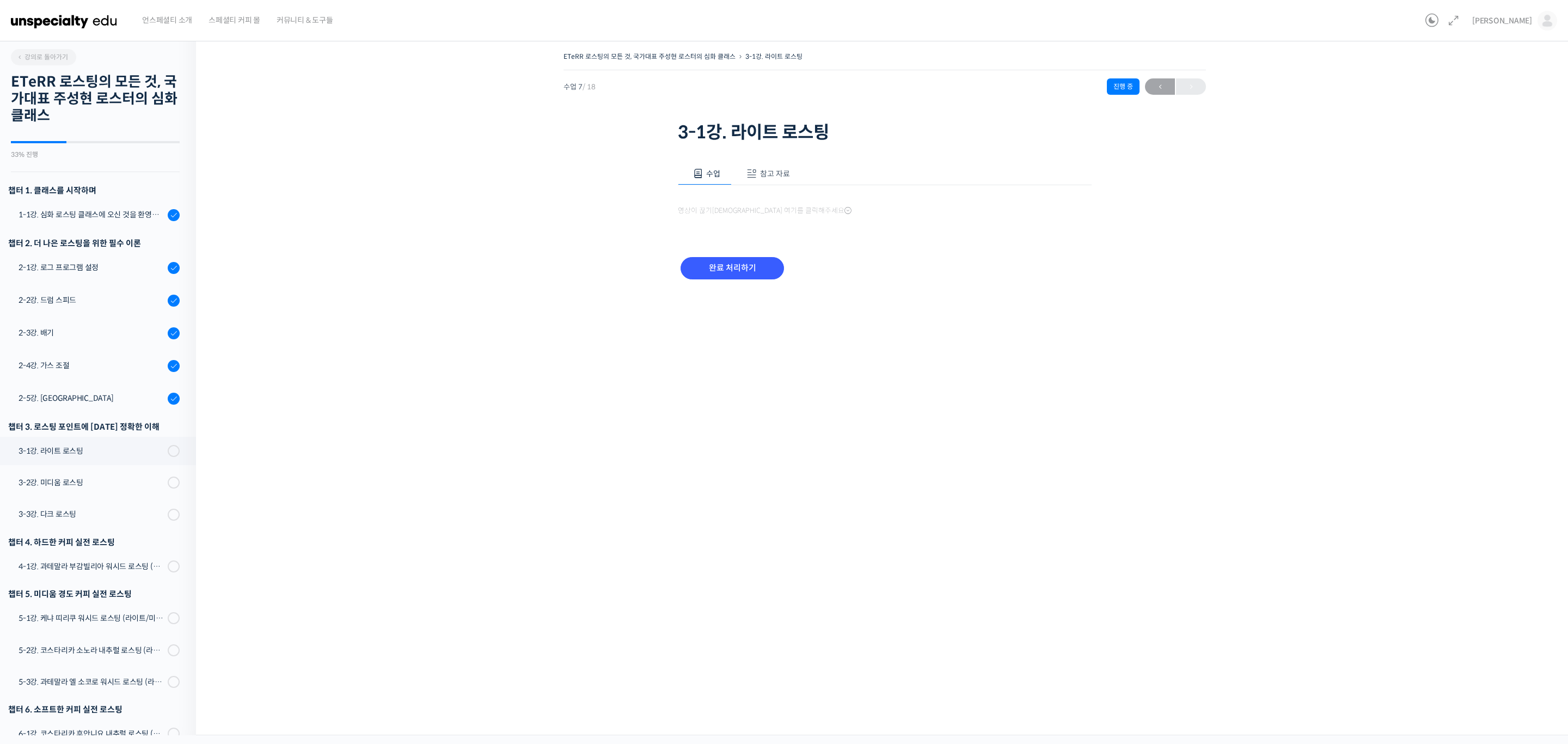
scroll to position [168, 0]
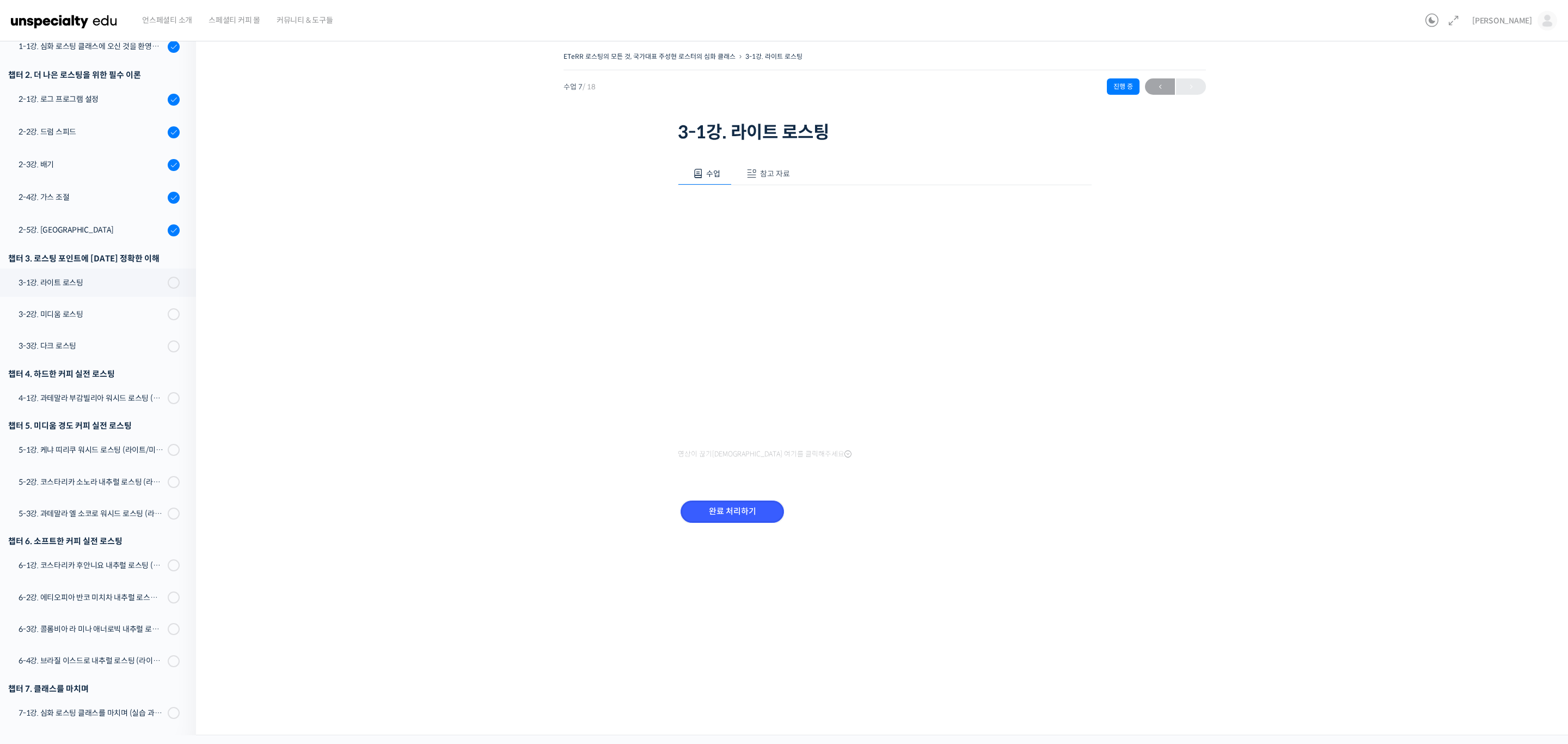
click at [746, 507] on input "완료 처리하기" at bounding box center [732, 512] width 103 height 23
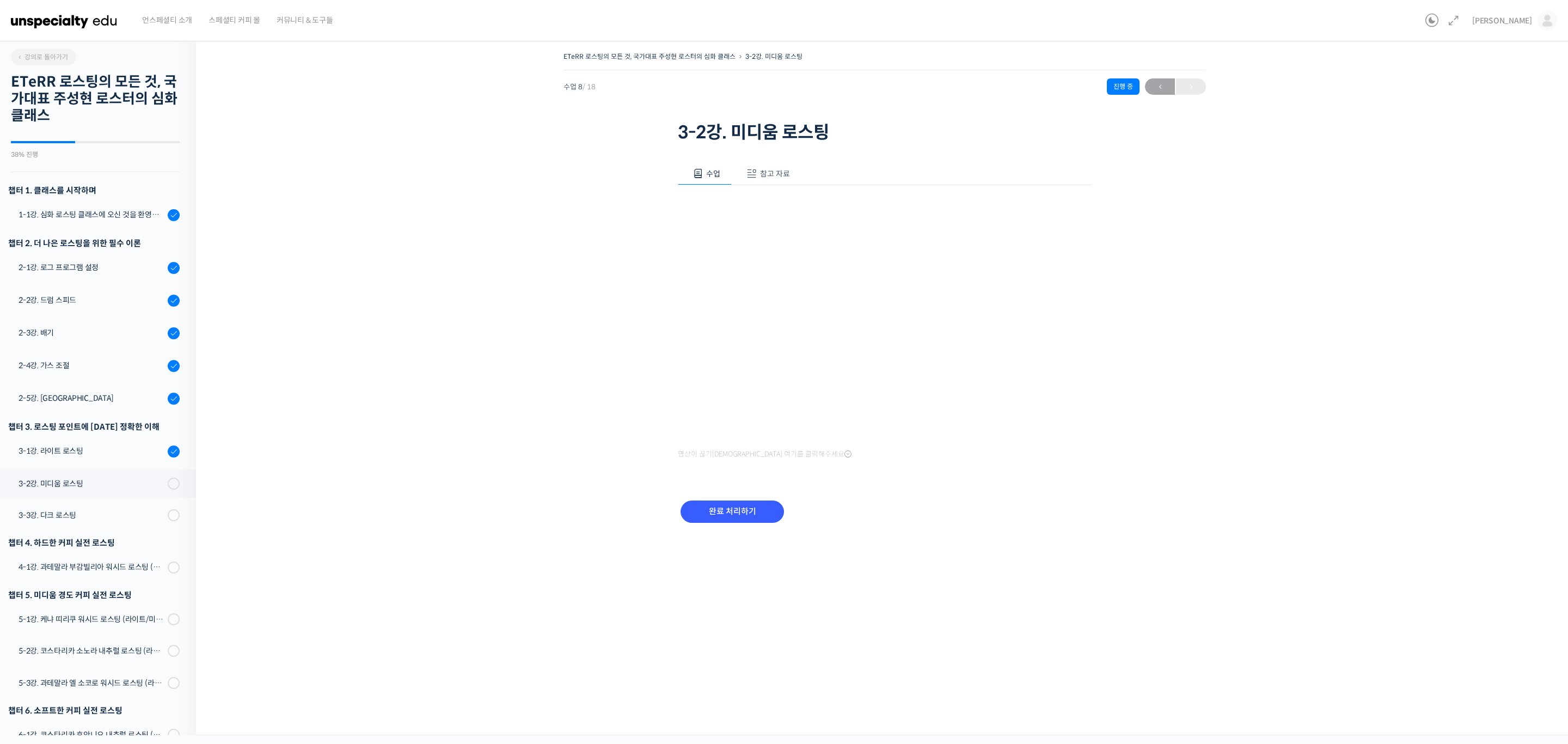
scroll to position [169, 0]
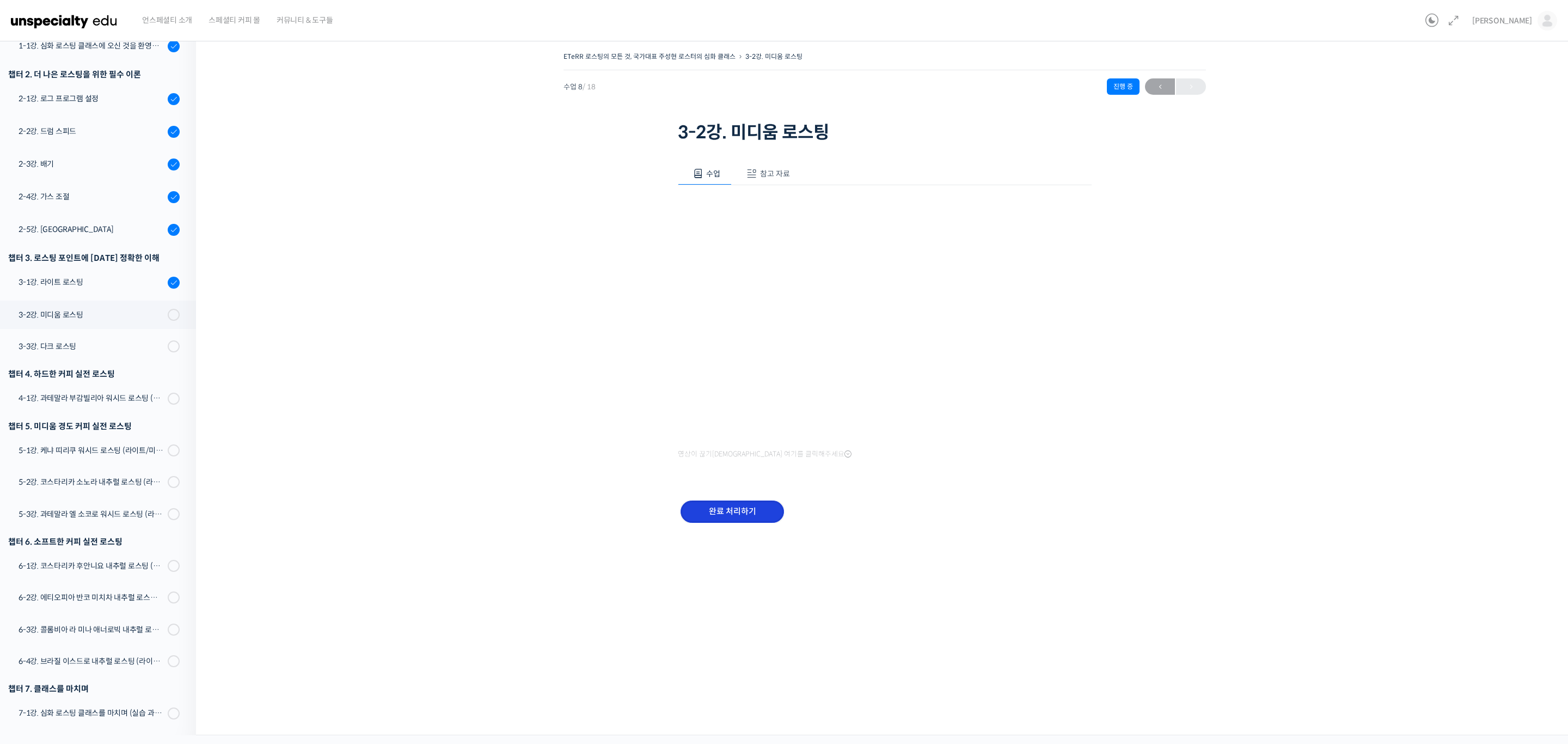
drag, startPoint x: 0, startPoint y: 0, endPoint x: 746, endPoint y: 508, distance: 902.5
click at [746, 508] on input "완료 처리하기" at bounding box center [732, 512] width 103 height 23
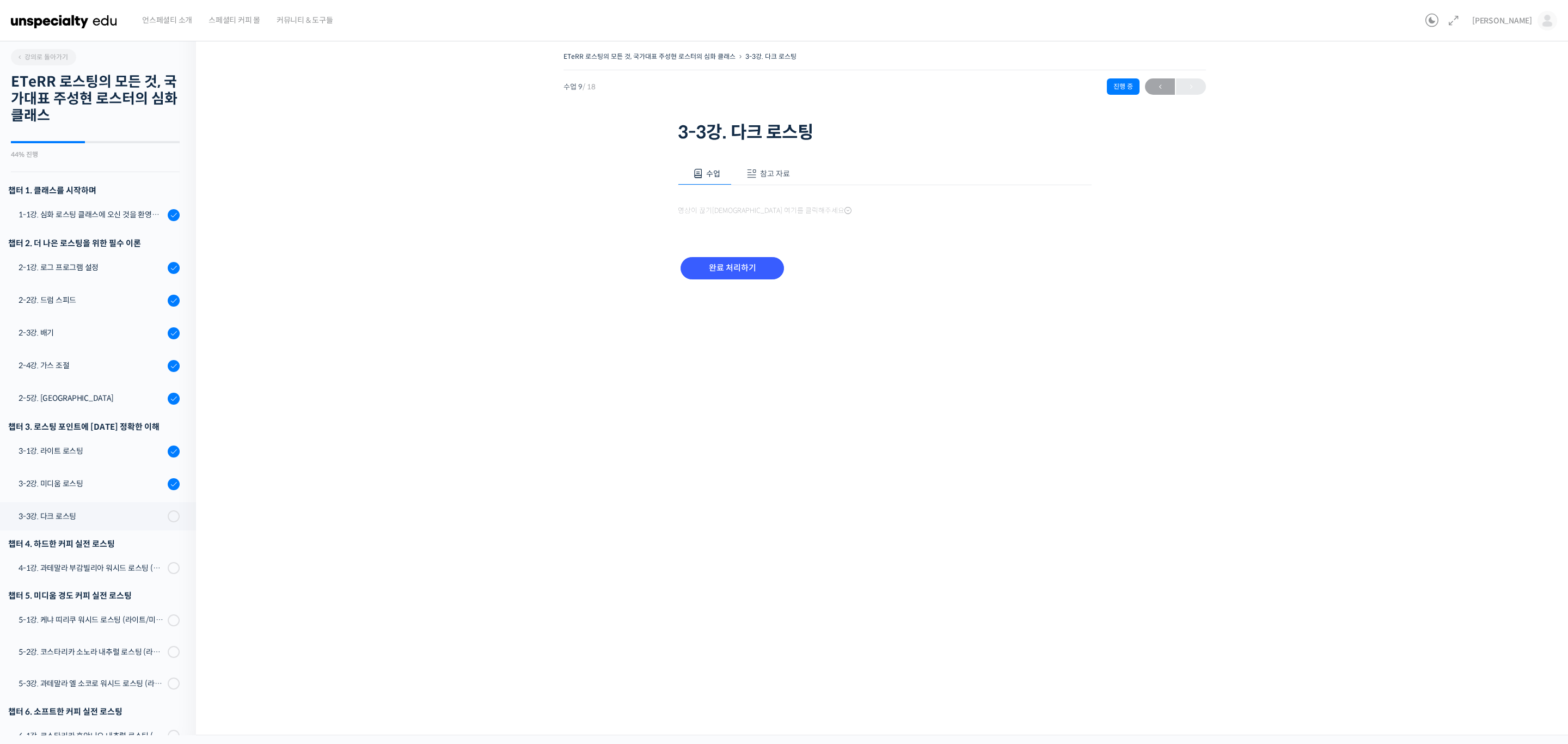
scroll to position [170, 0]
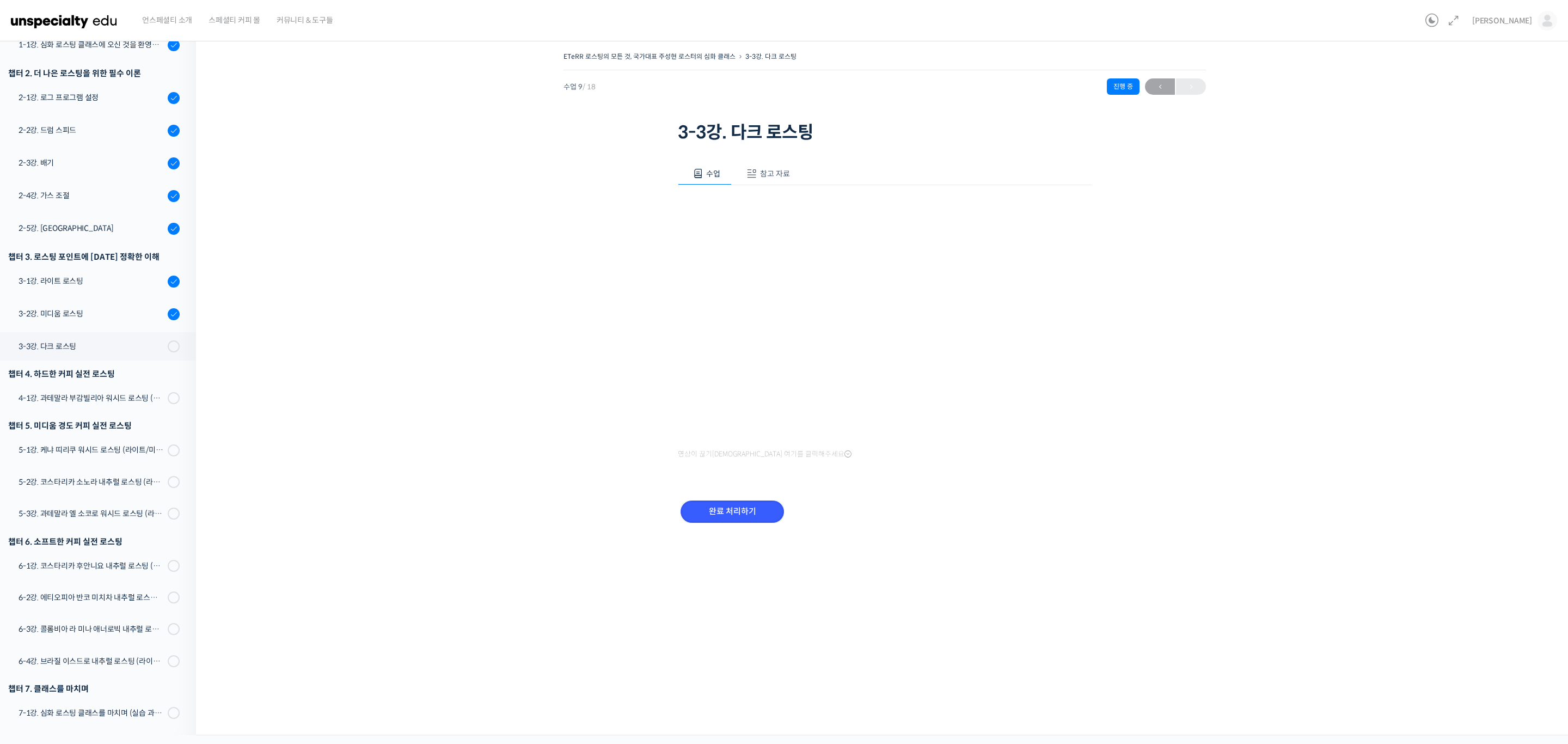
click at [745, 508] on input "완료 처리하기" at bounding box center [732, 512] width 103 height 23
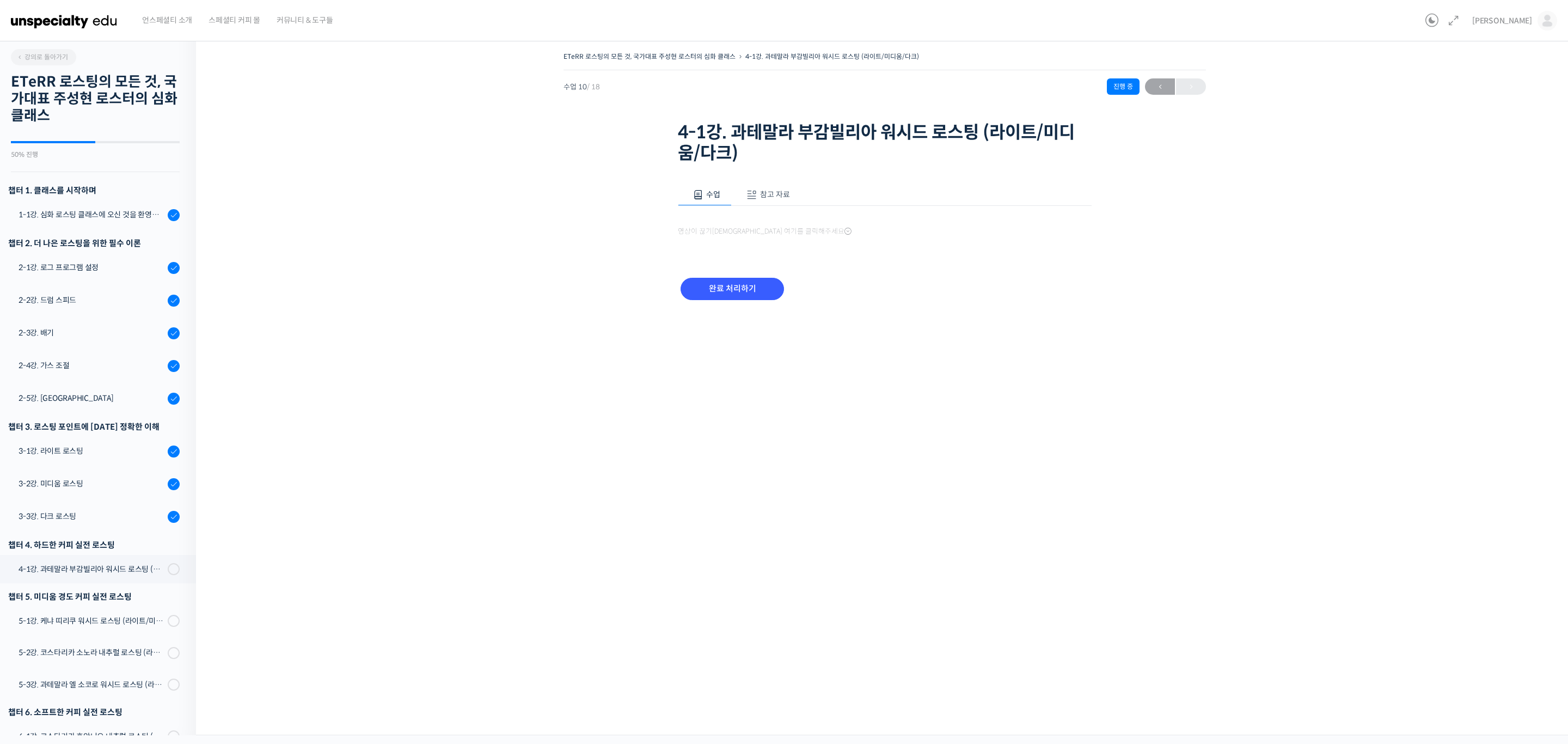
scroll to position [171, 0]
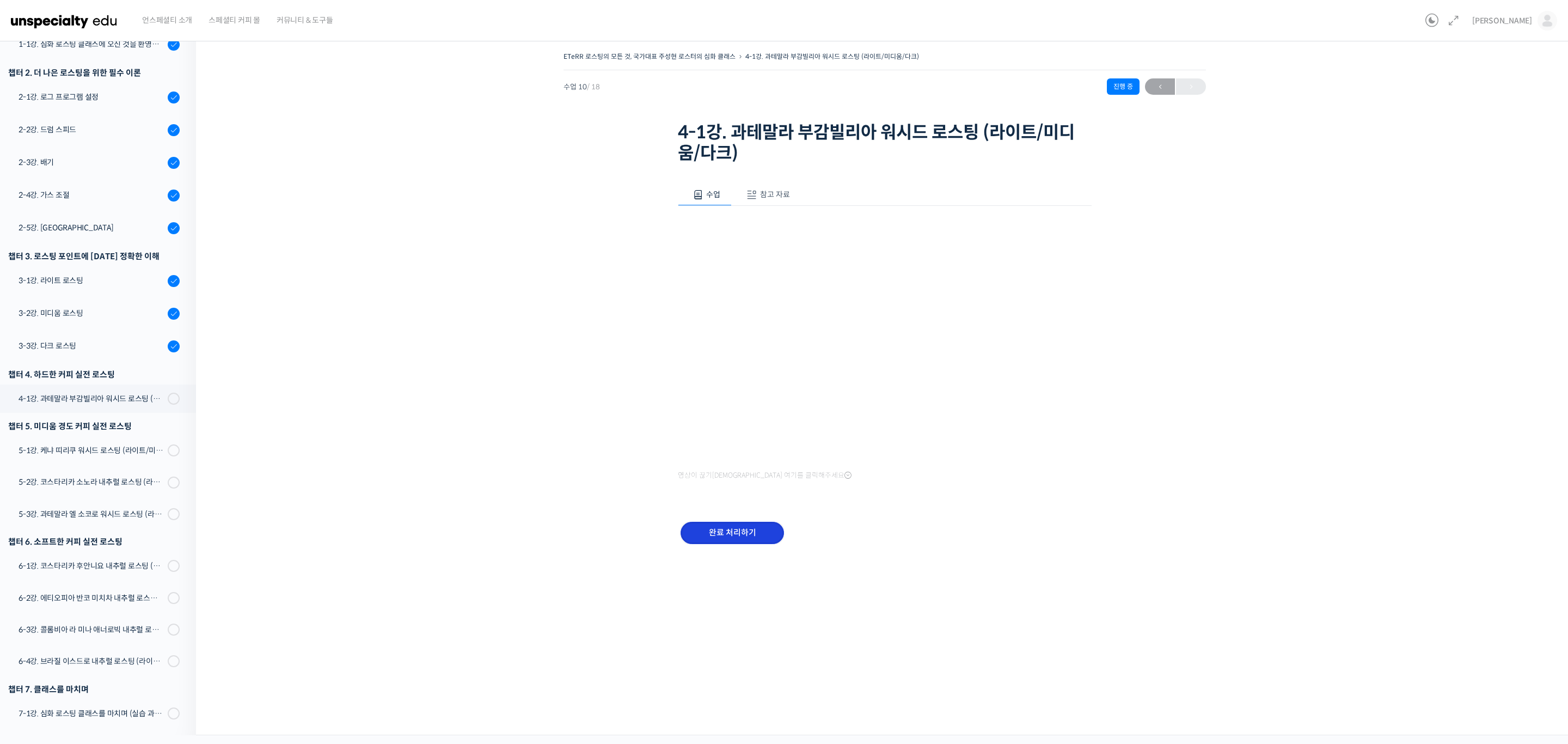
click at [746, 531] on input "완료 처리하기" at bounding box center [732, 532] width 103 height 23
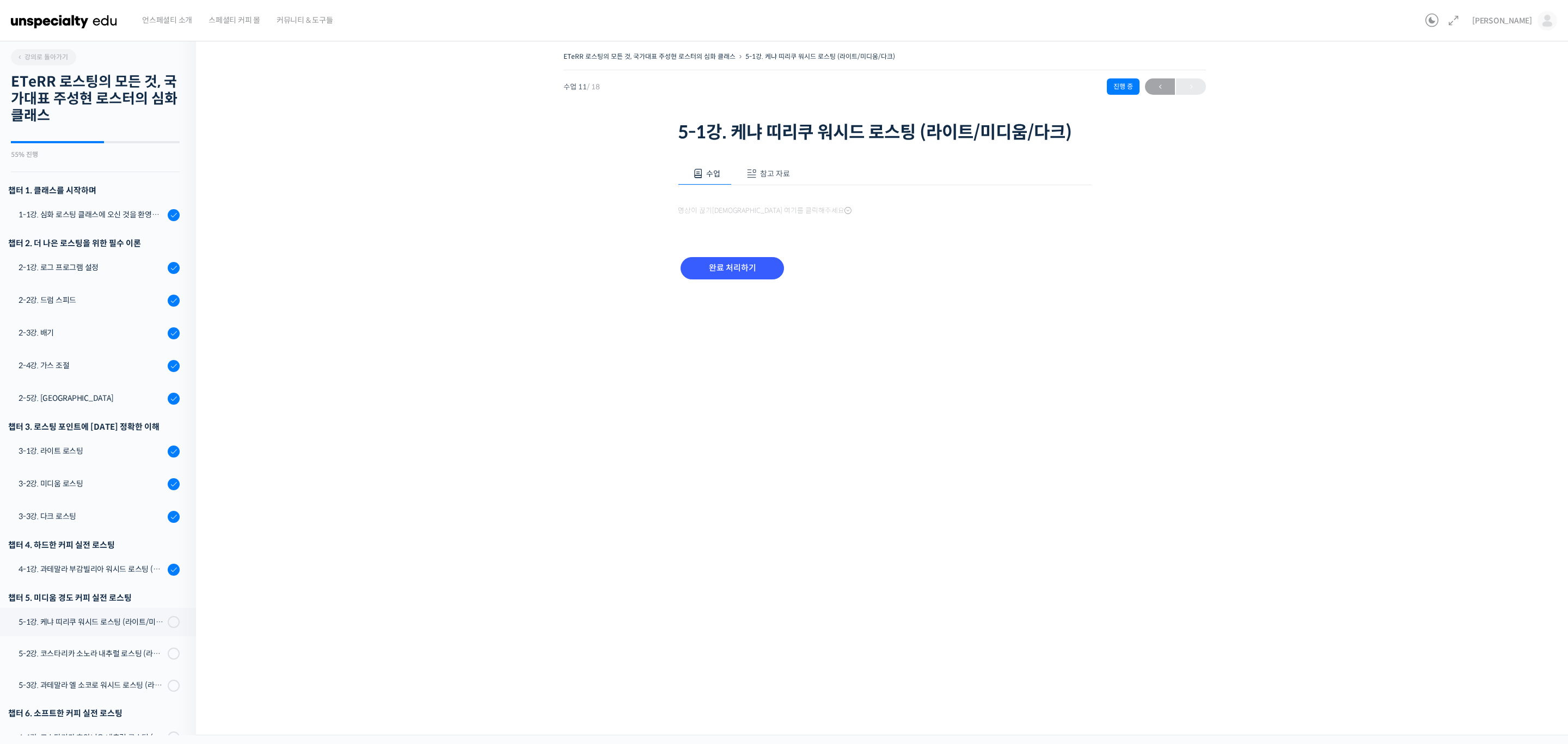
scroll to position [172, 0]
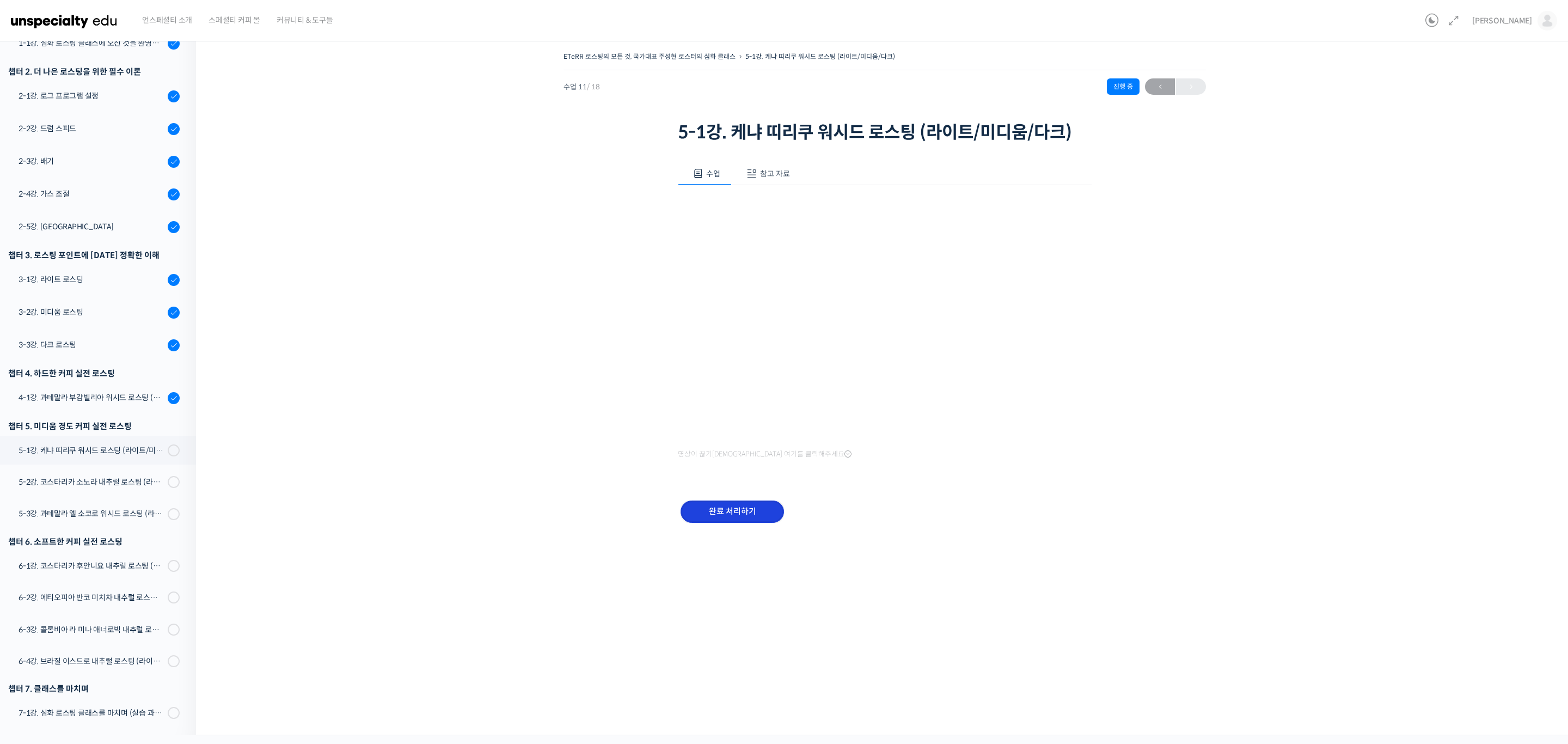
click at [751, 515] on input "완료 처리하기" at bounding box center [732, 512] width 103 height 23
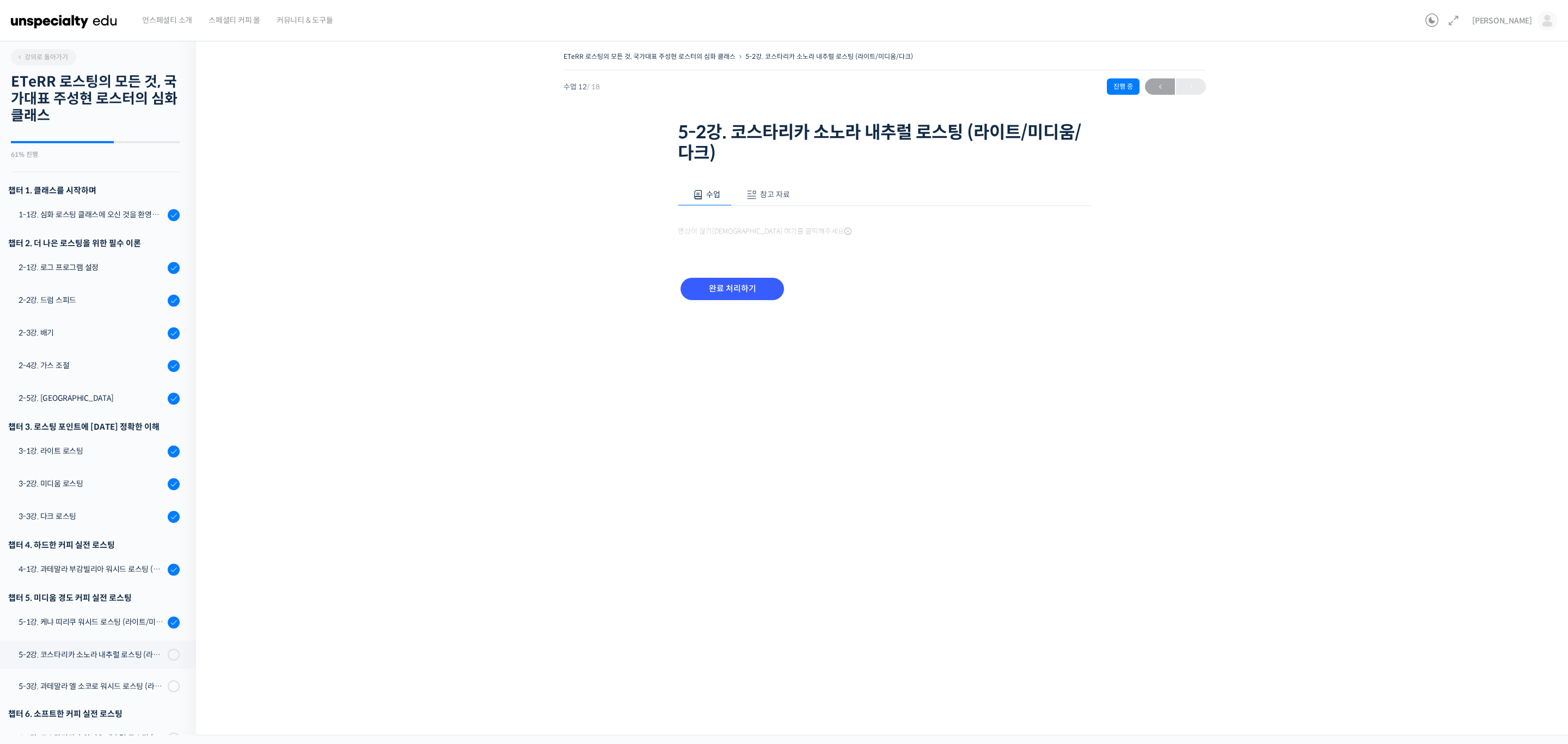
scroll to position [172, 0]
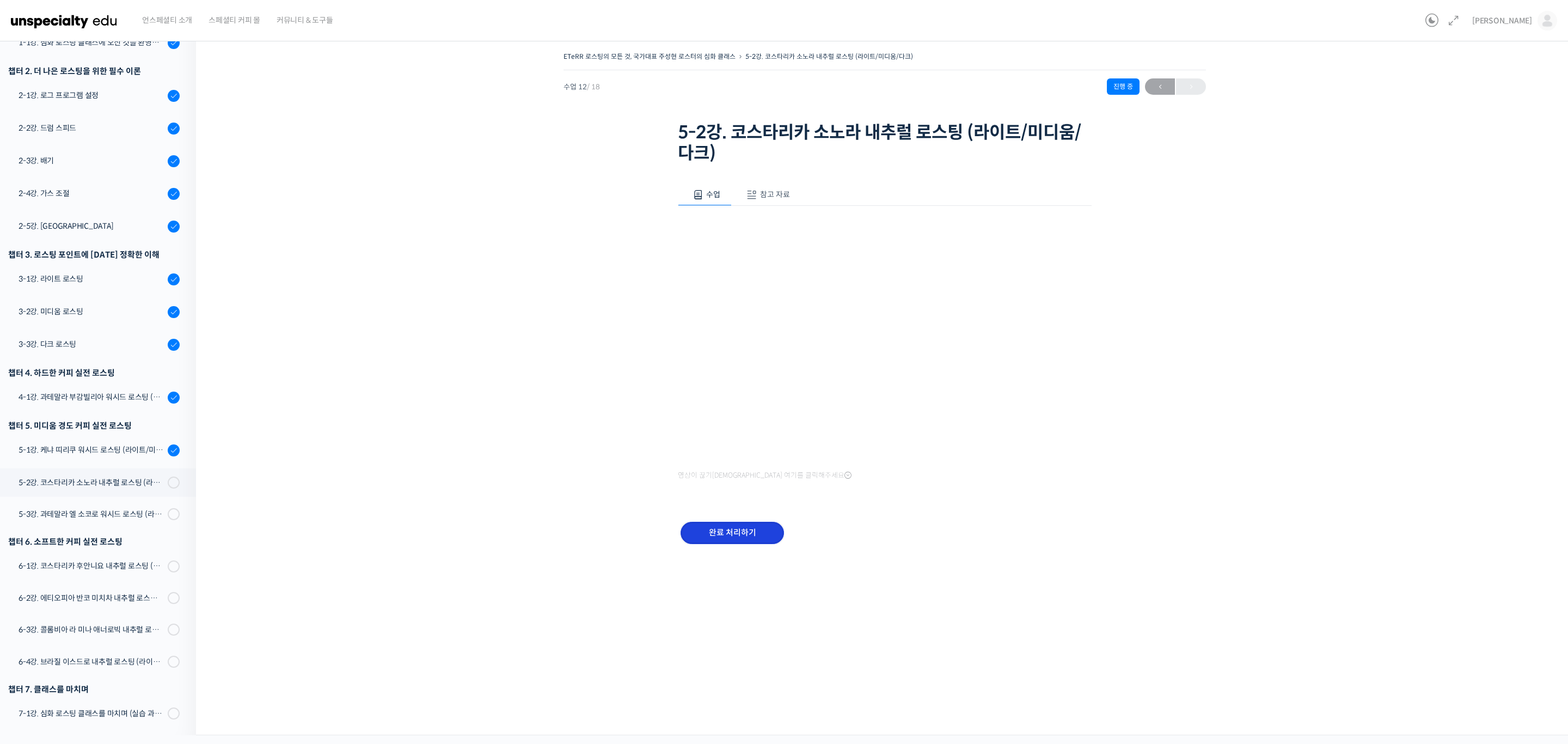
click at [744, 528] on input "완료 처리하기" at bounding box center [732, 532] width 103 height 23
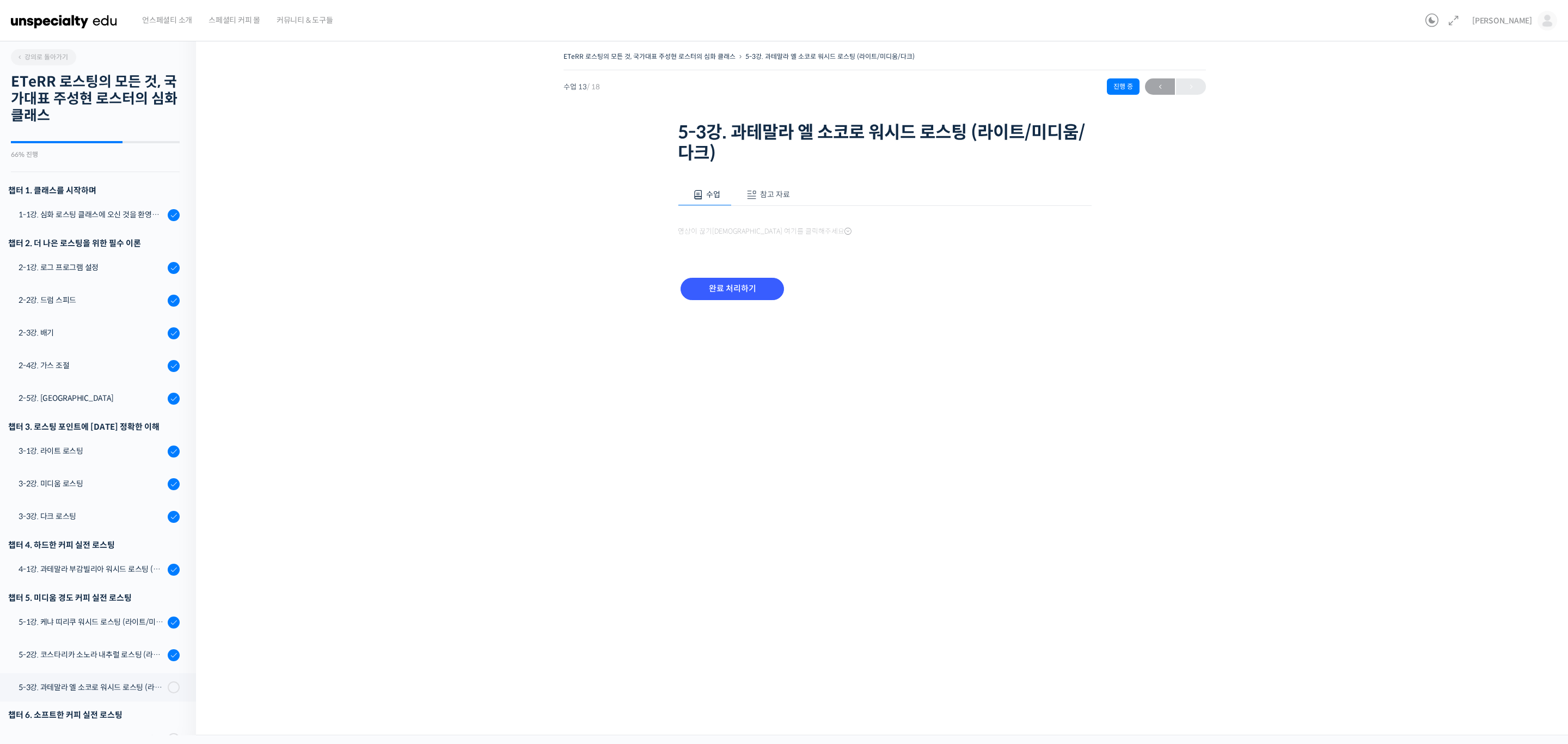
scroll to position [173, 0]
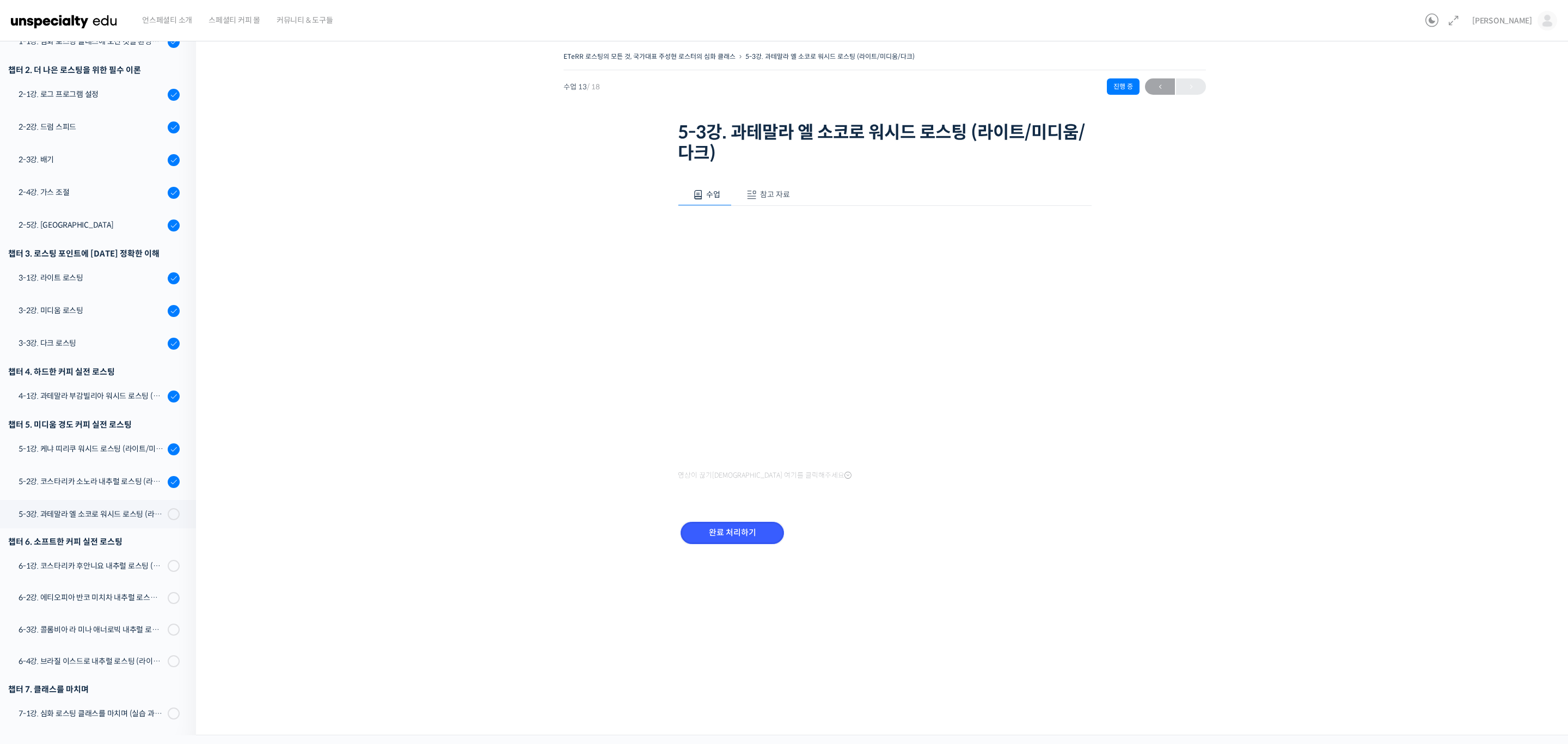
click at [744, 529] on input "완료 처리하기" at bounding box center [732, 532] width 103 height 23
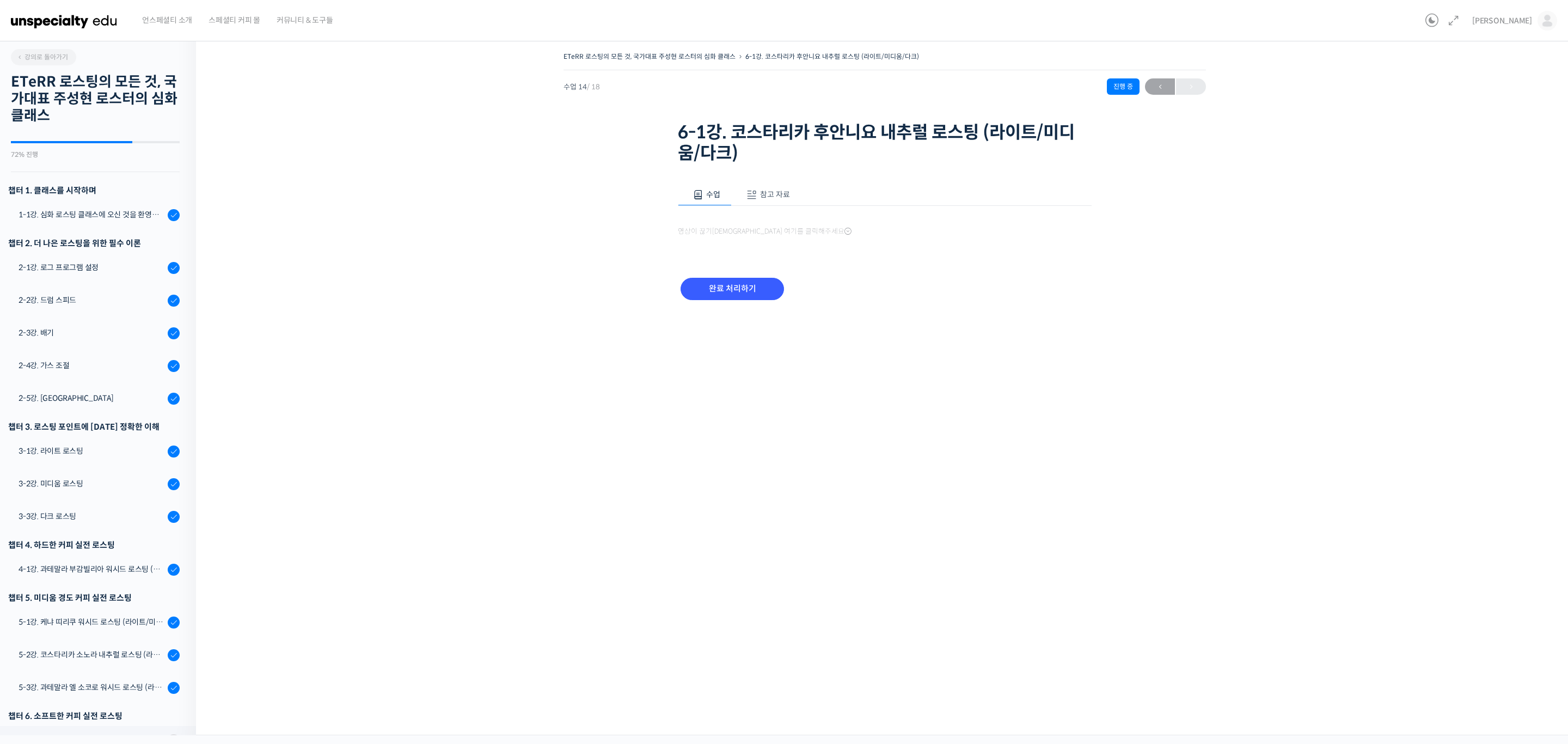
scroll to position [174, 0]
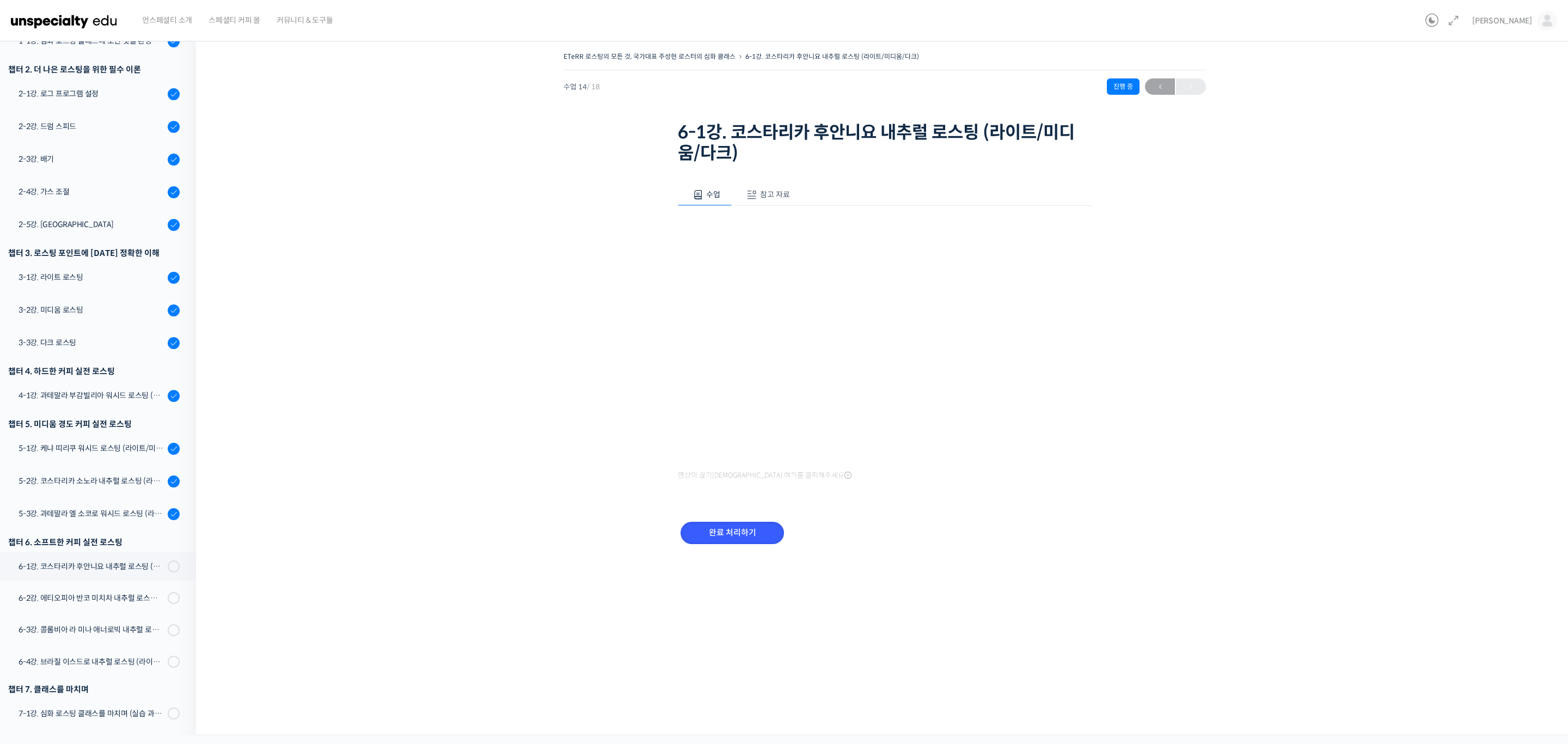
click at [744, 529] on input "완료 처리하기" at bounding box center [732, 532] width 103 height 23
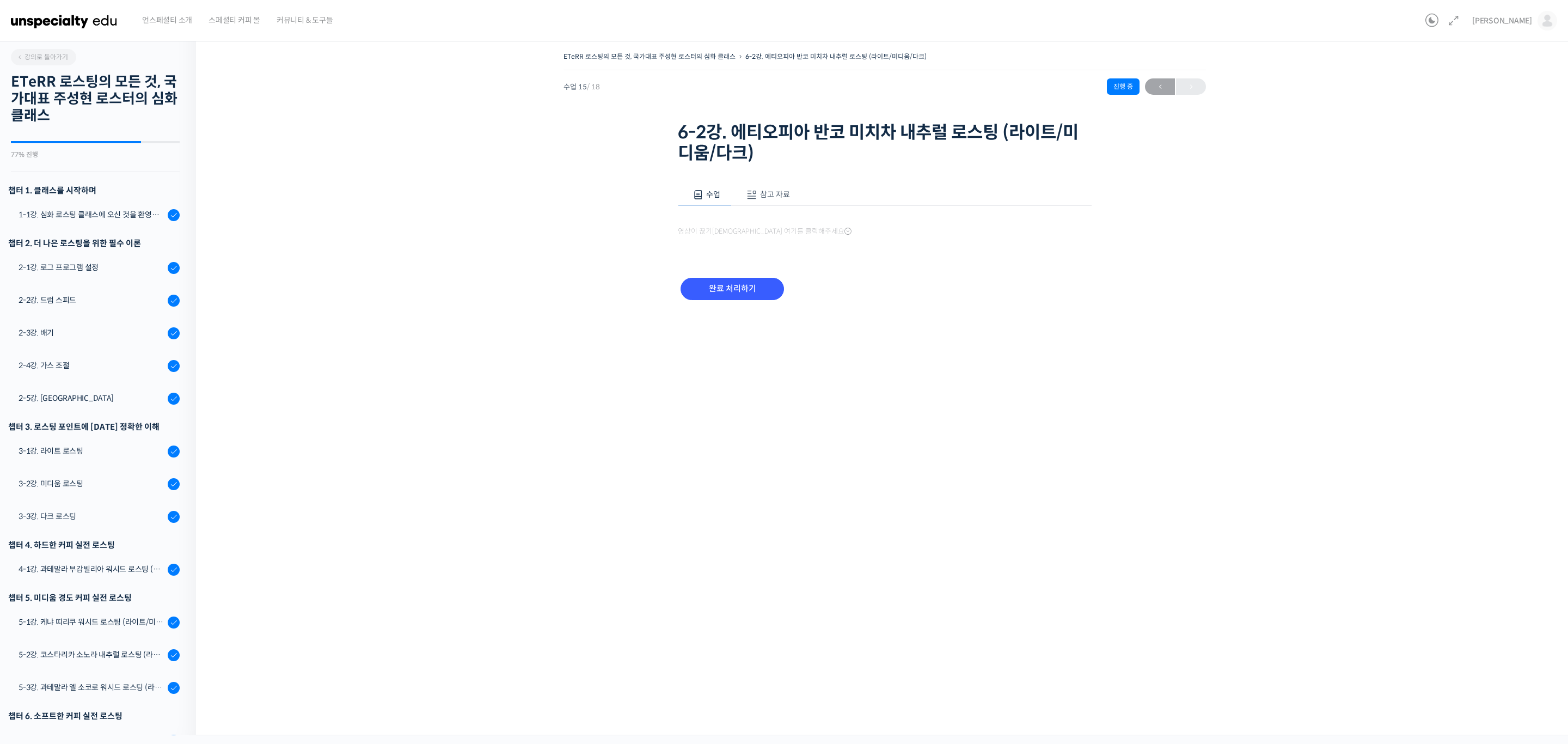
scroll to position [175, 0]
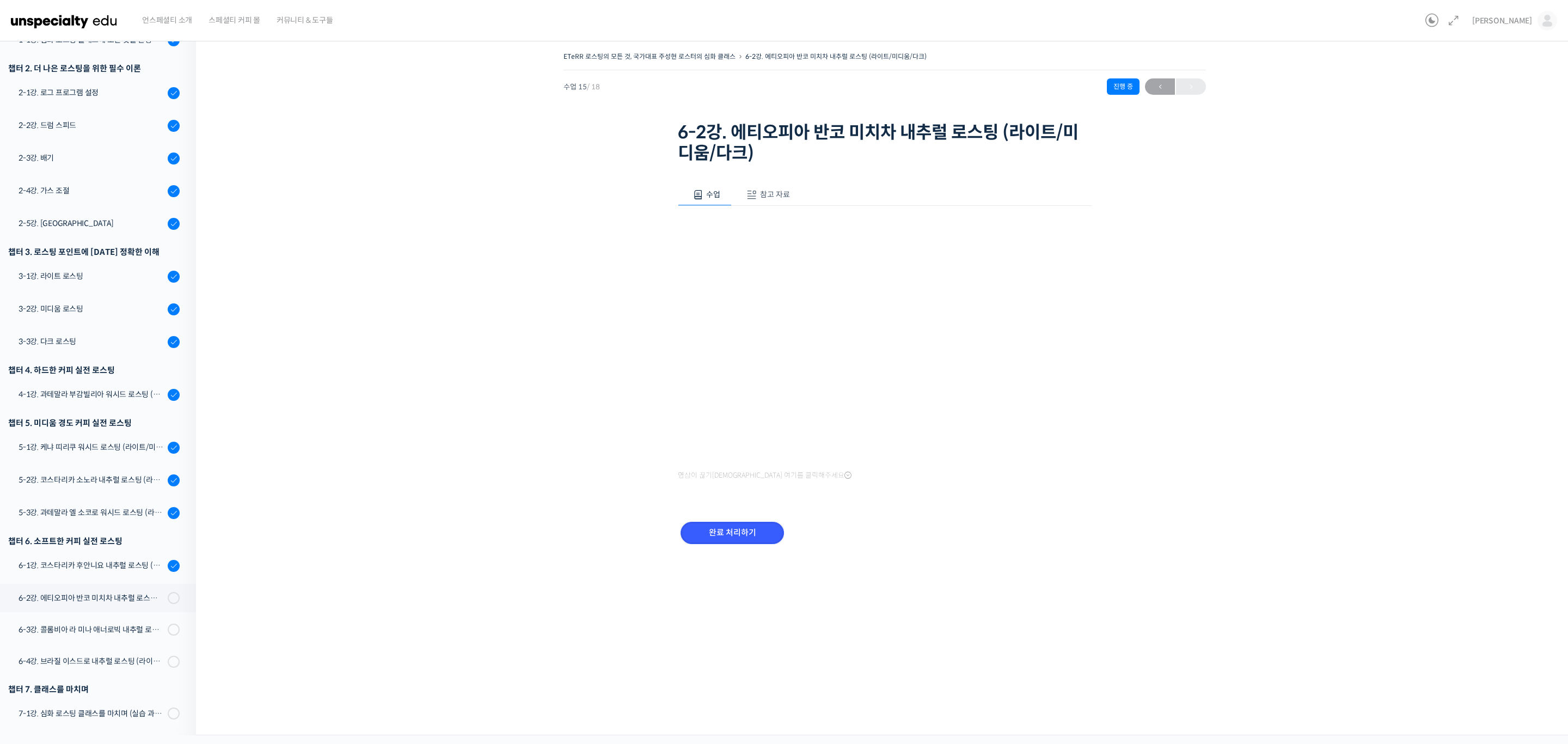
click at [744, 529] on input "완료 처리하기" at bounding box center [732, 532] width 103 height 23
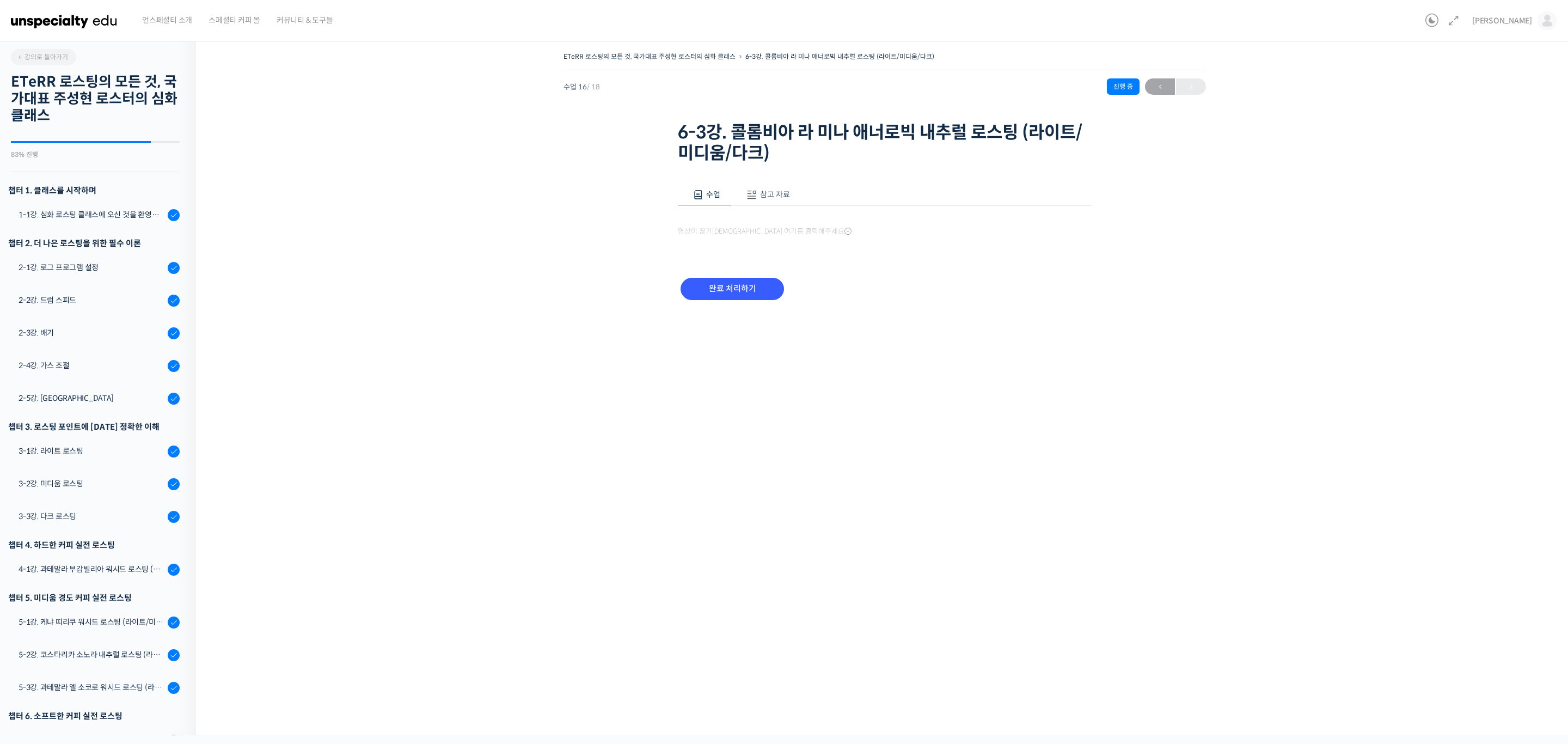
scroll to position [176, 0]
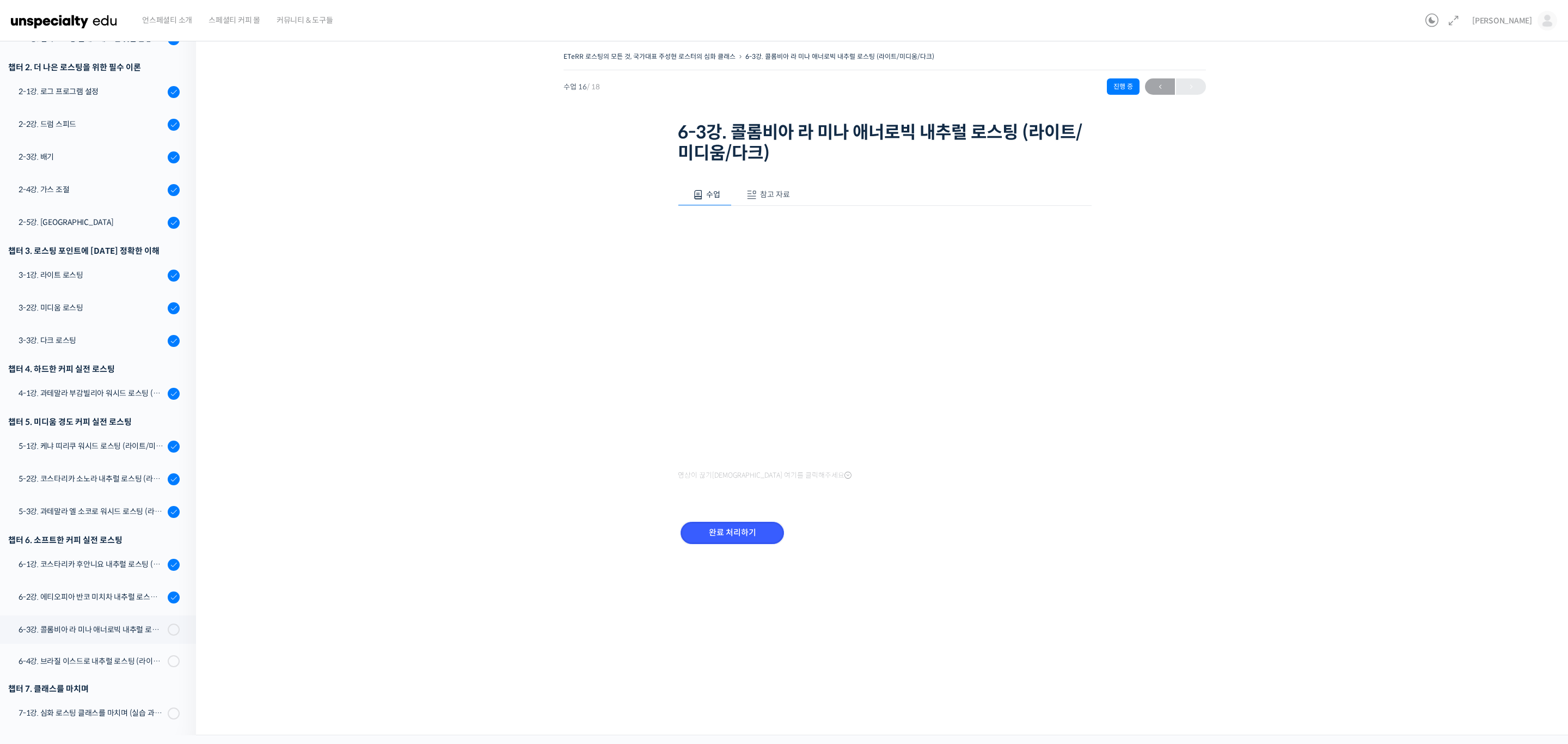
click at [744, 530] on input "완료 처리하기" at bounding box center [732, 532] width 103 height 23
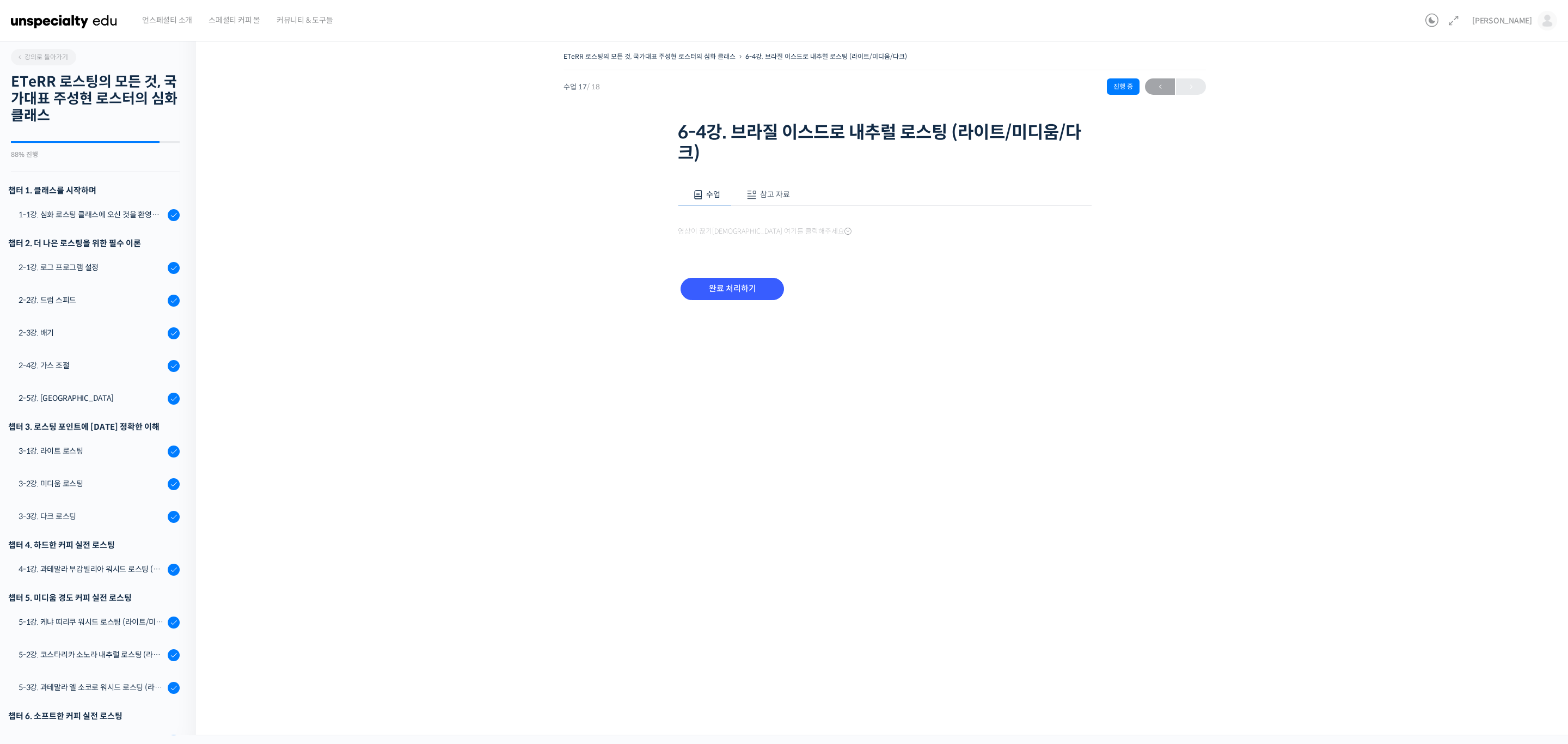
scroll to position [177, 0]
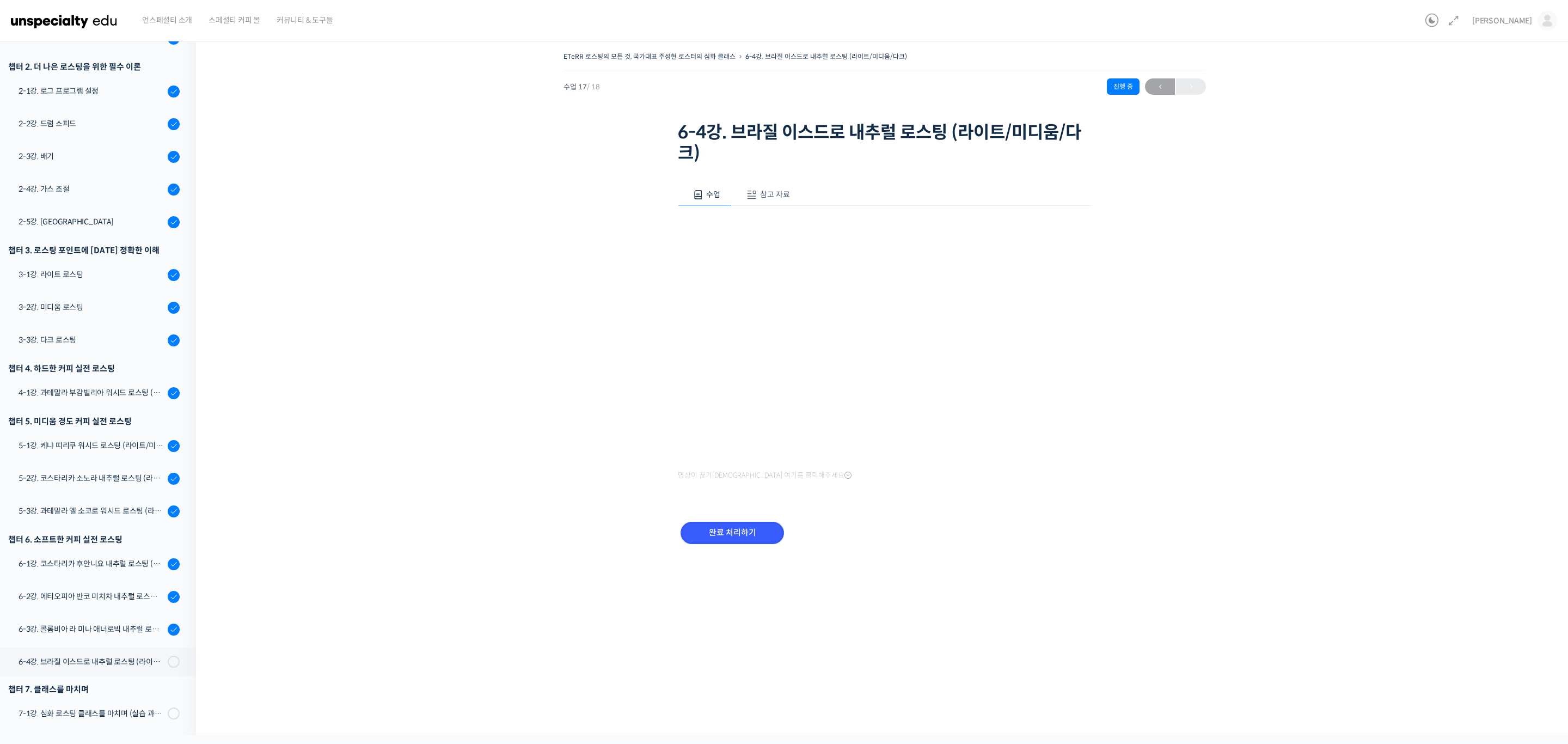
click at [744, 530] on input "완료 처리하기" at bounding box center [732, 532] width 103 height 23
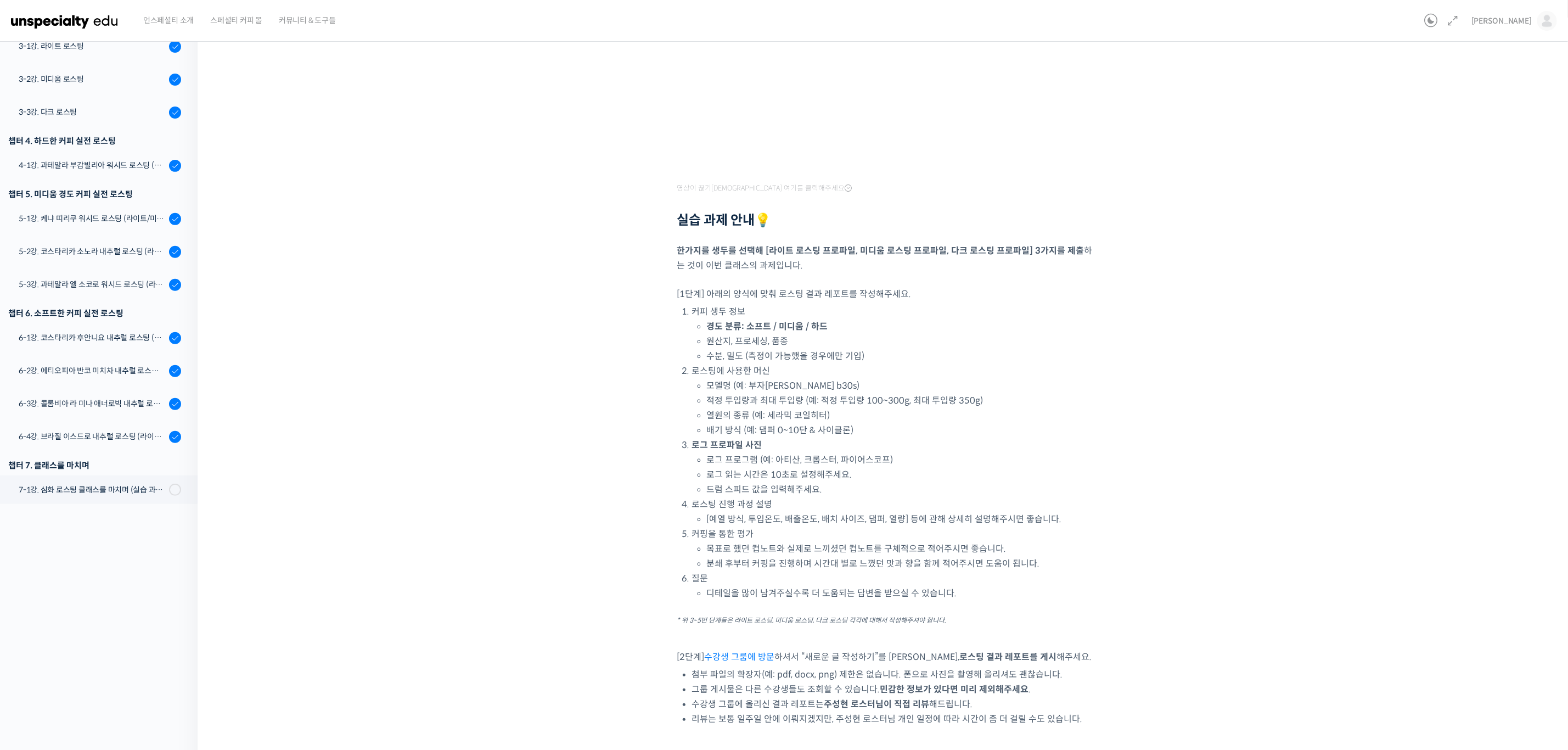
scroll to position [247, 0]
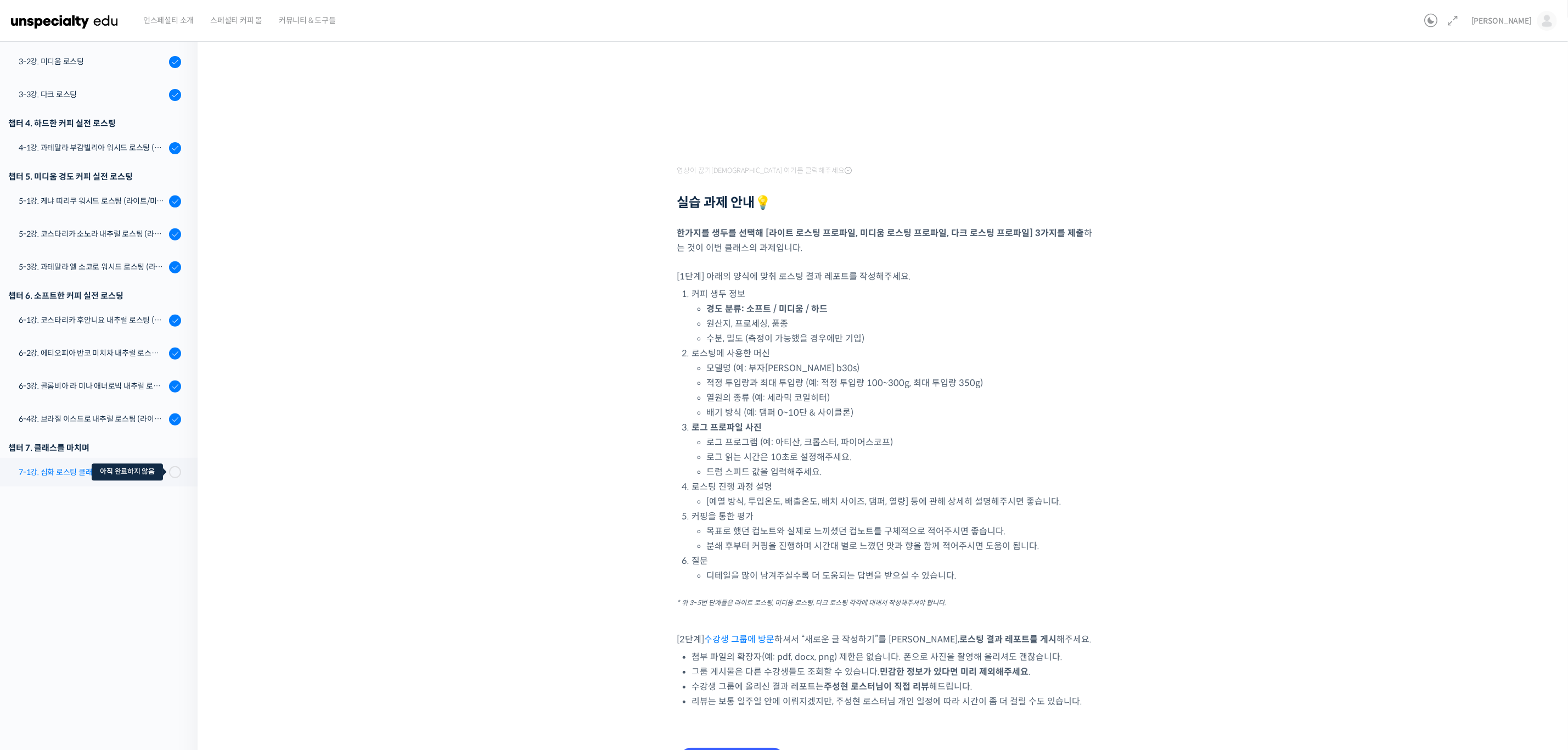
click at [169, 471] on span at bounding box center [172, 472] width 6 height 12
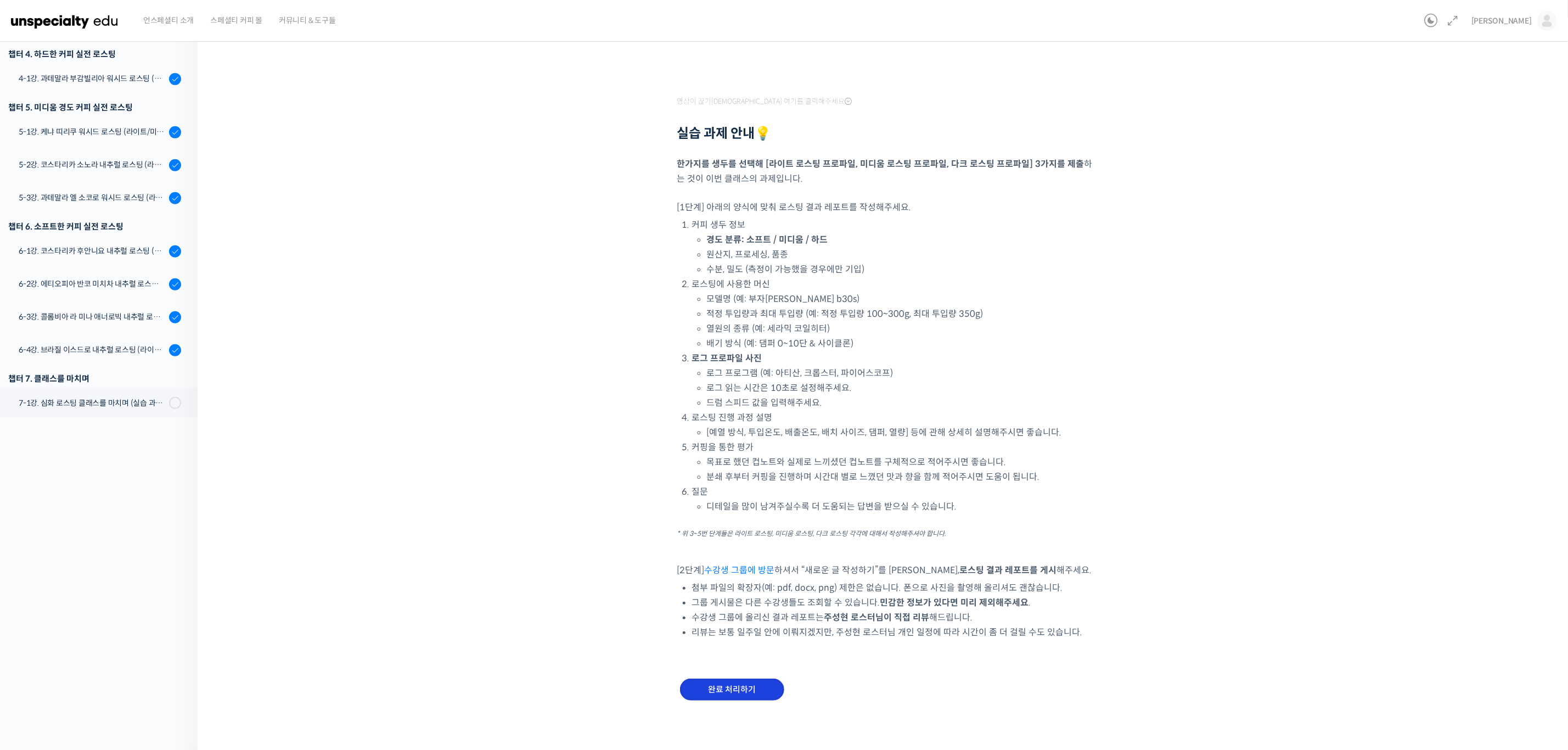
click at [749, 681] on input "완료 처리하기" at bounding box center [732, 690] width 104 height 23
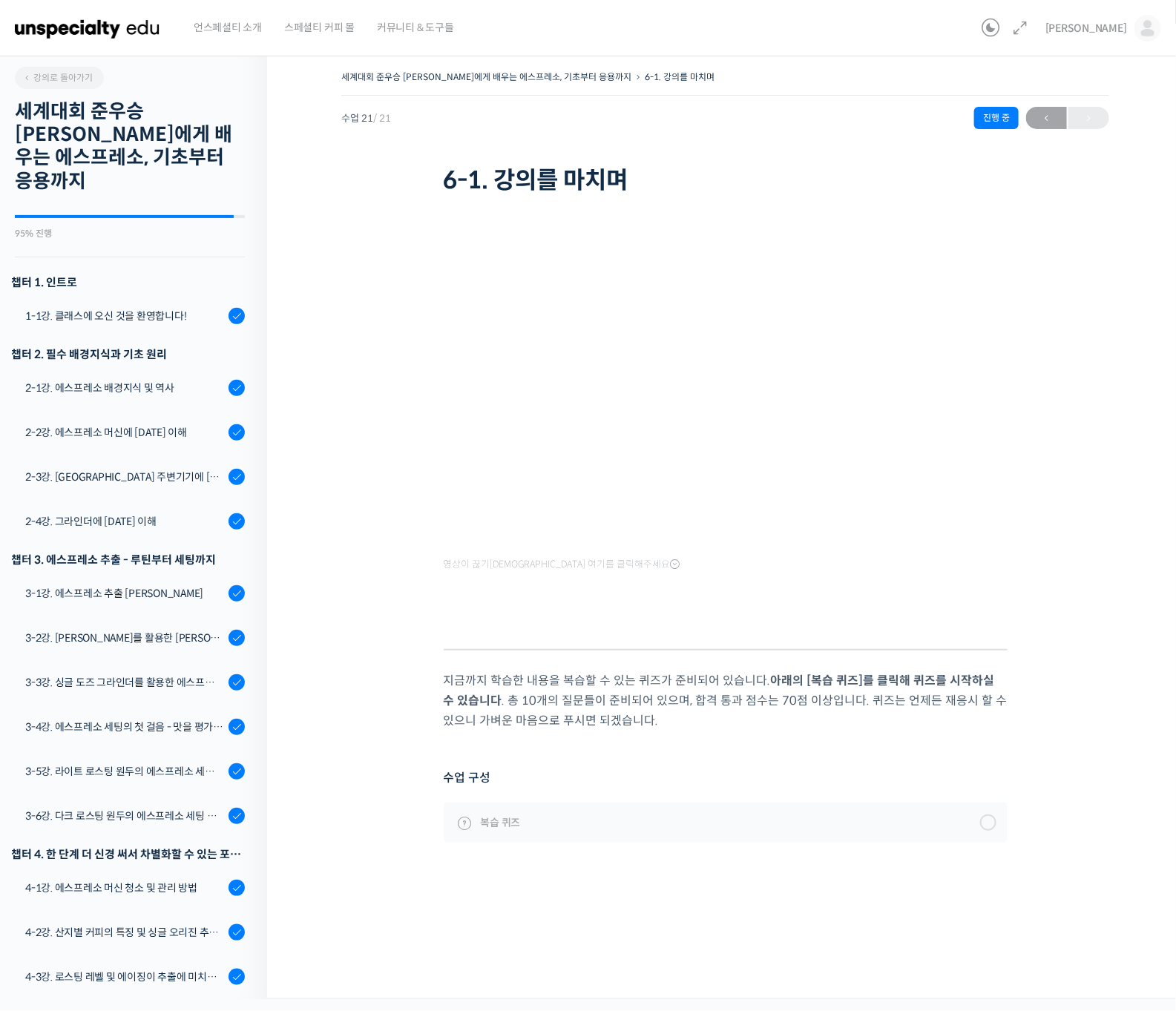
scroll to position [388, 0]
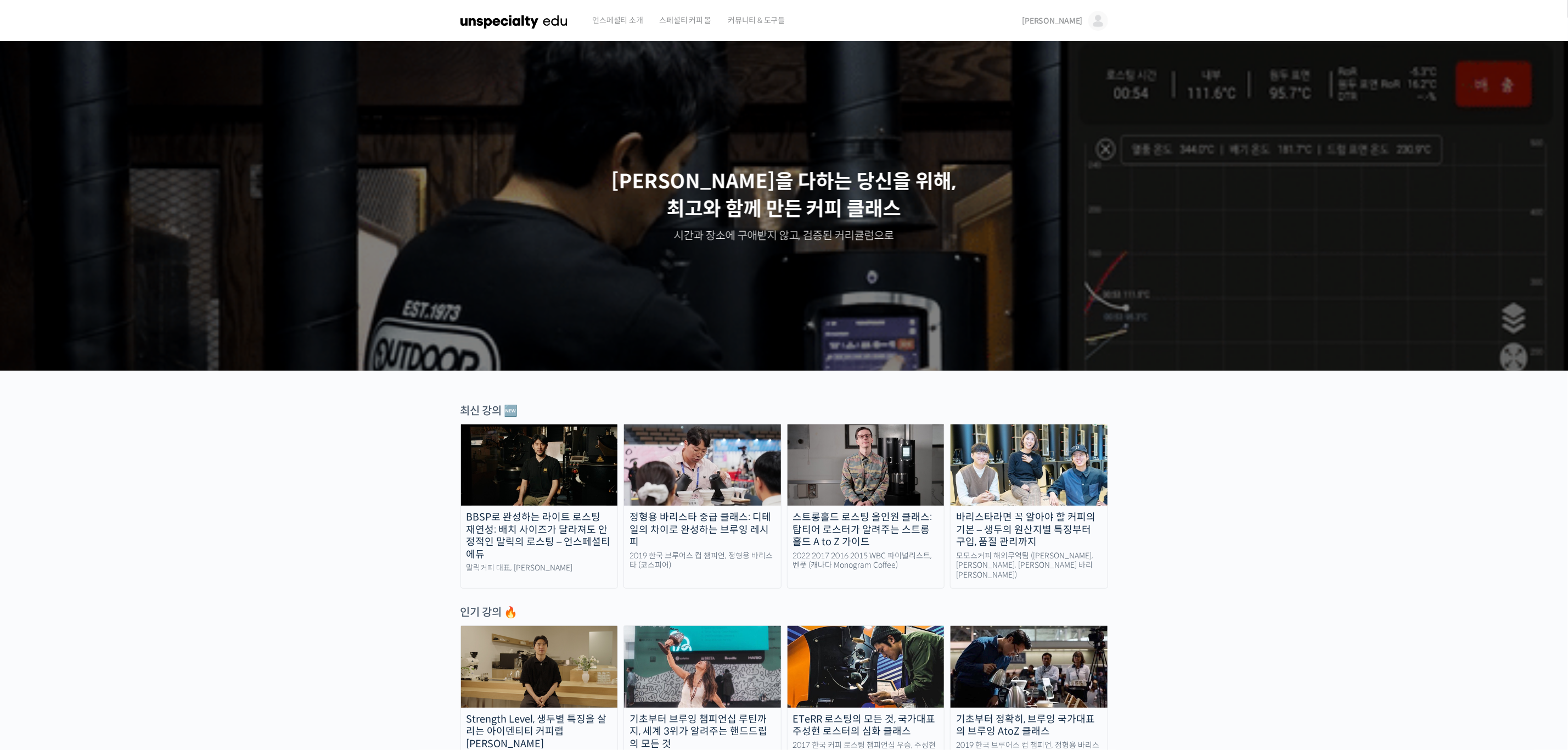
click at [1076, 18] on span "[PERSON_NAME]" at bounding box center [1053, 21] width 60 height 10
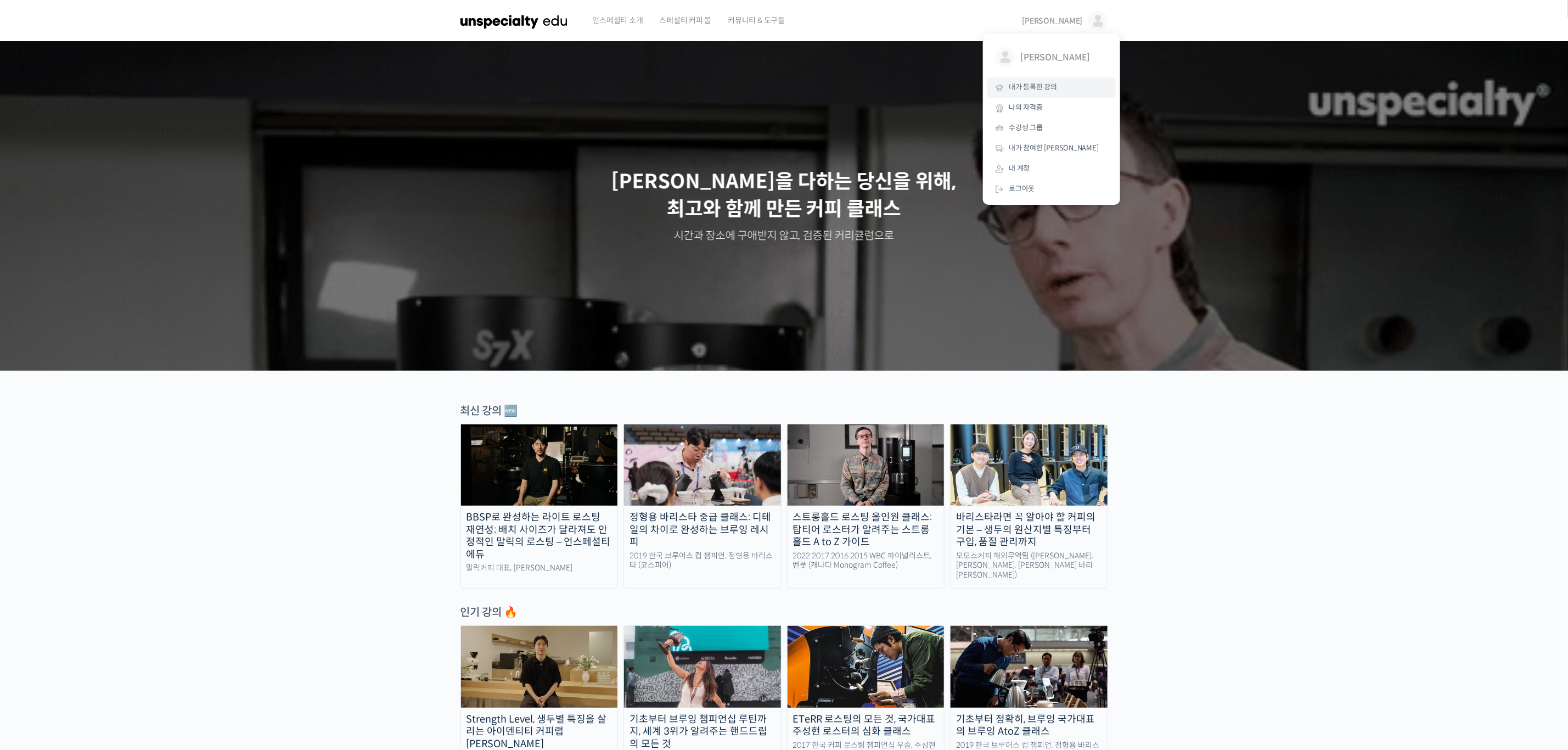
click at [1041, 92] on span "내가 등록한 강의" at bounding box center [1033, 87] width 48 height 9
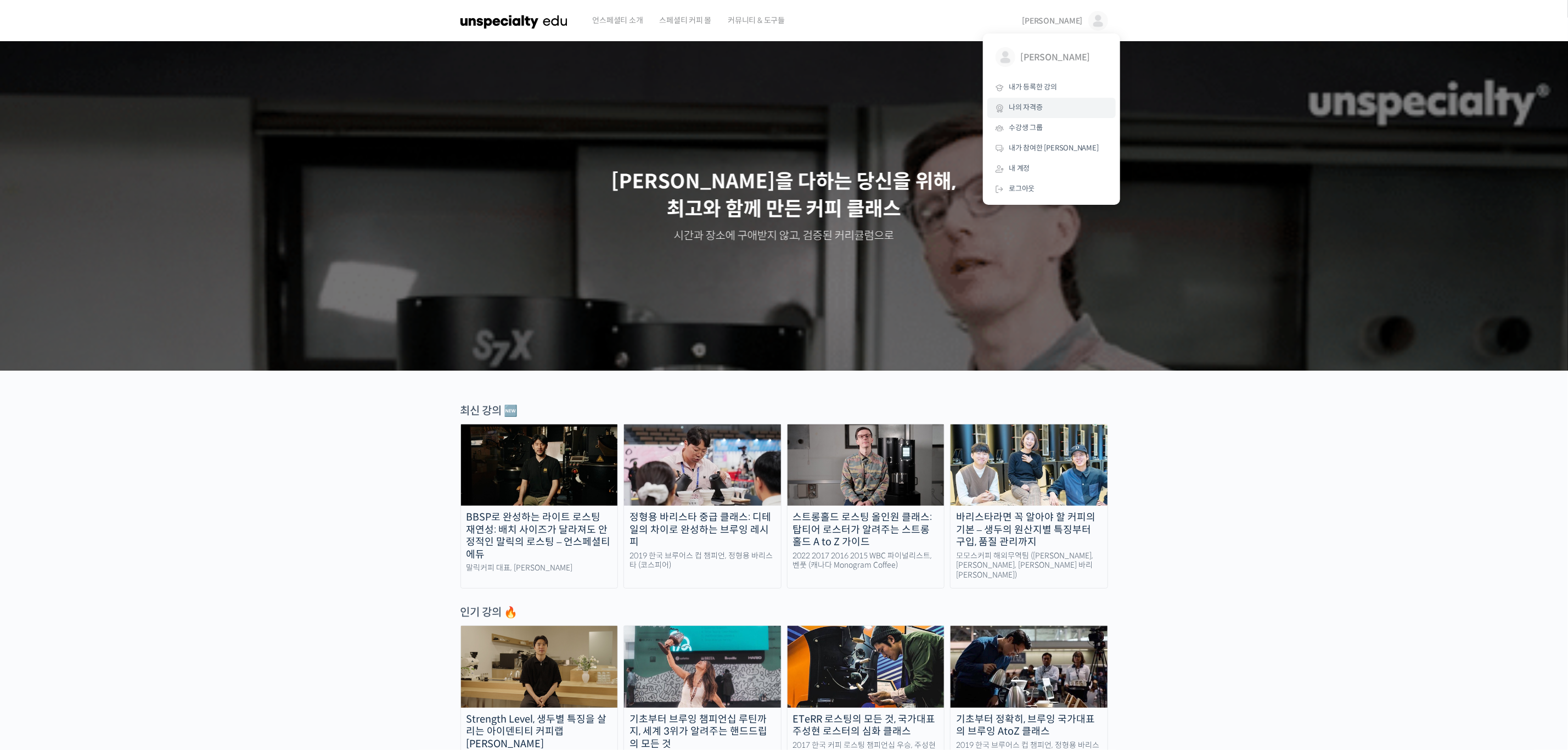
click at [1039, 108] on span "나의 자격증" at bounding box center [1026, 107] width 34 height 9
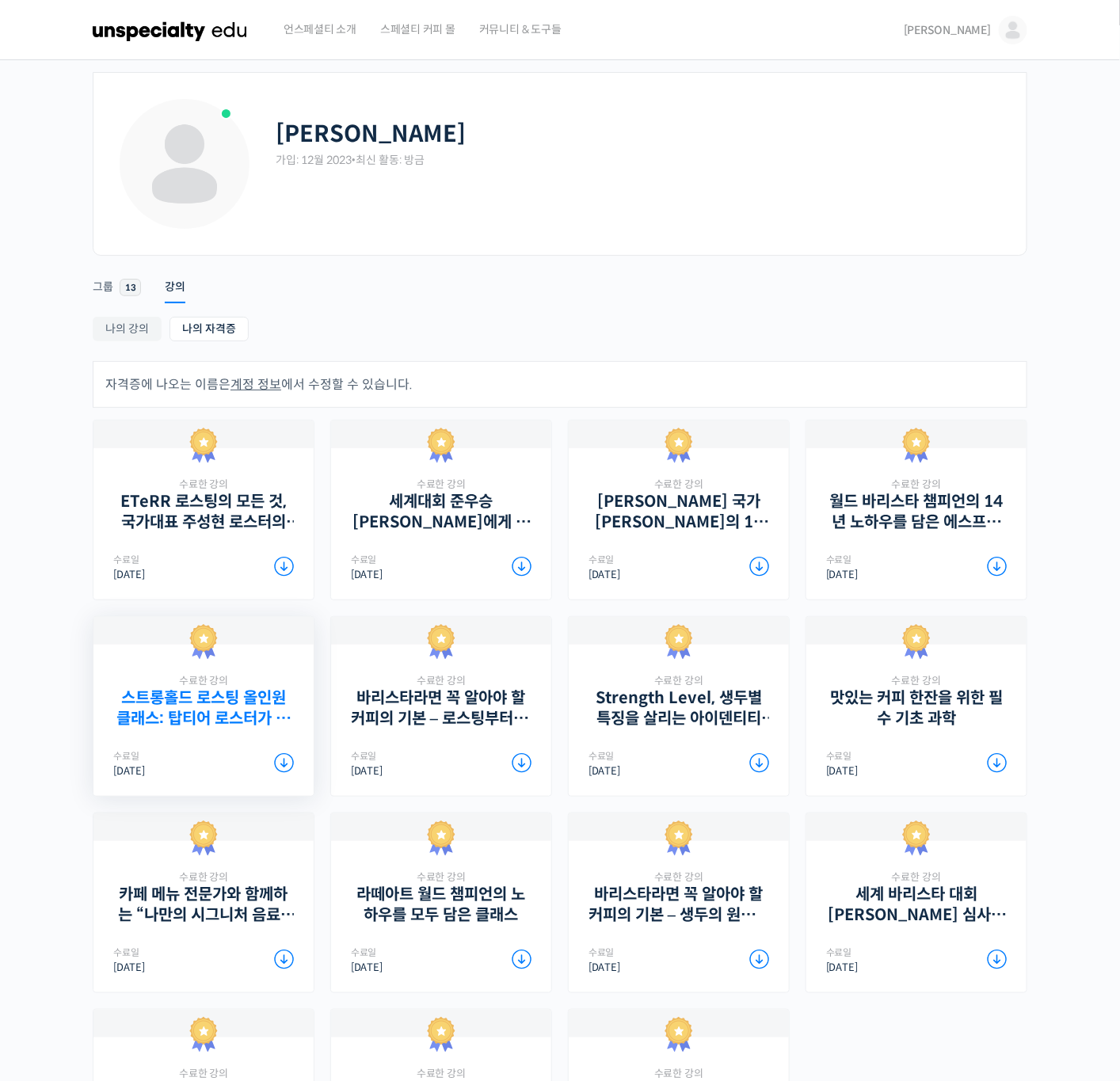
click at [273, 710] on link "스트롱홀드 로스팅 올인원 클래스: 탑티어 로스터가 알려주는 스트롱홀드 A to Z 가이드" at bounding box center [203, 708] width 180 height 40
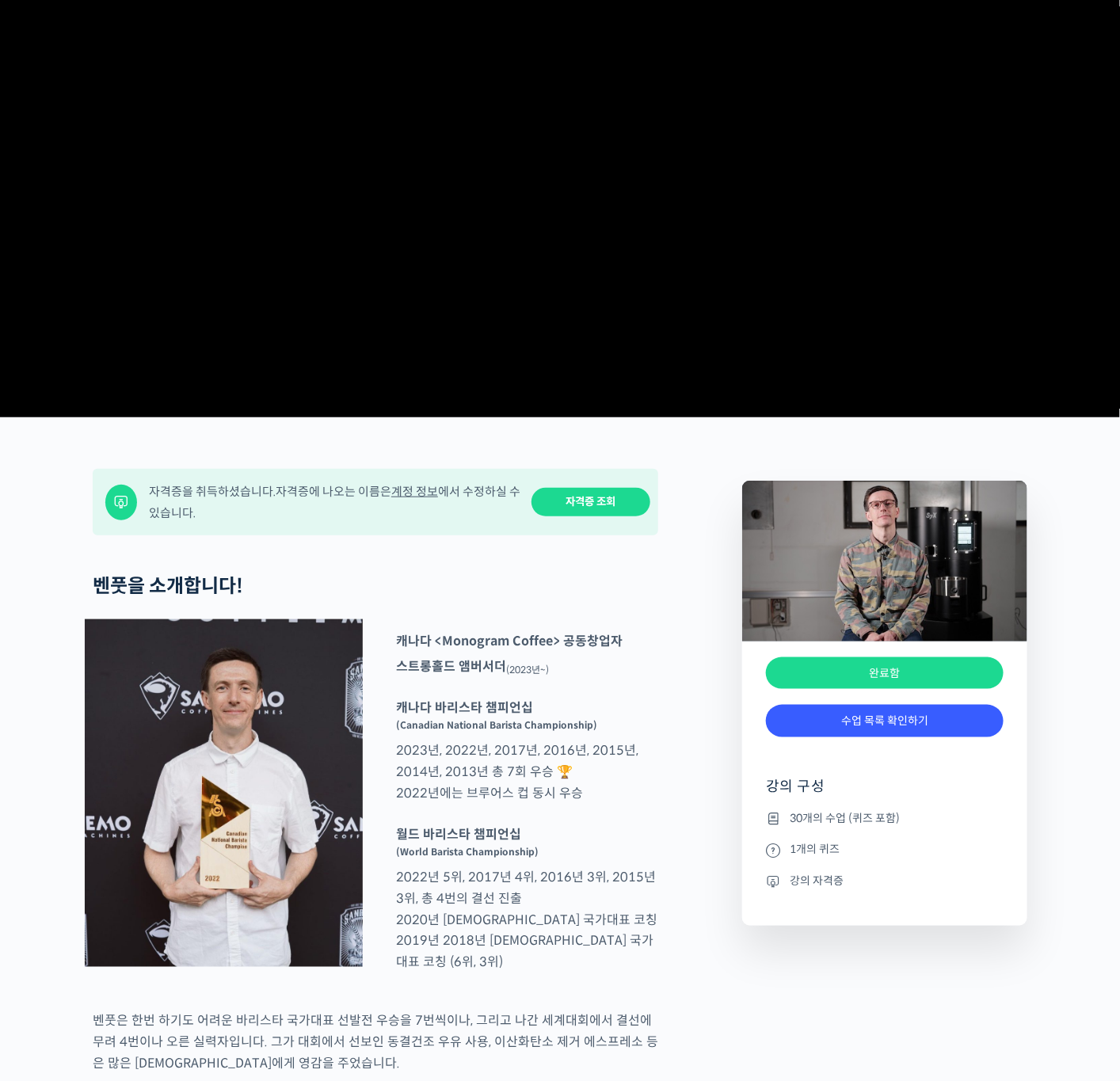
scroll to position [237, 0]
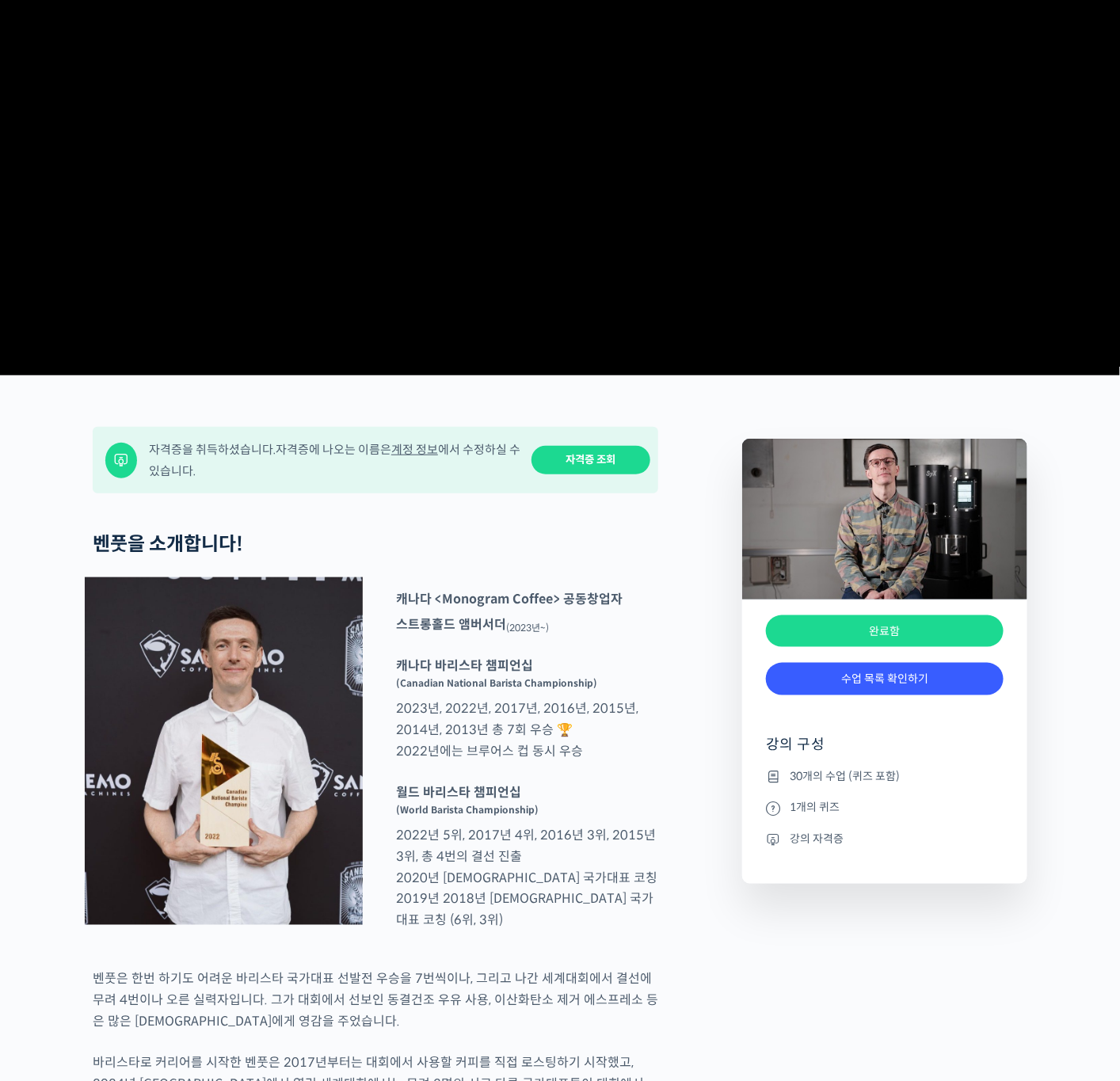
click at [603, 476] on link "자격증 조회" at bounding box center [591, 460] width 119 height 29
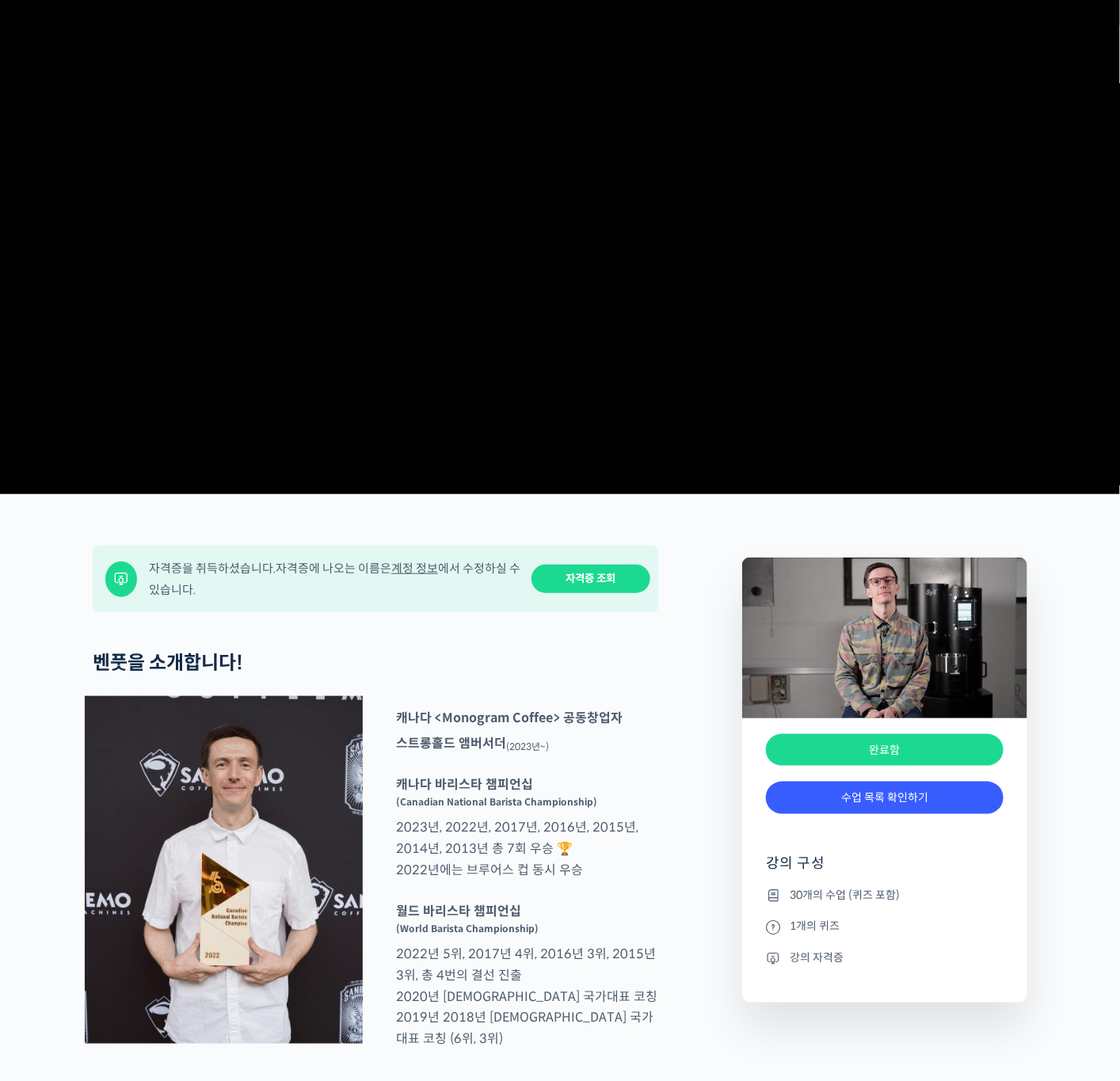
scroll to position [0, 0]
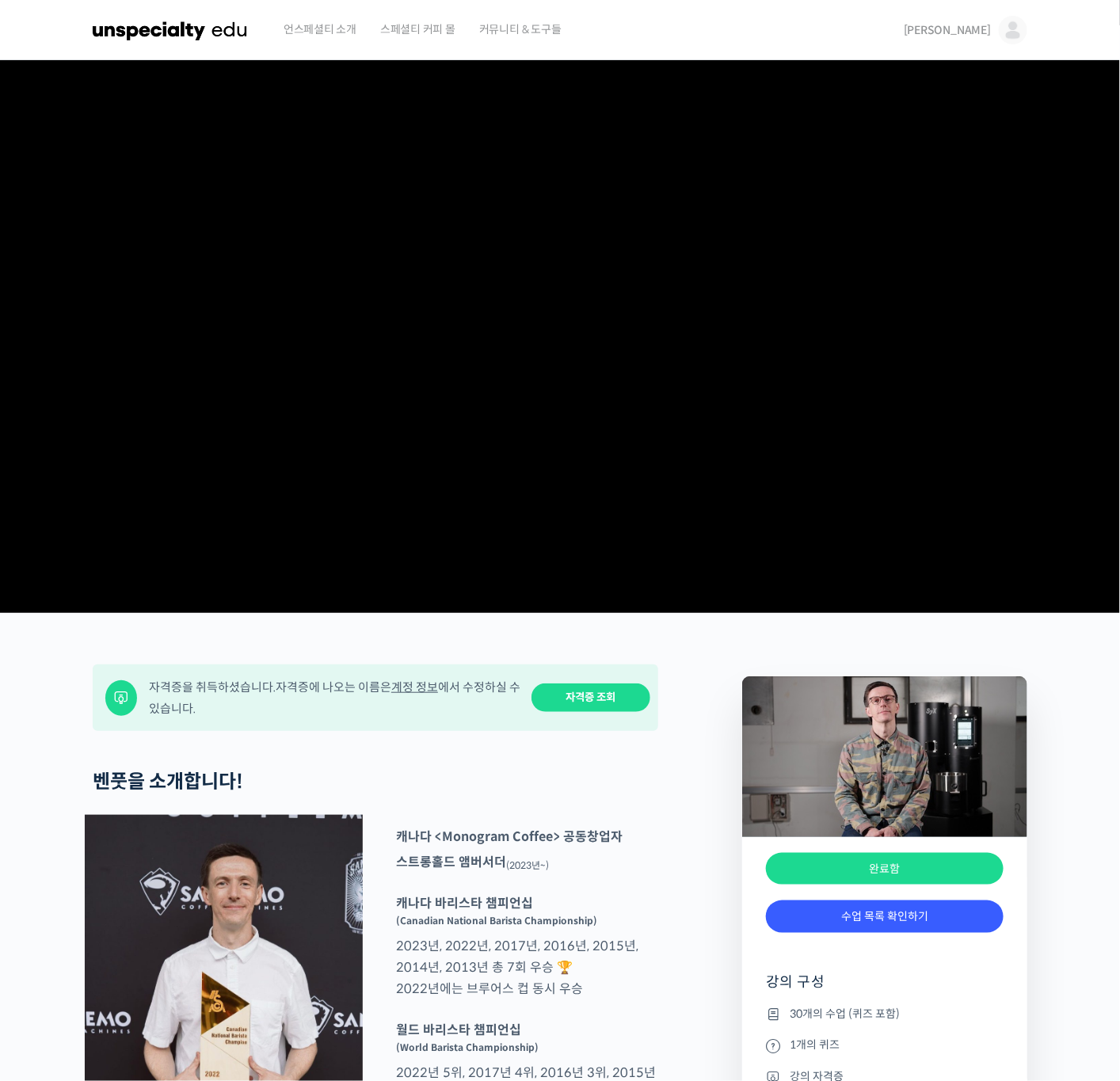
click at [996, 31] on link "[PERSON_NAME]" at bounding box center [965, 30] width 124 height 60
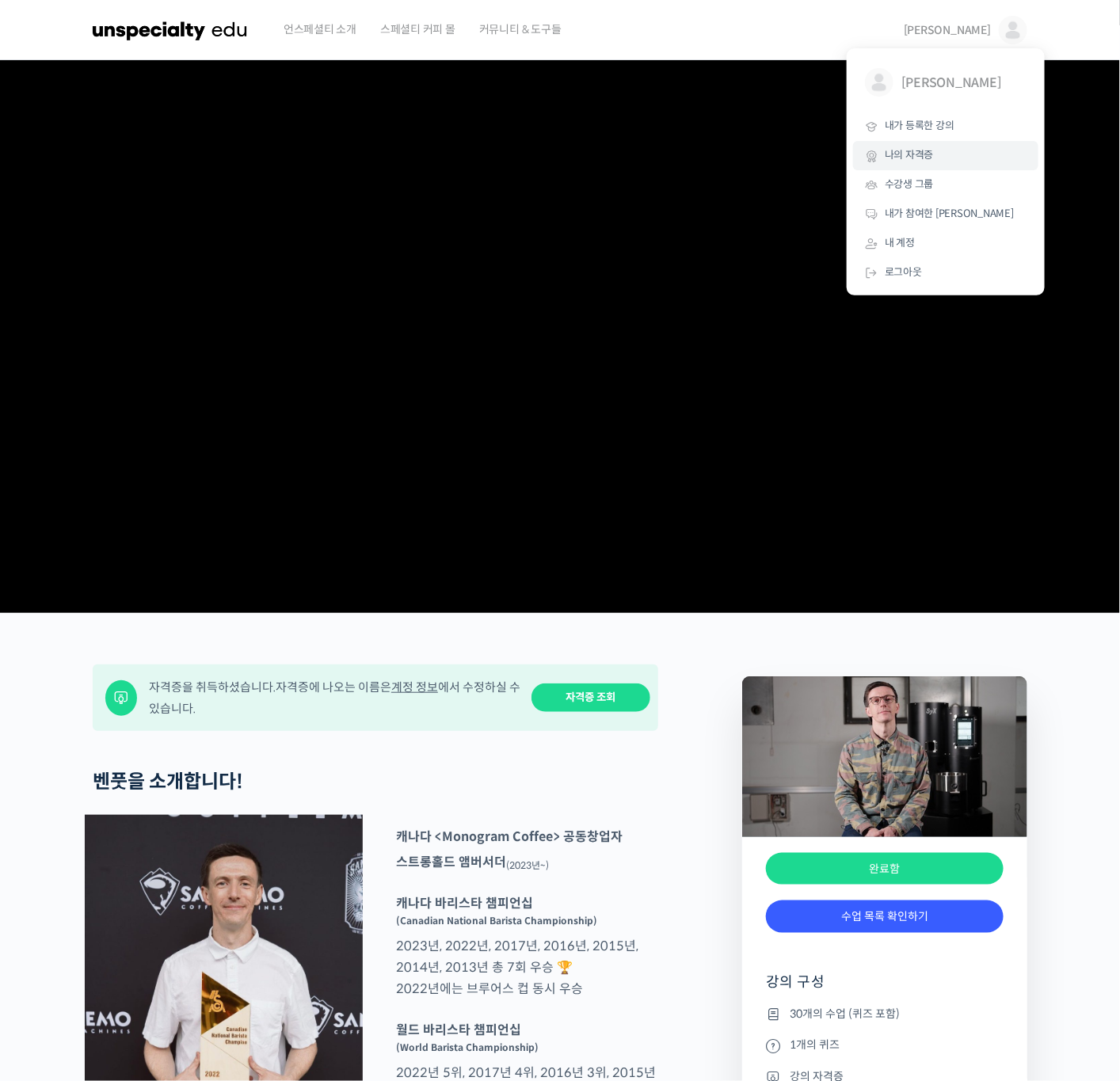
click at [923, 152] on span "나의 자격증" at bounding box center [908, 155] width 49 height 13
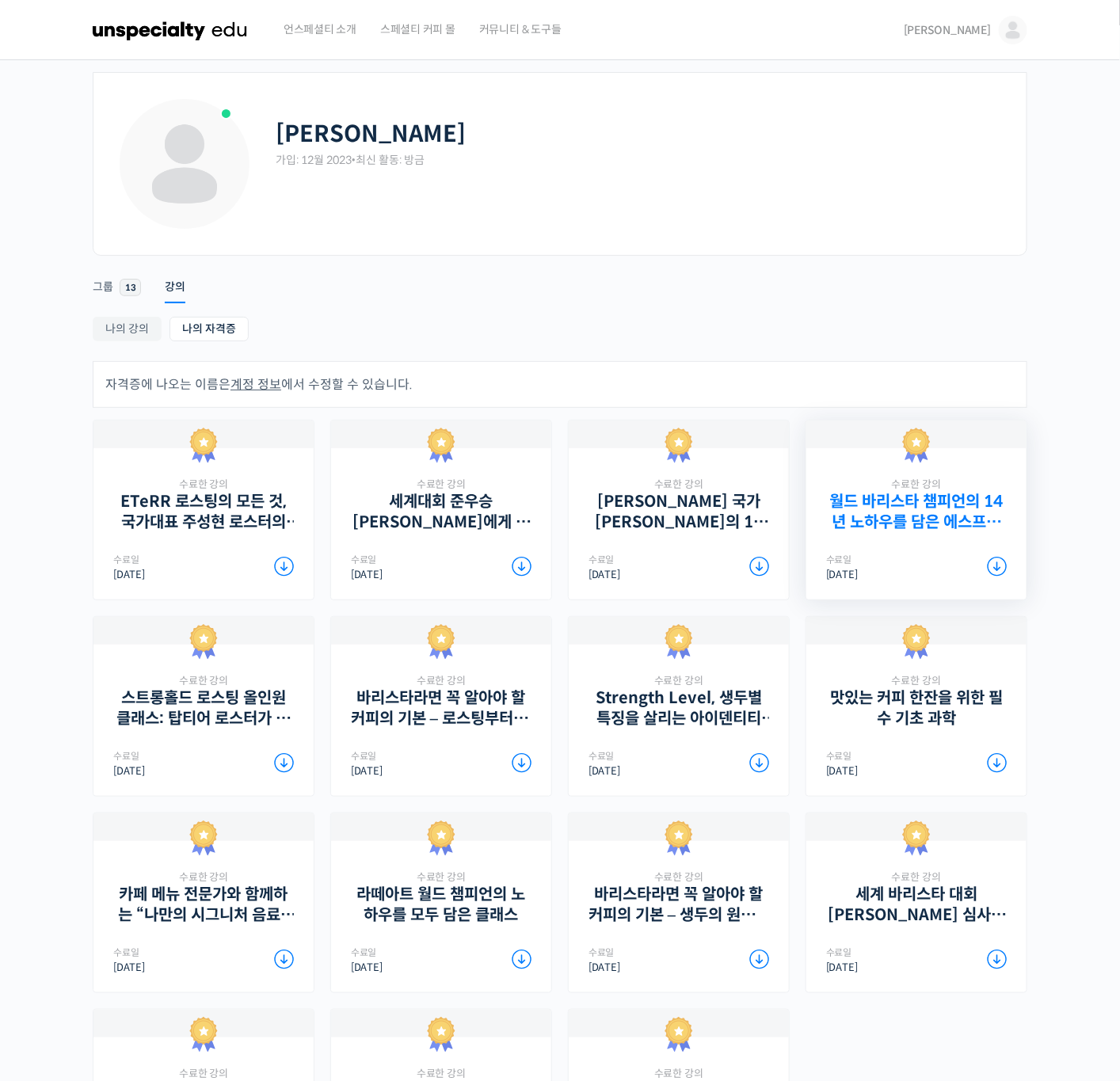
click at [890, 519] on link "월드 바리스타 챔피언의 14년 노하우를 담은 에스프레소 클래스" at bounding box center [916, 511] width 180 height 40
click at [691, 504] on link "[PERSON_NAME] 국가[PERSON_NAME]의 14년 노하우를 모두 담은 라떼아트 클래스" at bounding box center [678, 511] width 180 height 40
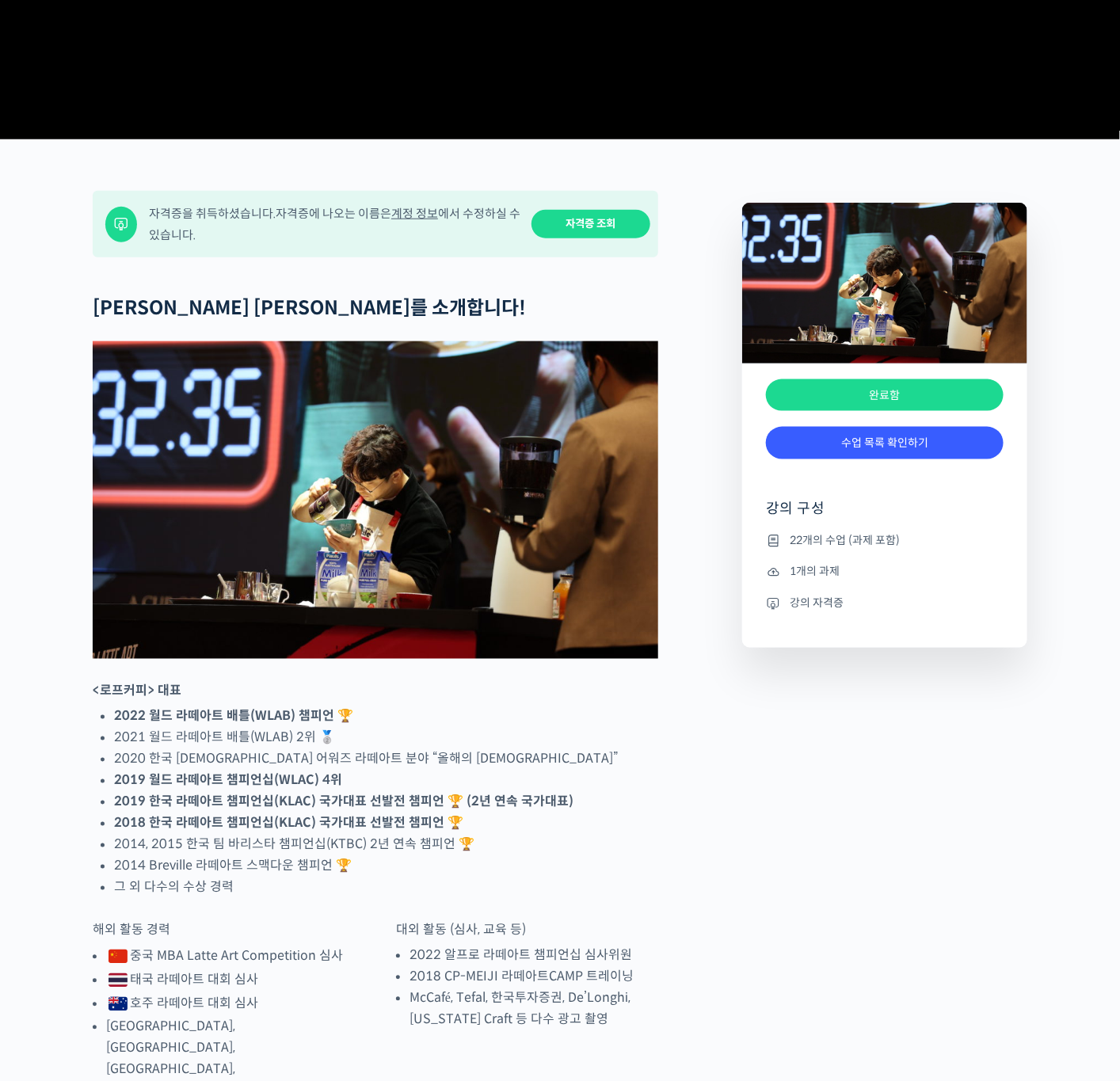
scroll to position [476, 0]
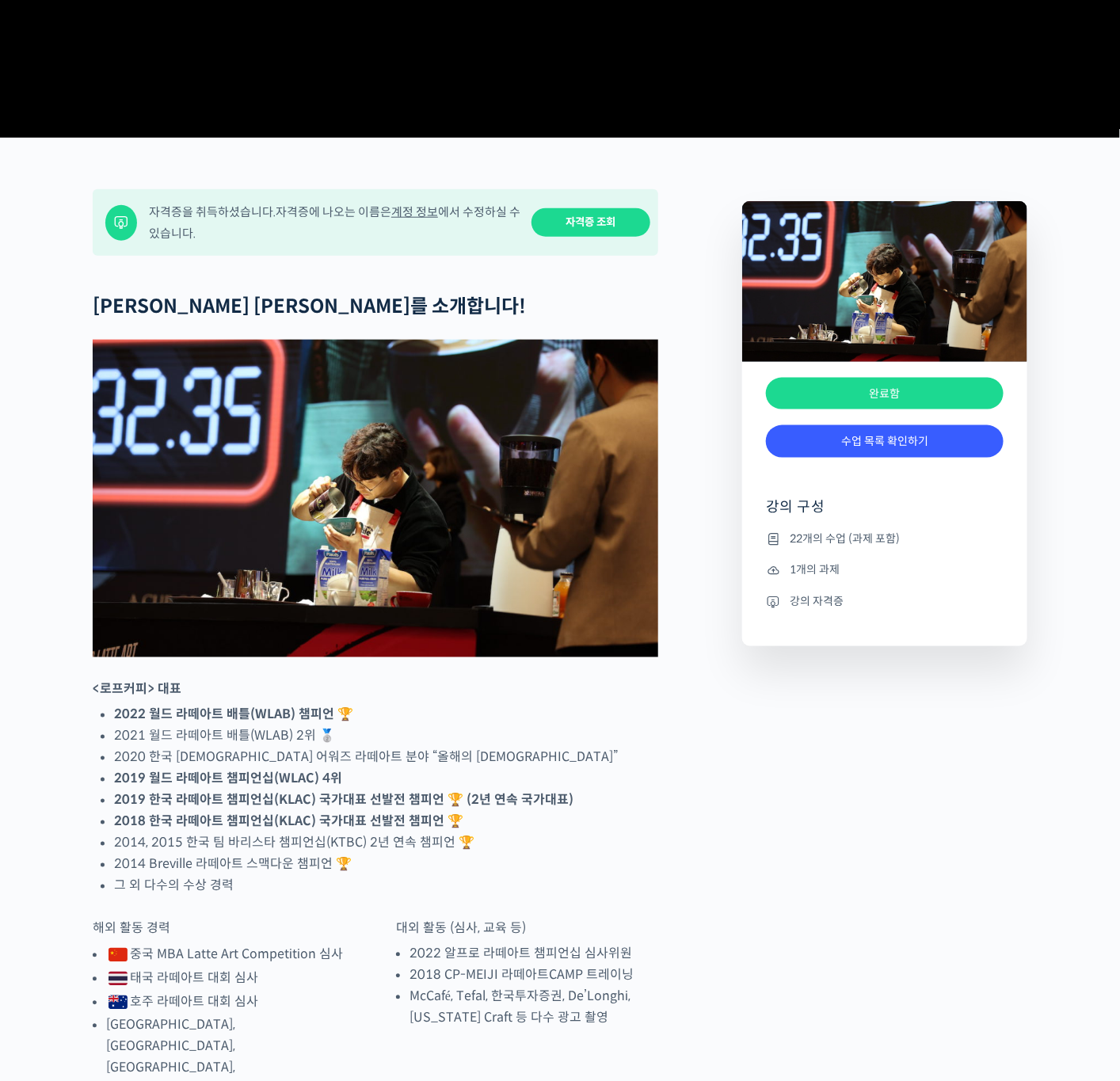
click at [599, 237] on link "자격증 조회" at bounding box center [591, 222] width 119 height 29
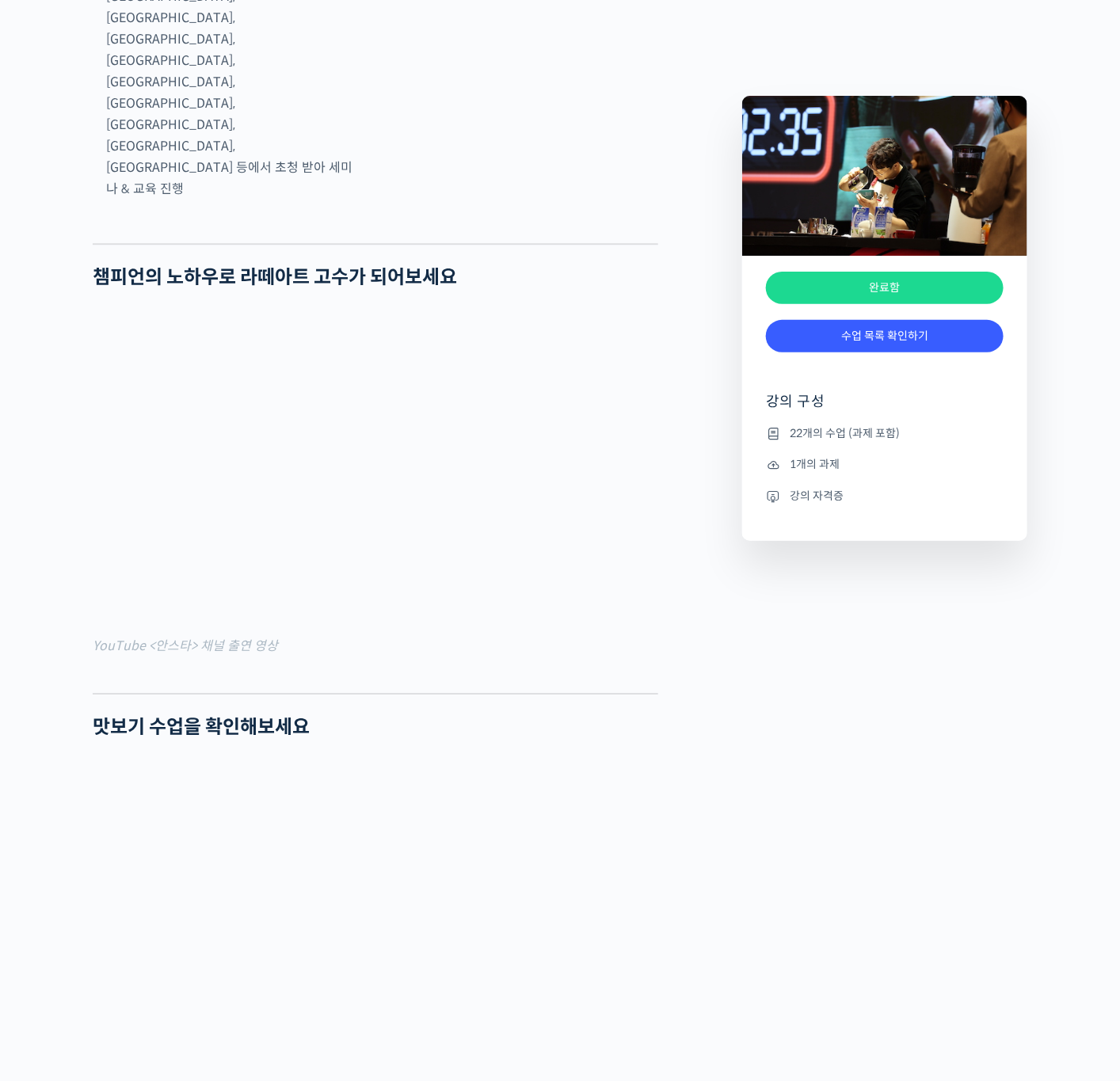
scroll to position [1544, 0]
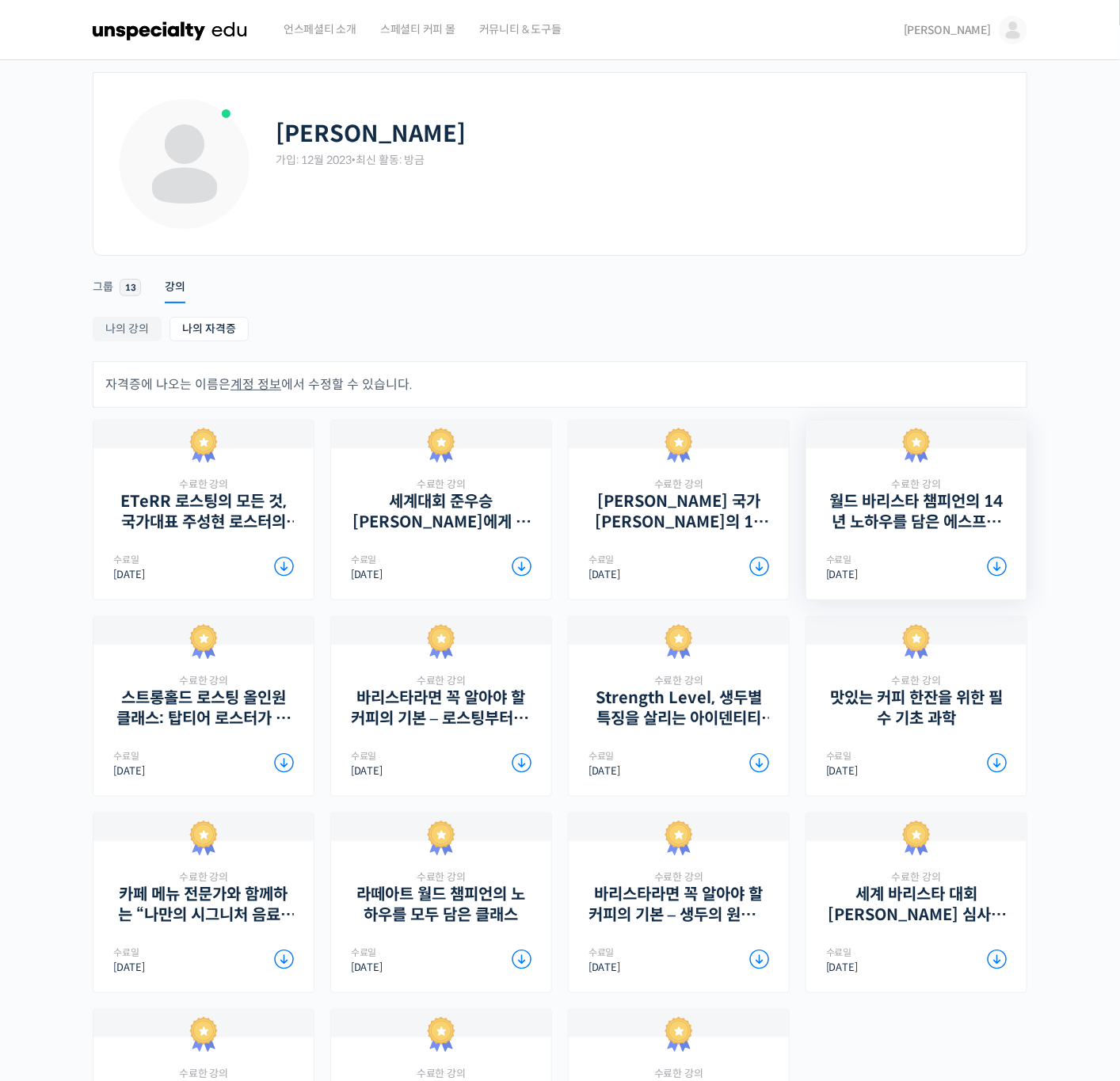
click at [882, 541] on div "수료한 강의 월드 바리스타 챔피언의 14년 [PERSON_NAME]를 담은 에스프레소 클래스 수료일 [DATE] Download PDF" at bounding box center [916, 509] width 180 height 140
click at [882, 541] on div "수료한 강의 월드 바리스타 챔피언의 14년 노하우를 담은 에스프레소 클래스 수료일 2025년 10월 13일 Download PDF" at bounding box center [916, 509] width 180 height 140
click at [886, 501] on link "월드 바리스타 챔피언의 14년 노하우를 담은 에스프레소 클래스" at bounding box center [916, 511] width 180 height 40
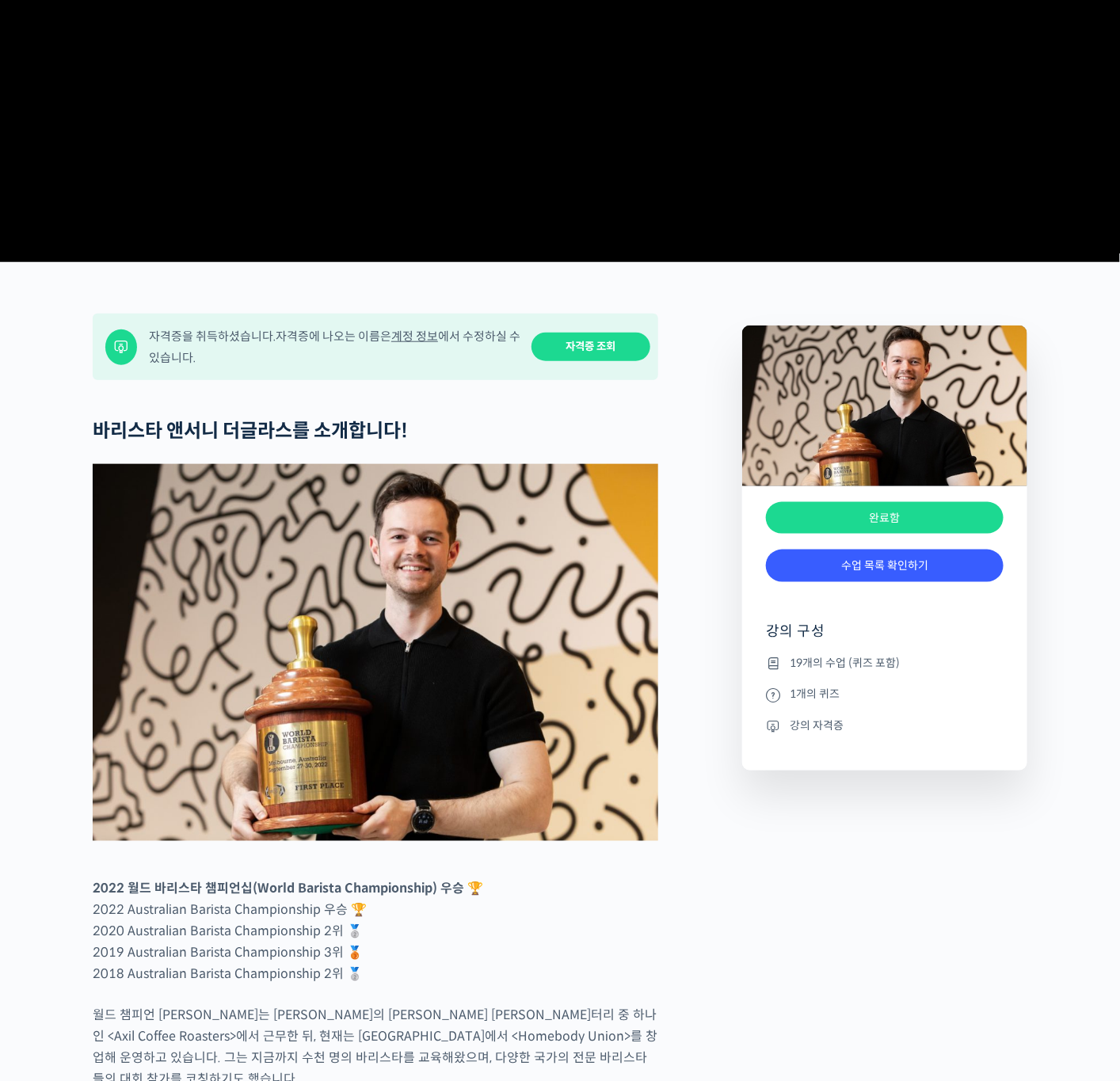
scroll to position [356, 0]
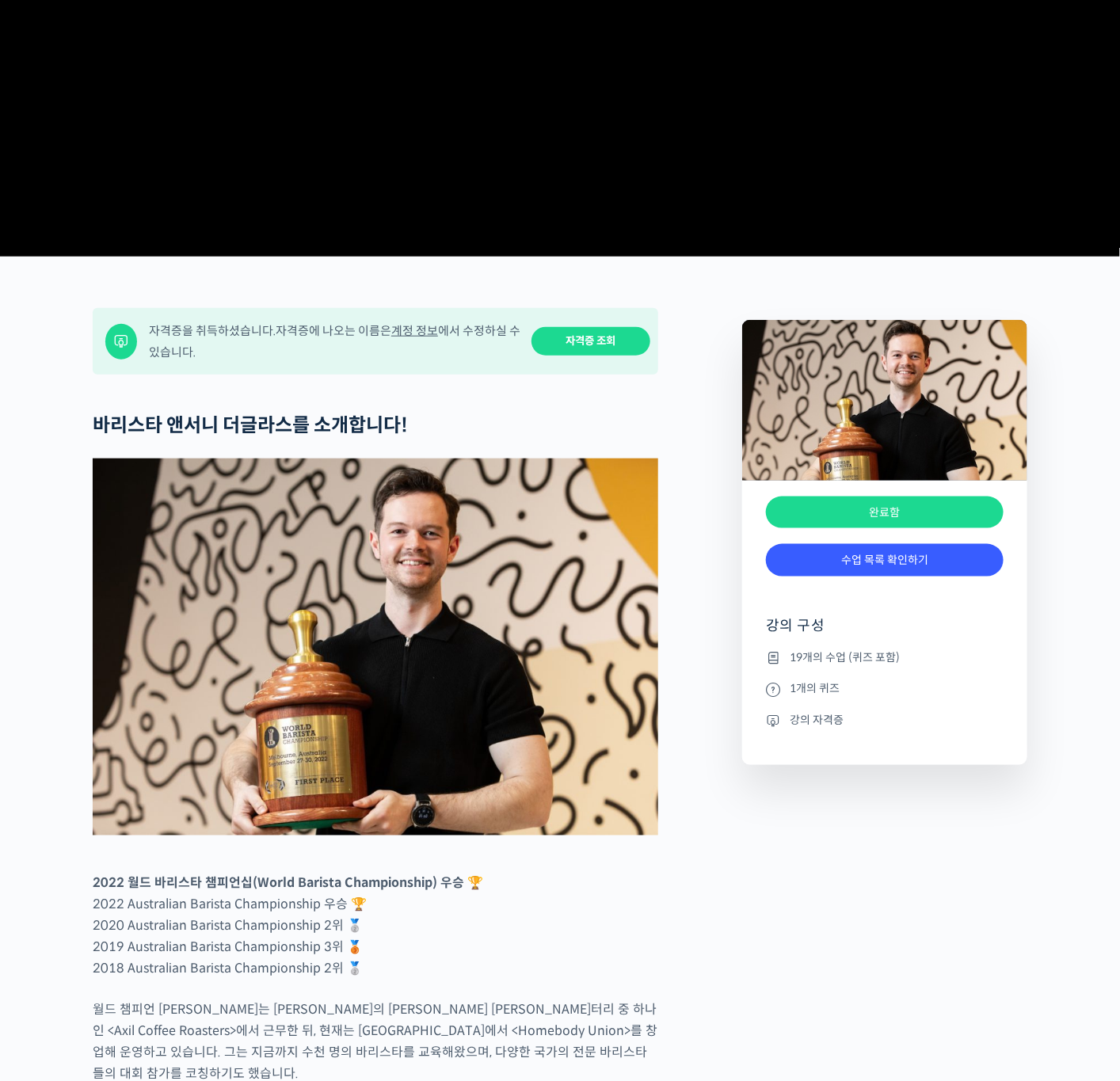
click at [613, 356] on link "자격증 조회" at bounding box center [591, 341] width 119 height 29
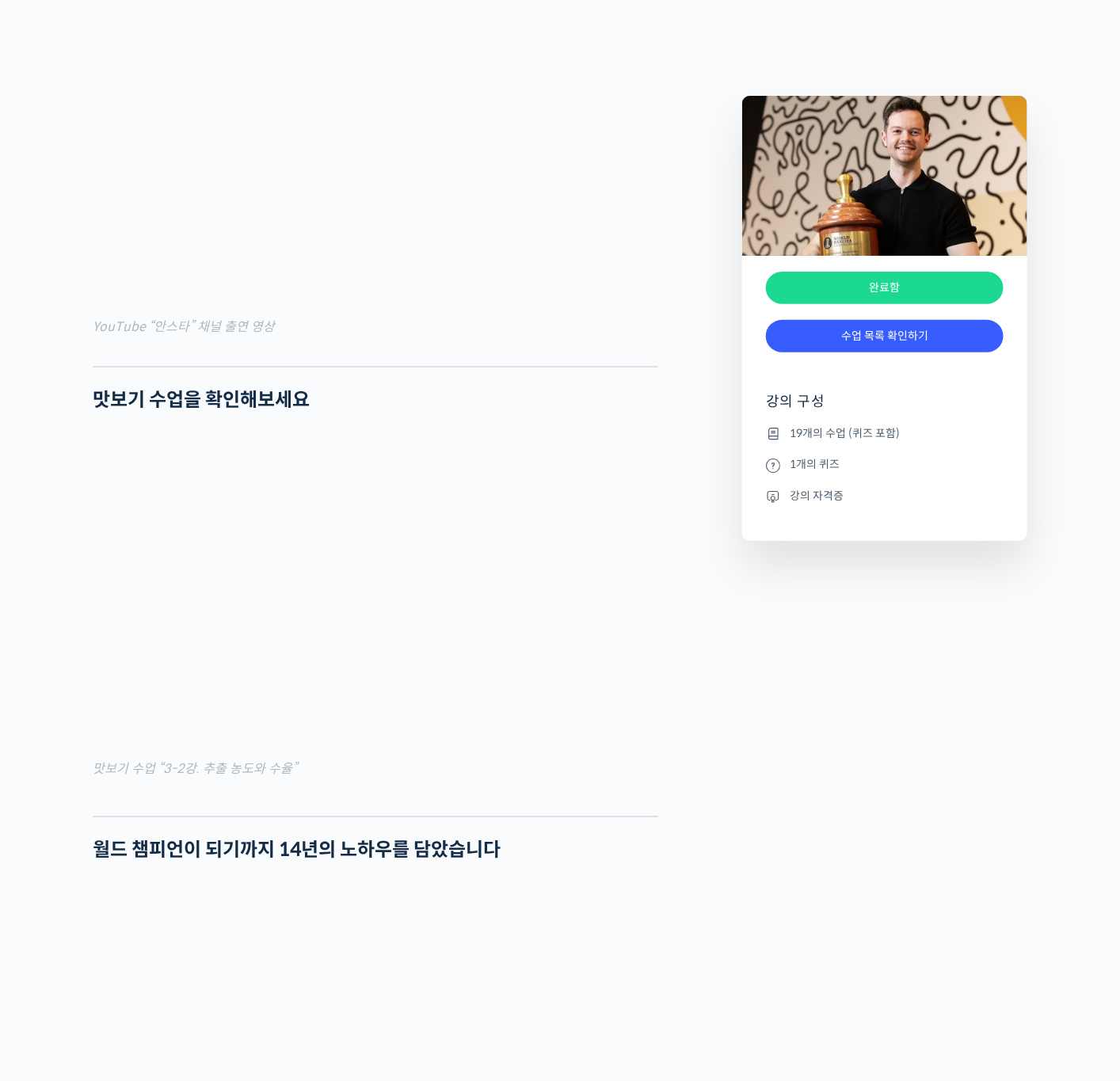
scroll to position [1663, 0]
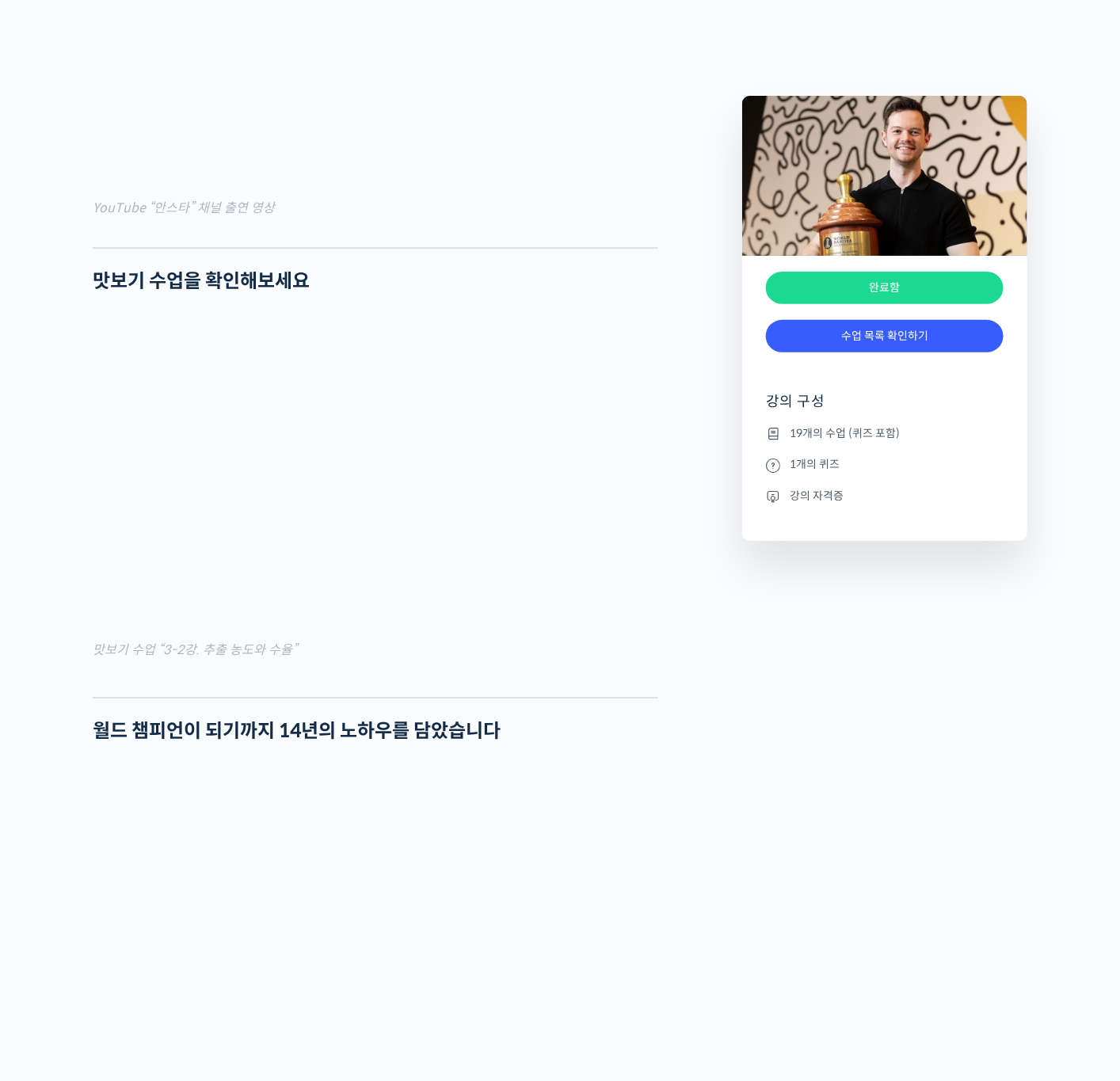
click at [432, 661] on figure "맛보기 수업 “3-2강. 추출 농도와 수율”" at bounding box center [375, 487] width 565 height 346
click at [388, 697] on div at bounding box center [375, 685] width 565 height 24
click at [463, 697] on div at bounding box center [375, 685] width 565 height 24
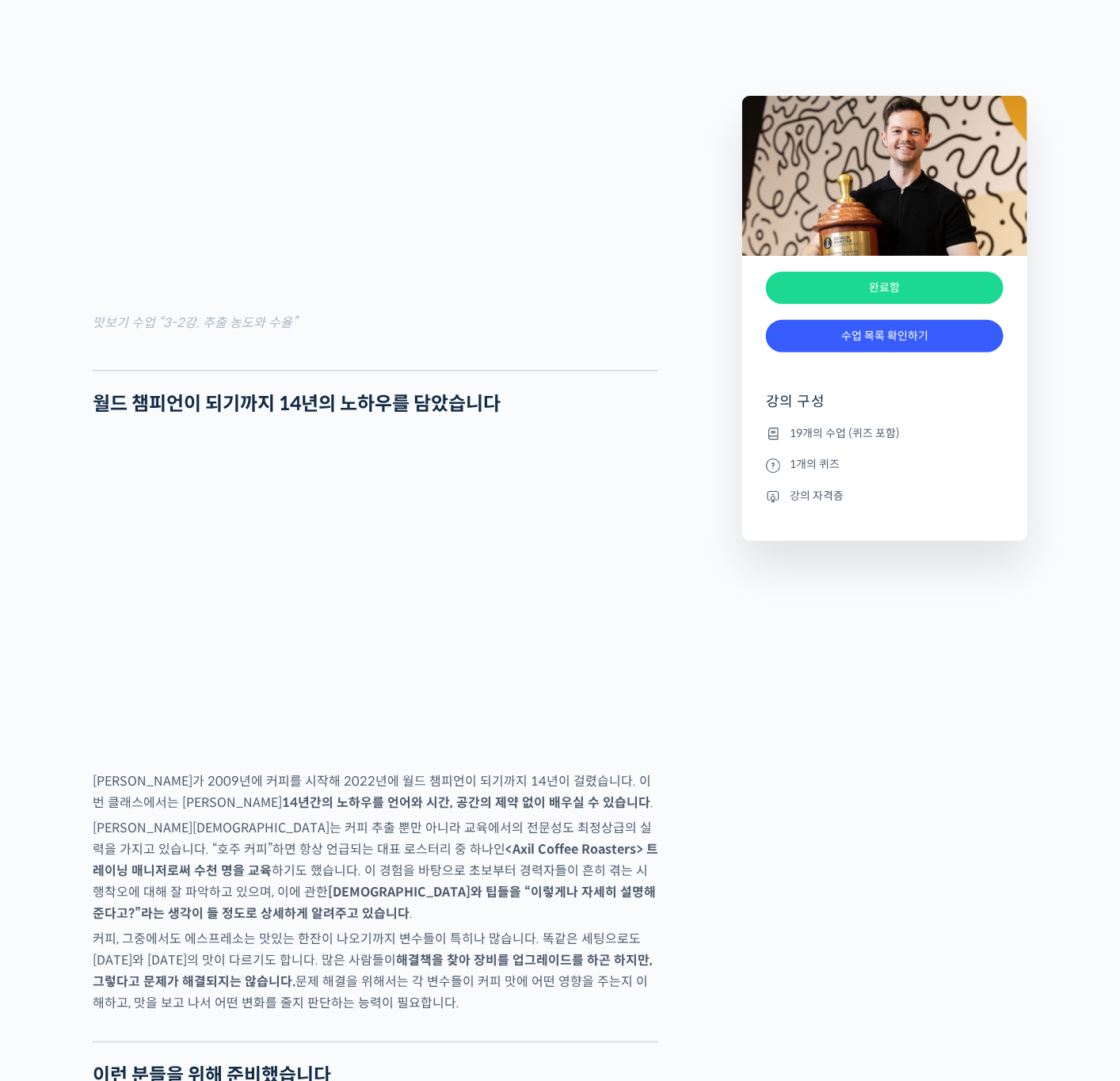
scroll to position [2020, 0]
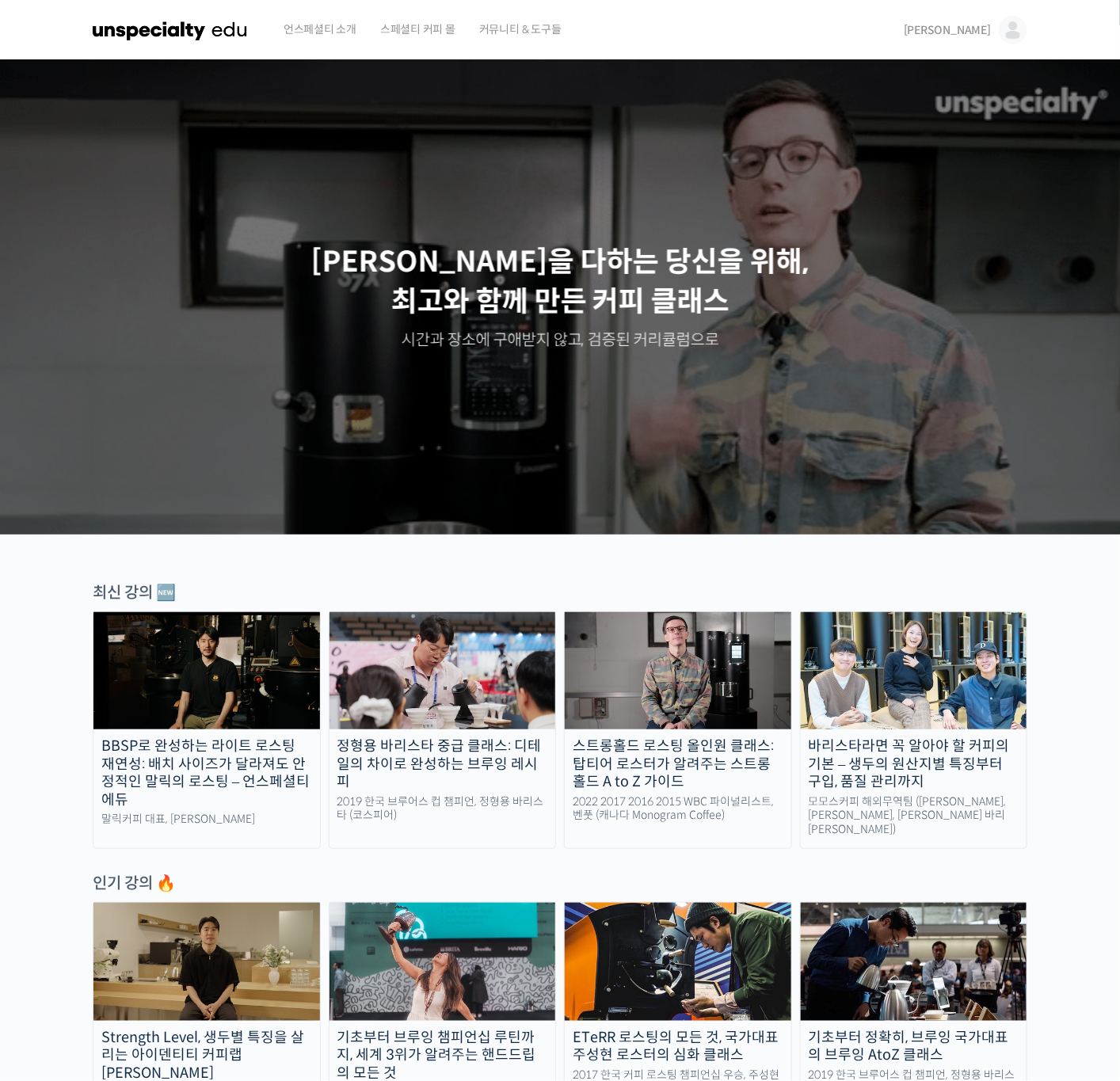
click at [991, 27] on link "[PERSON_NAME]" at bounding box center [965, 30] width 124 height 60
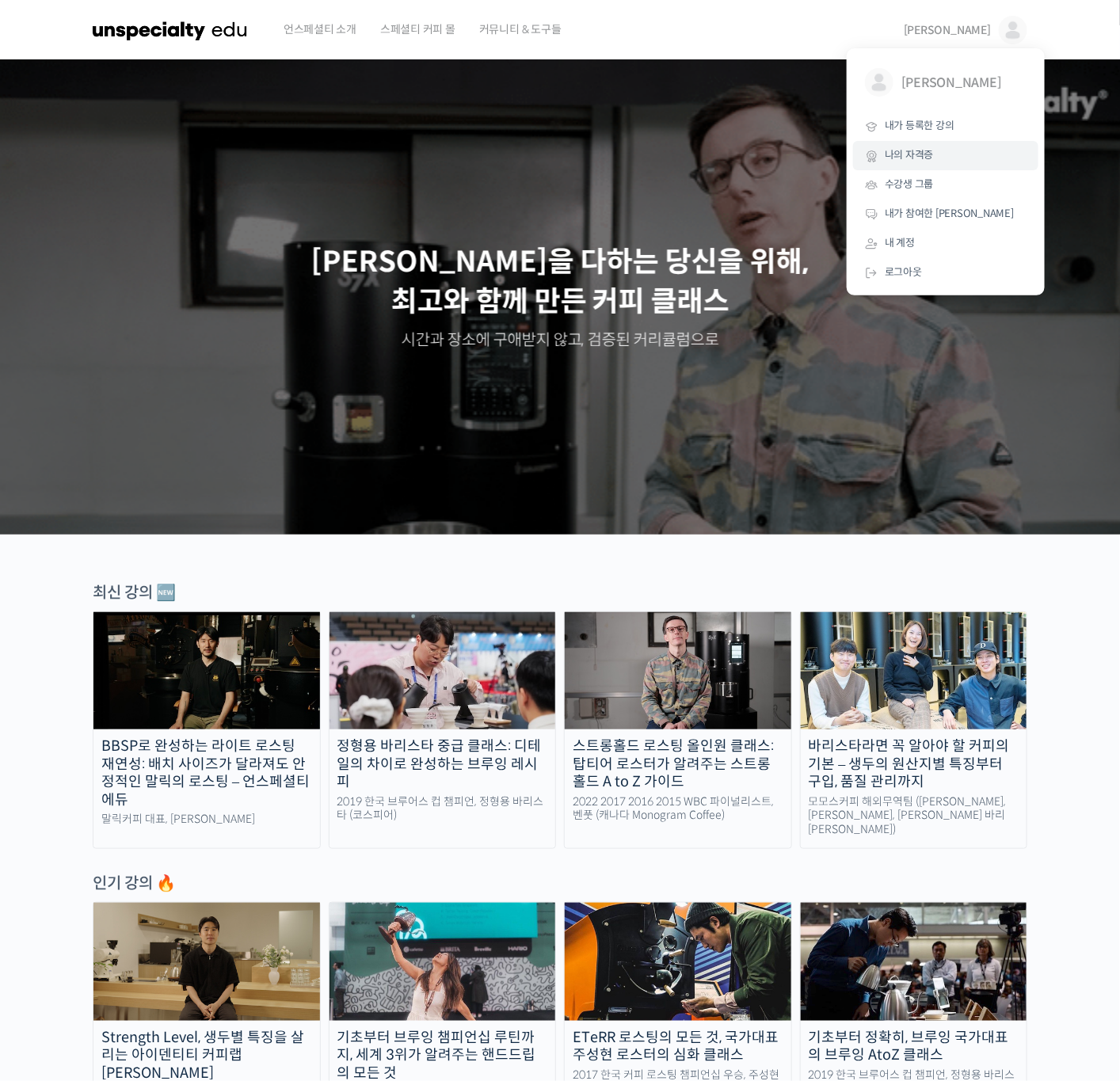
click at [912, 156] on span "나의 자격증" at bounding box center [908, 155] width 49 height 13
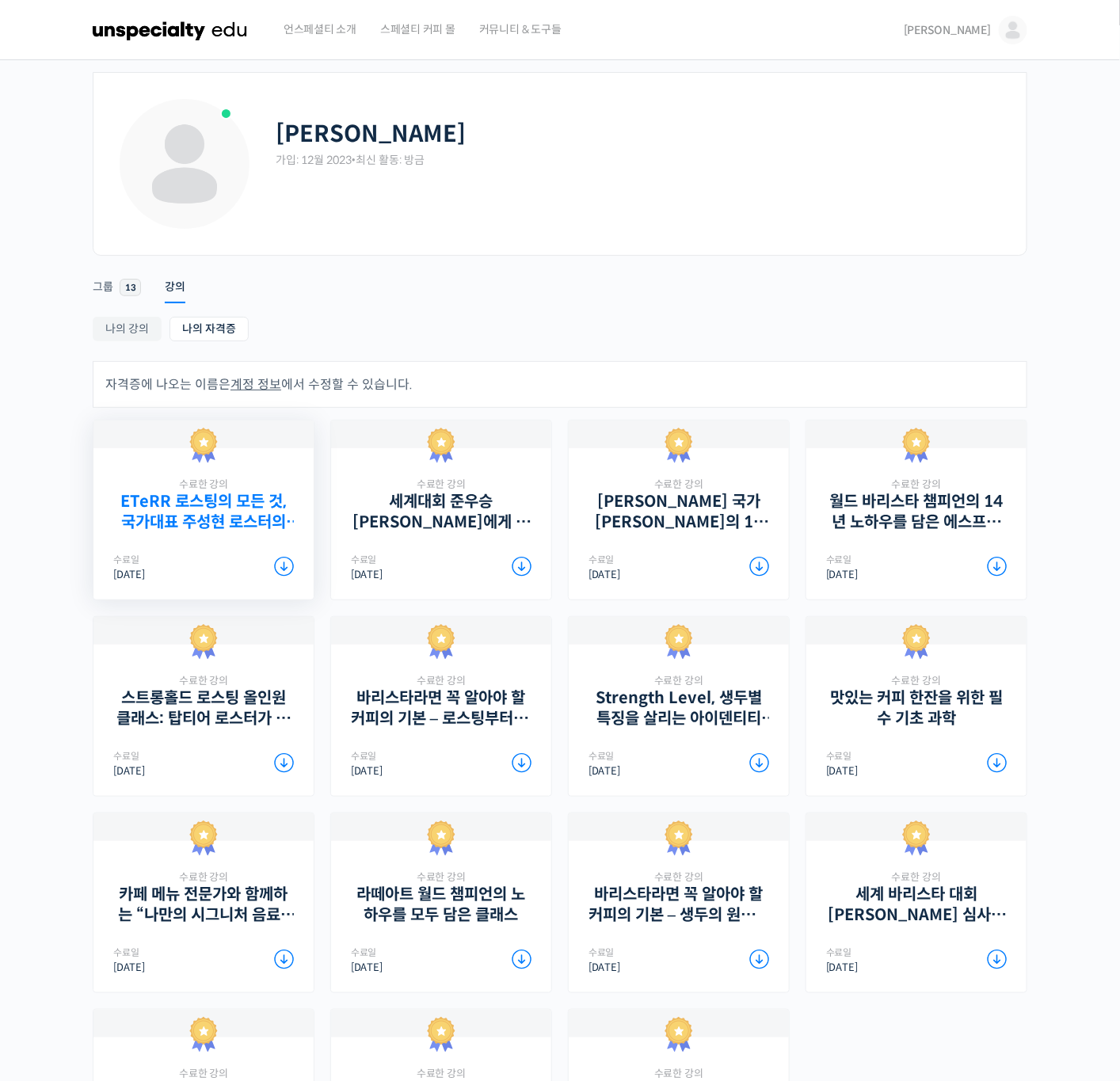
click at [207, 524] on link "ETeRR 로스팅의 모든 것, 국가대표 주성현 로스터의 심화 클래스" at bounding box center [203, 511] width 180 height 40
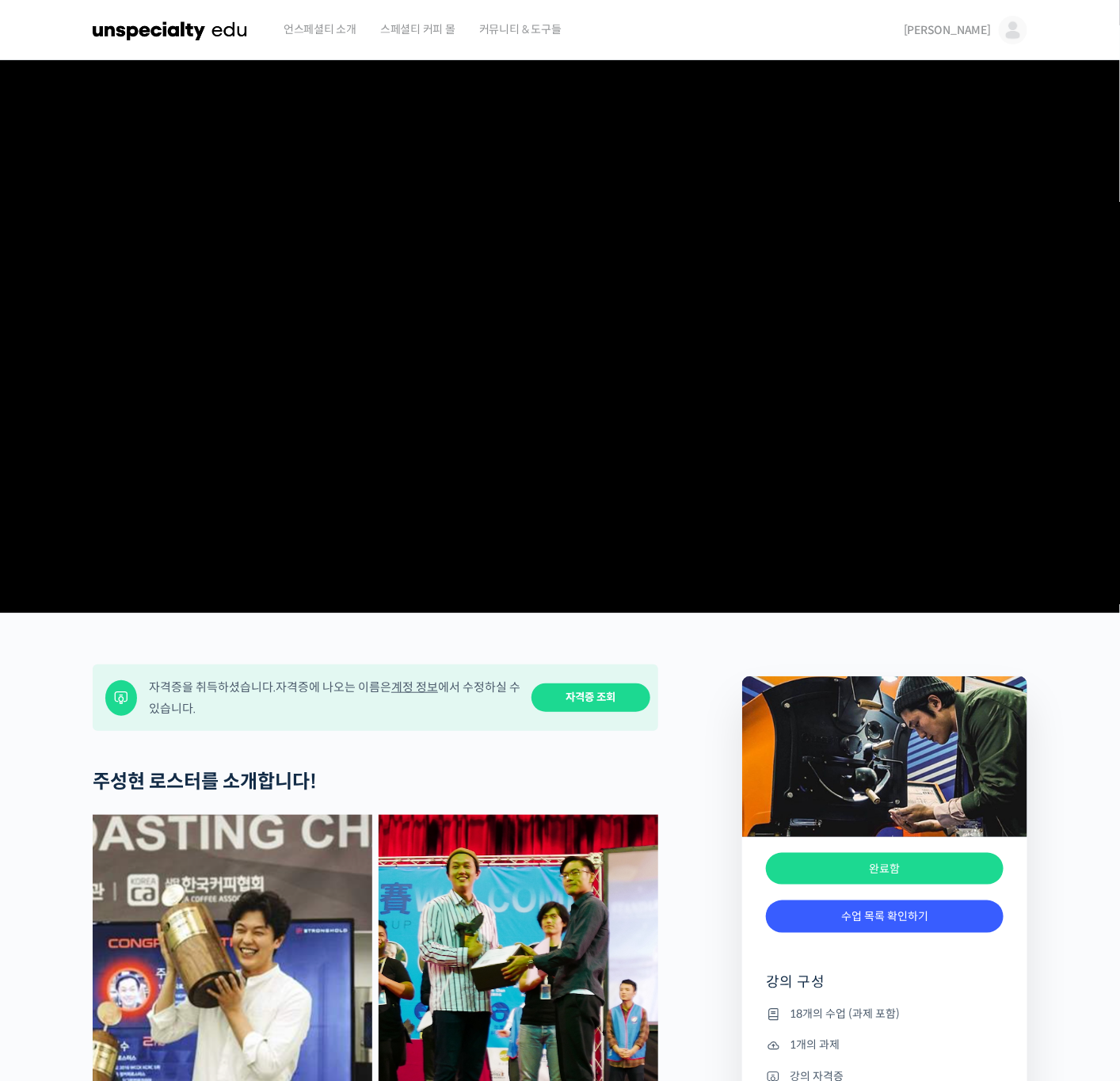
click at [596, 713] on link "자격증 조회" at bounding box center [591, 698] width 119 height 29
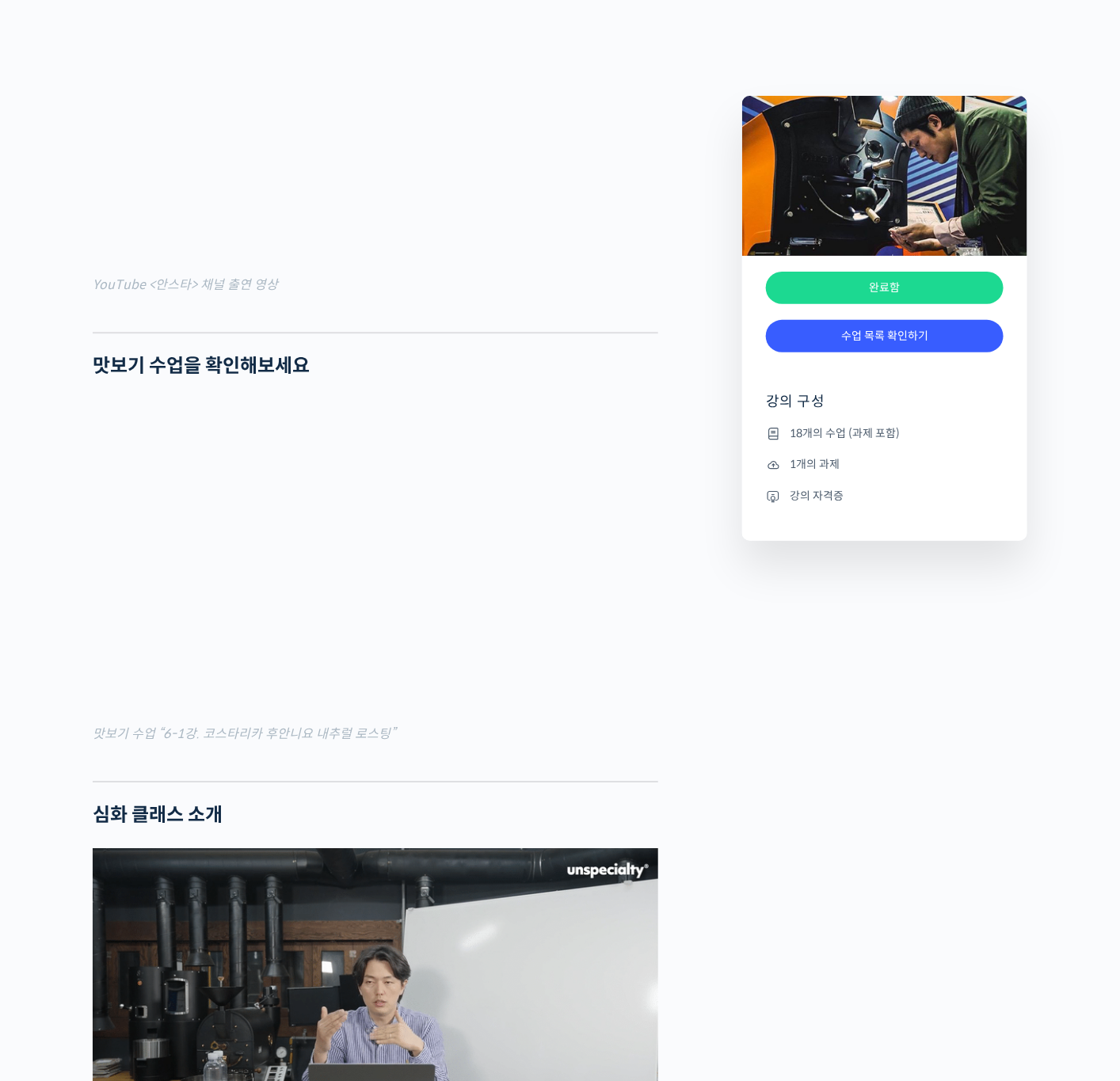
scroll to position [1782, 0]
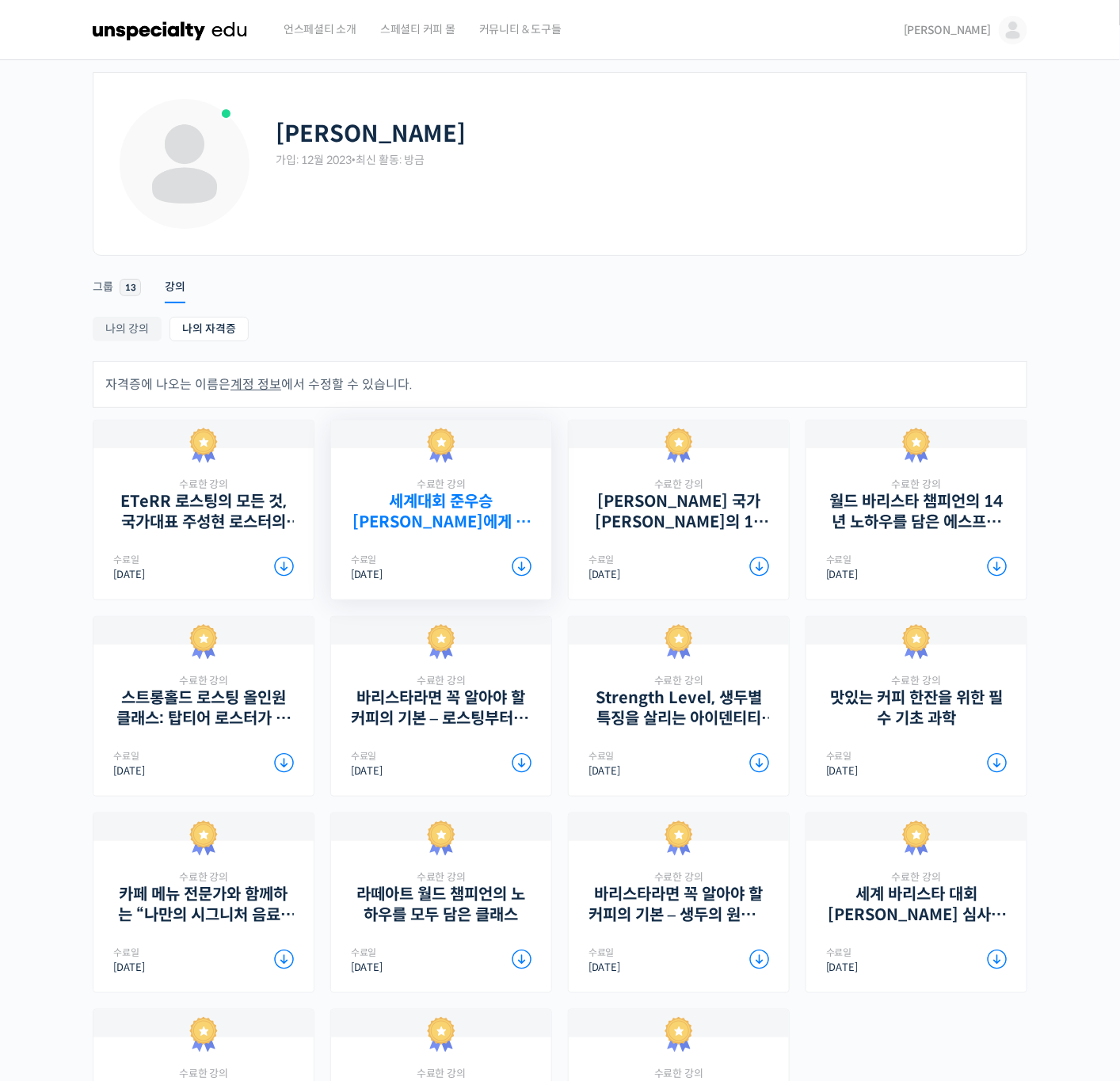
click at [516, 520] on link "세계대회 준우승 [PERSON_NAME]에게 배우는 에스프레소, 기초부터 응용까지" at bounding box center [441, 511] width 180 height 40
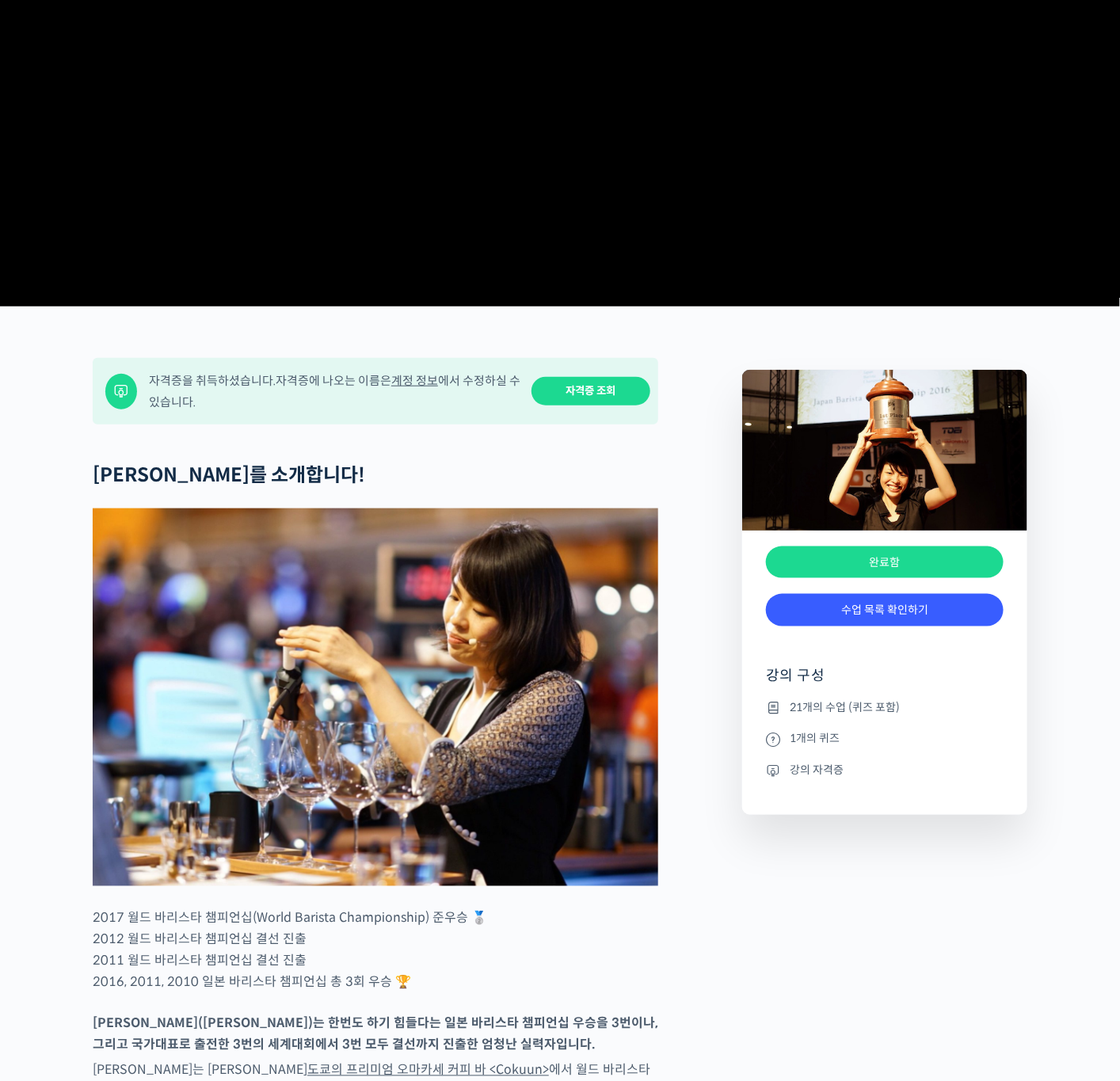
scroll to position [356, 0]
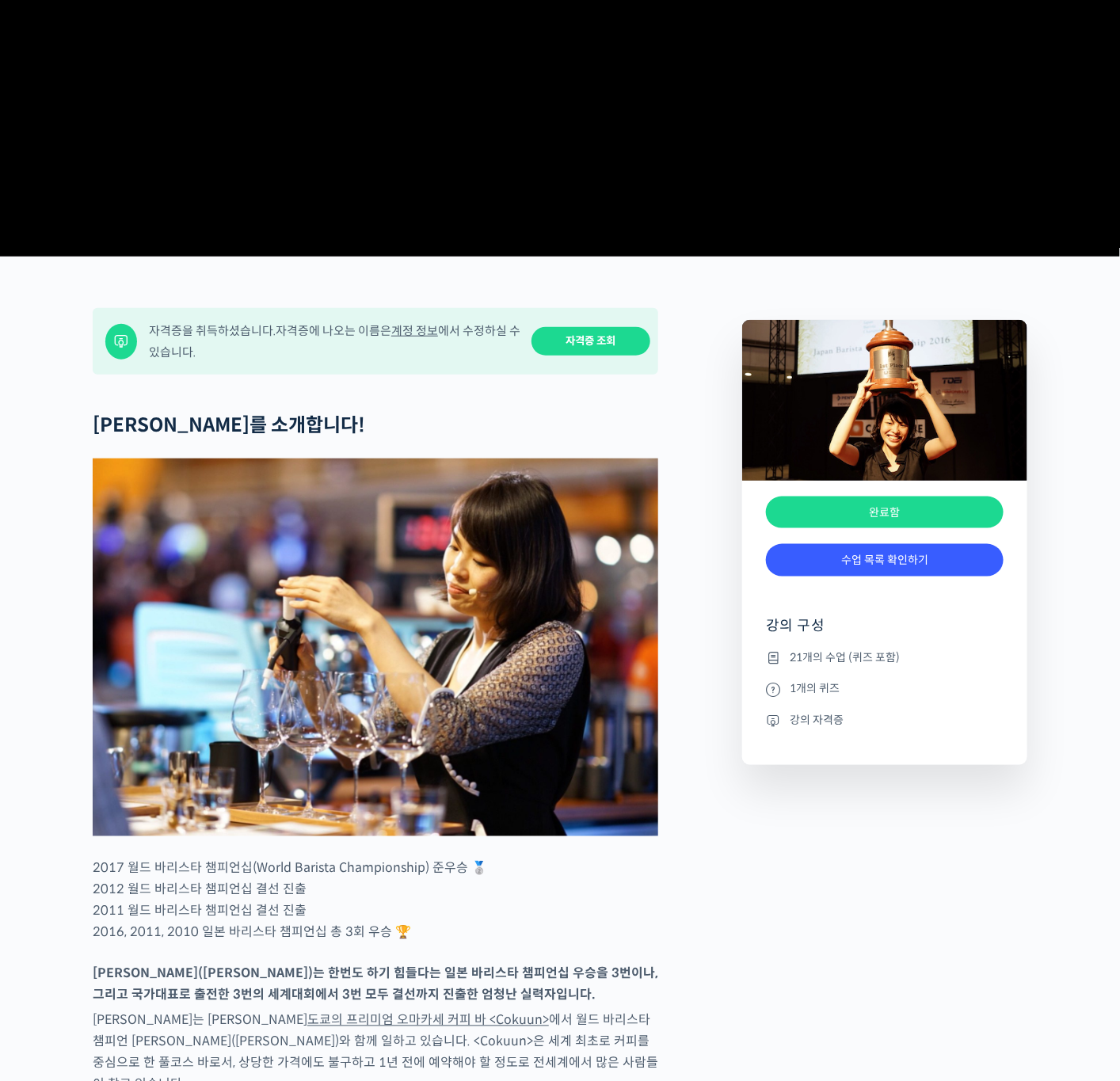
click at [597, 356] on link "자격증 조회" at bounding box center [591, 341] width 119 height 29
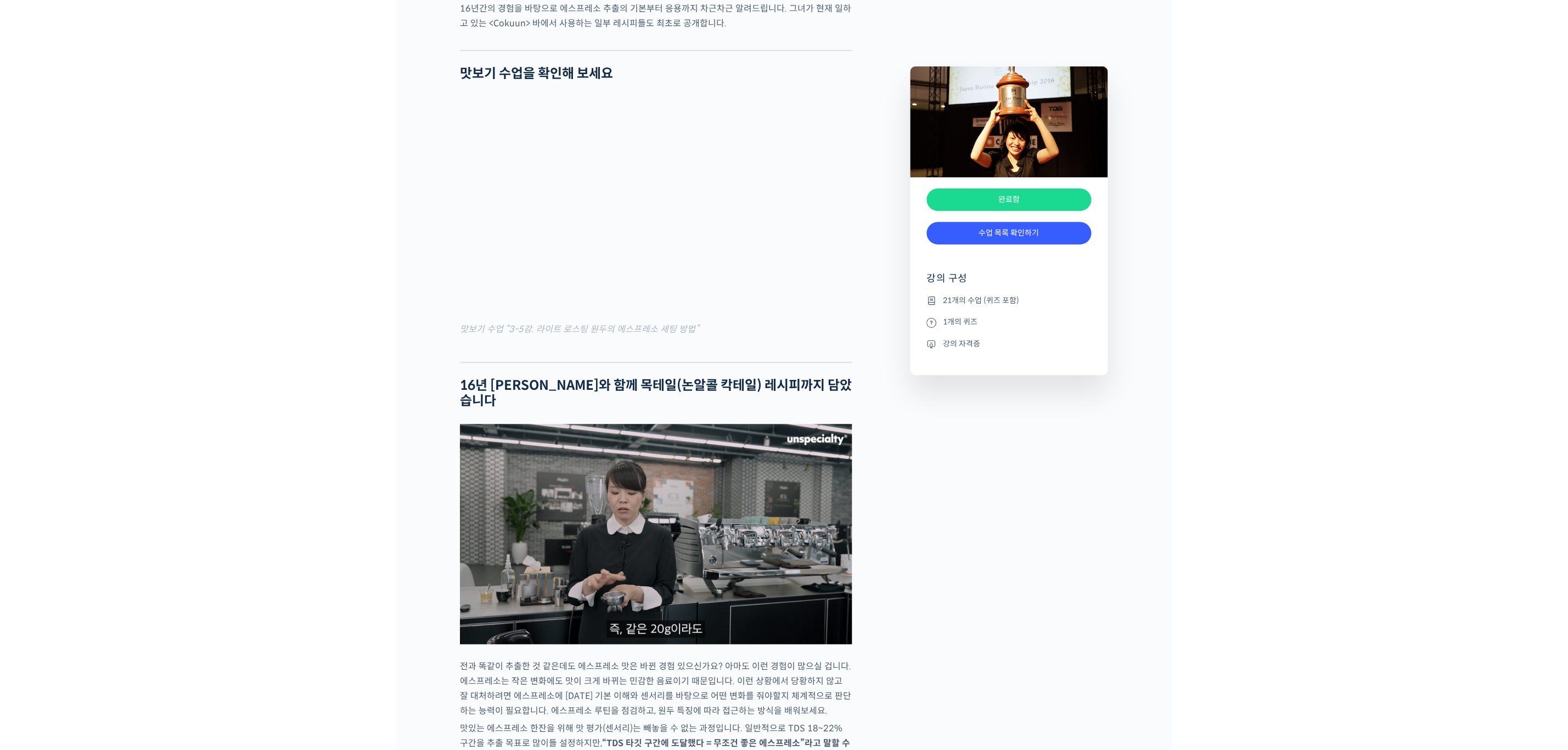
scroll to position [1482, 0]
